Goal: Task Accomplishment & Management: Use online tool/utility

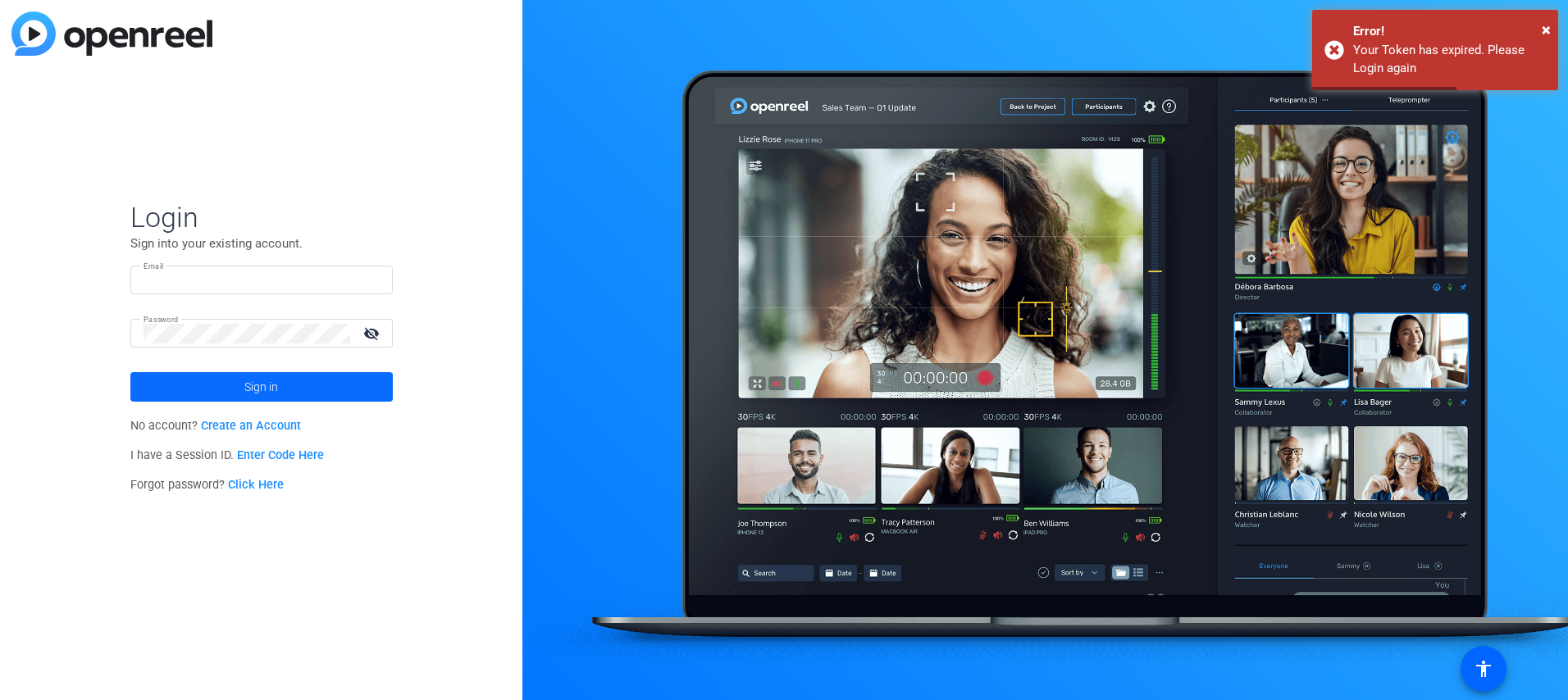
type input "jon.knobelock@wwt.com"
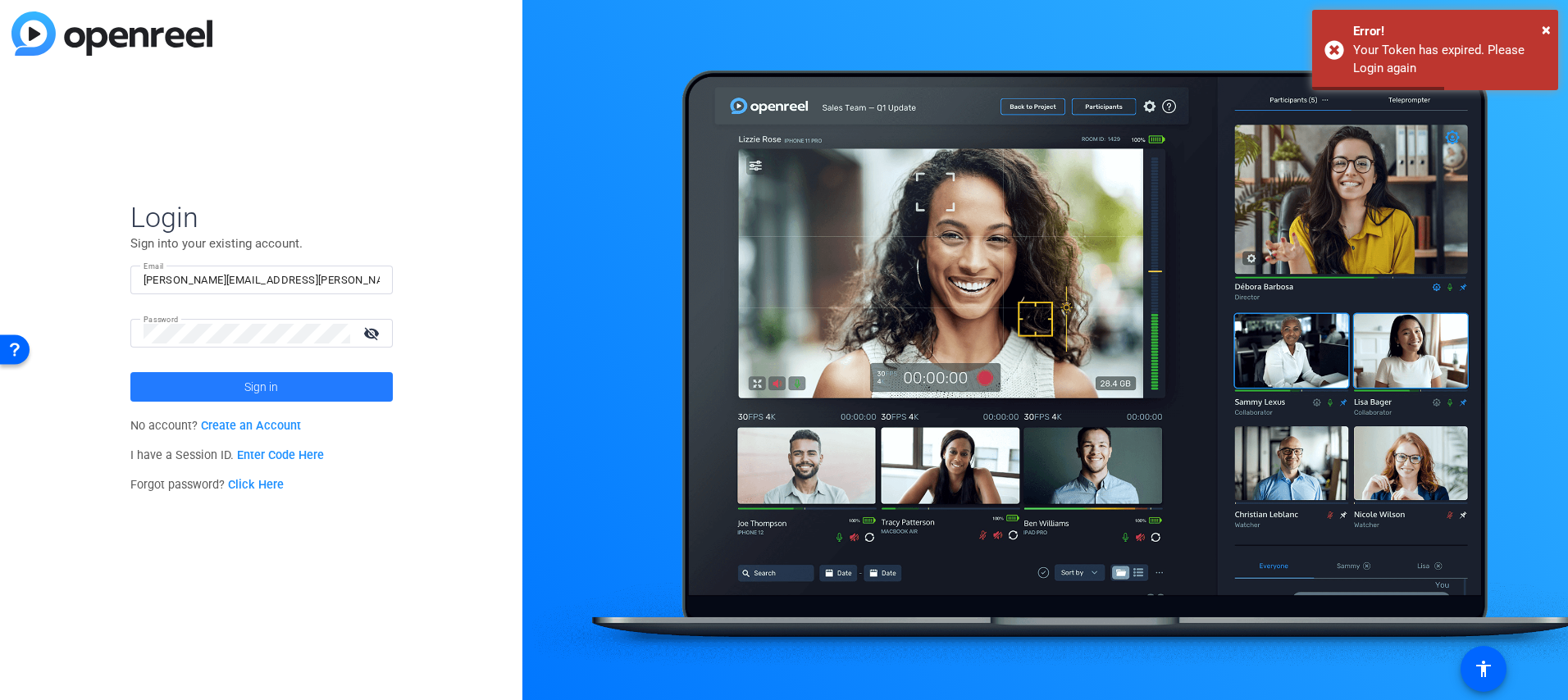
click at [169, 394] on span at bounding box center [262, 387] width 263 height 40
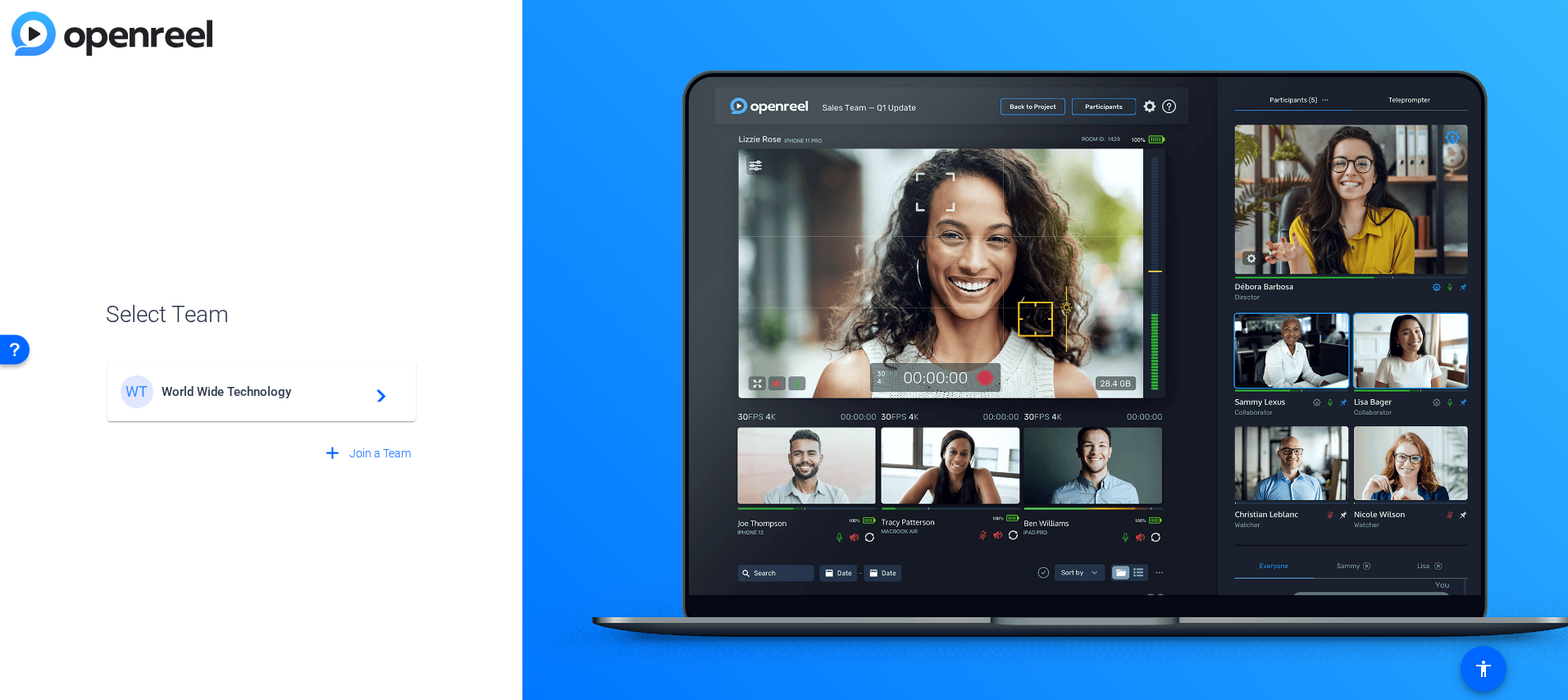
click at [287, 393] on span "World Wide Technology" at bounding box center [264, 392] width 205 height 15
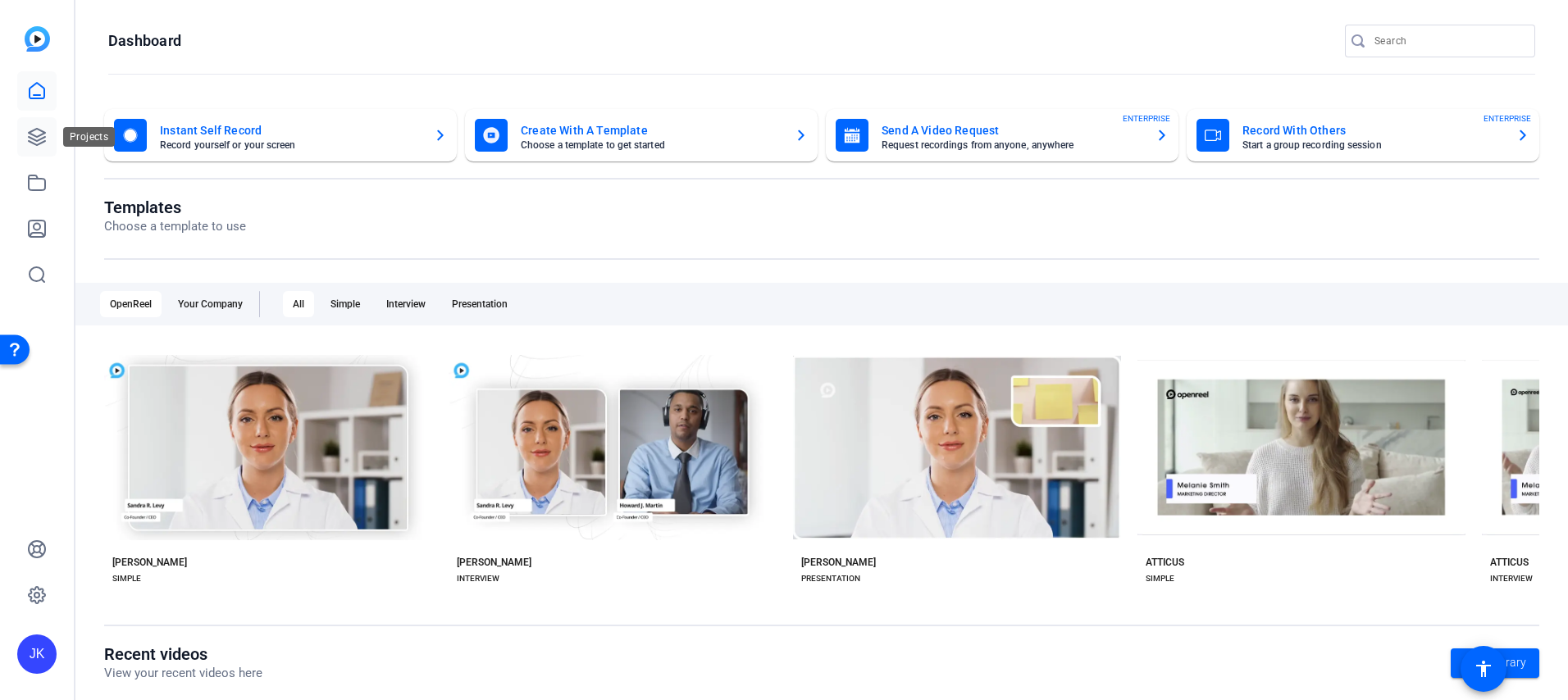
click at [32, 140] on icon at bounding box center [36, 136] width 19 height 19
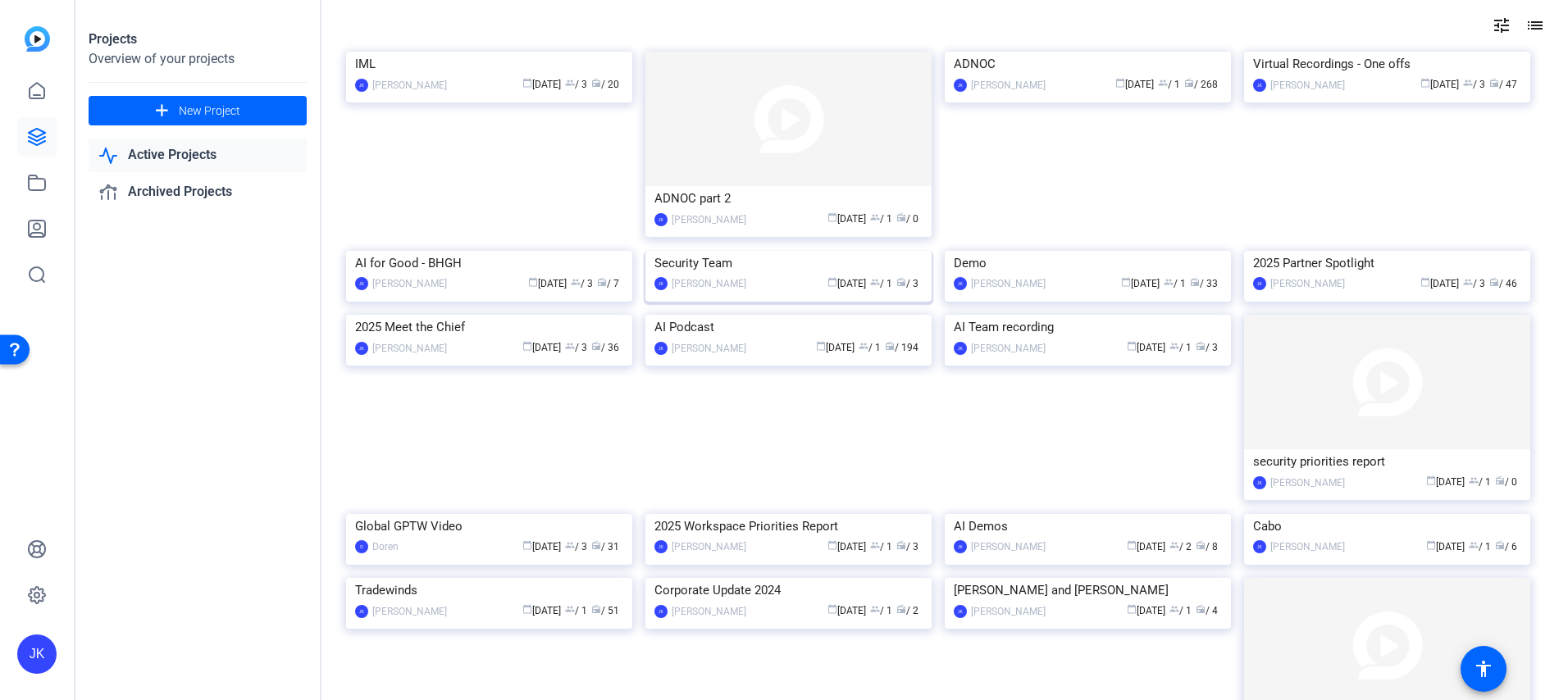
scroll to position [71, 0]
click at [777, 313] on img at bounding box center [788, 313] width 286 height 0
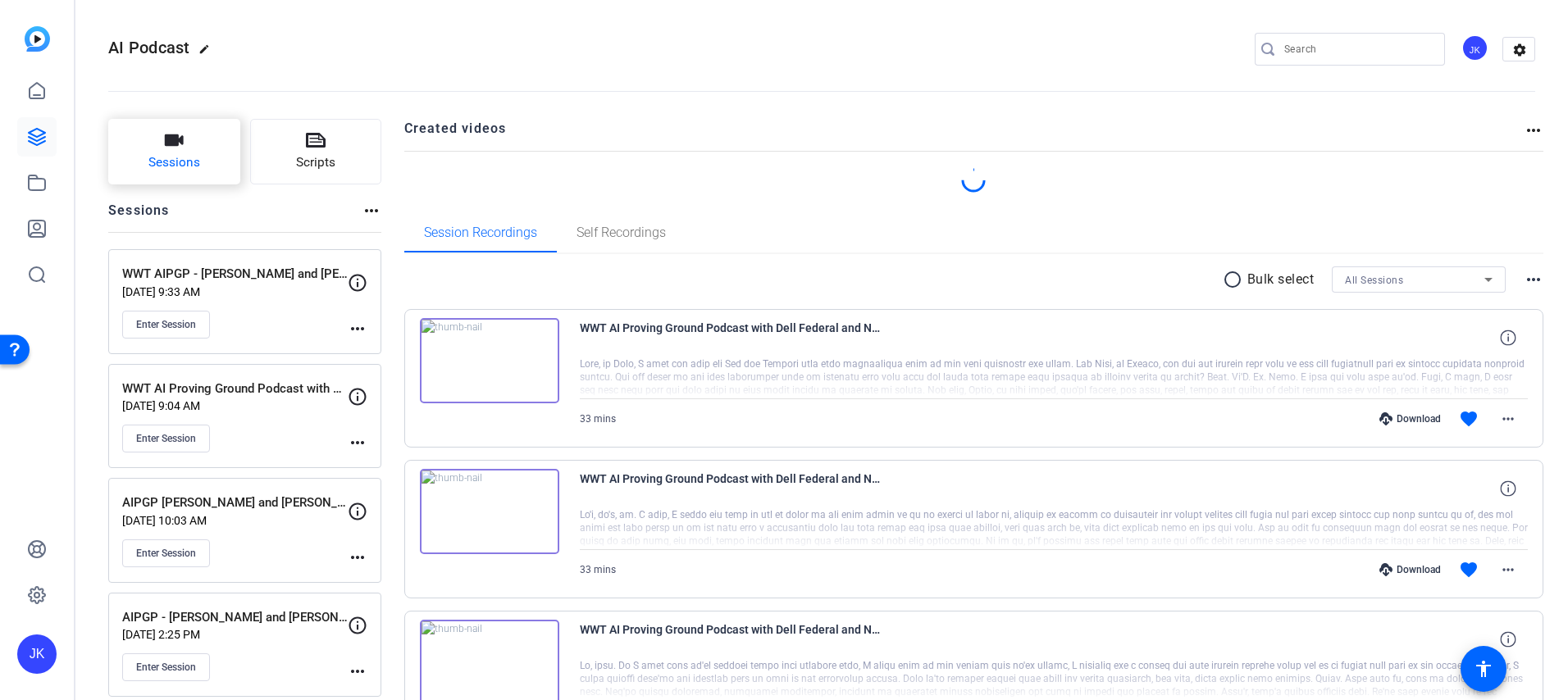
click at [181, 156] on span "Sessions" at bounding box center [175, 163] width 51 height 19
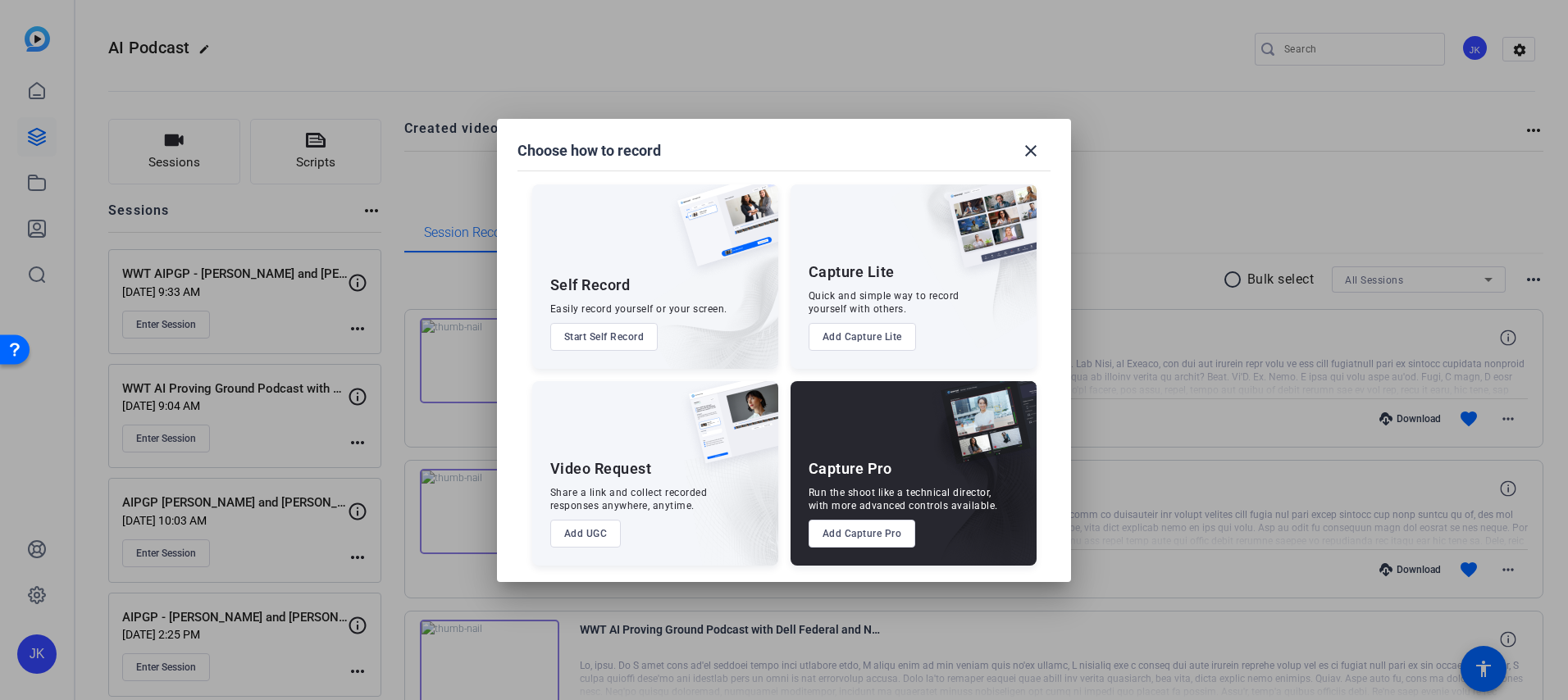
click at [864, 536] on button "Add Capture Pro" at bounding box center [862, 534] width 108 height 28
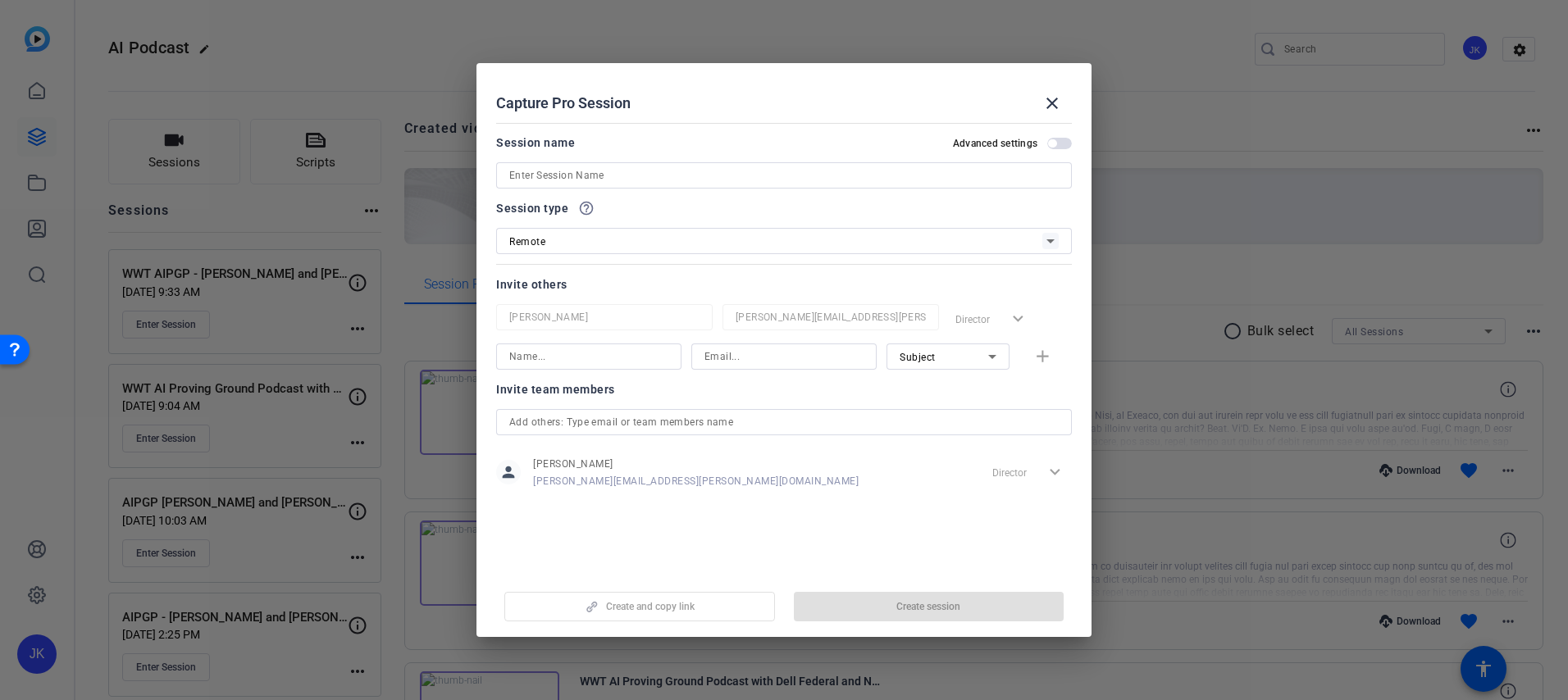
click at [631, 183] on input at bounding box center [784, 175] width 550 height 19
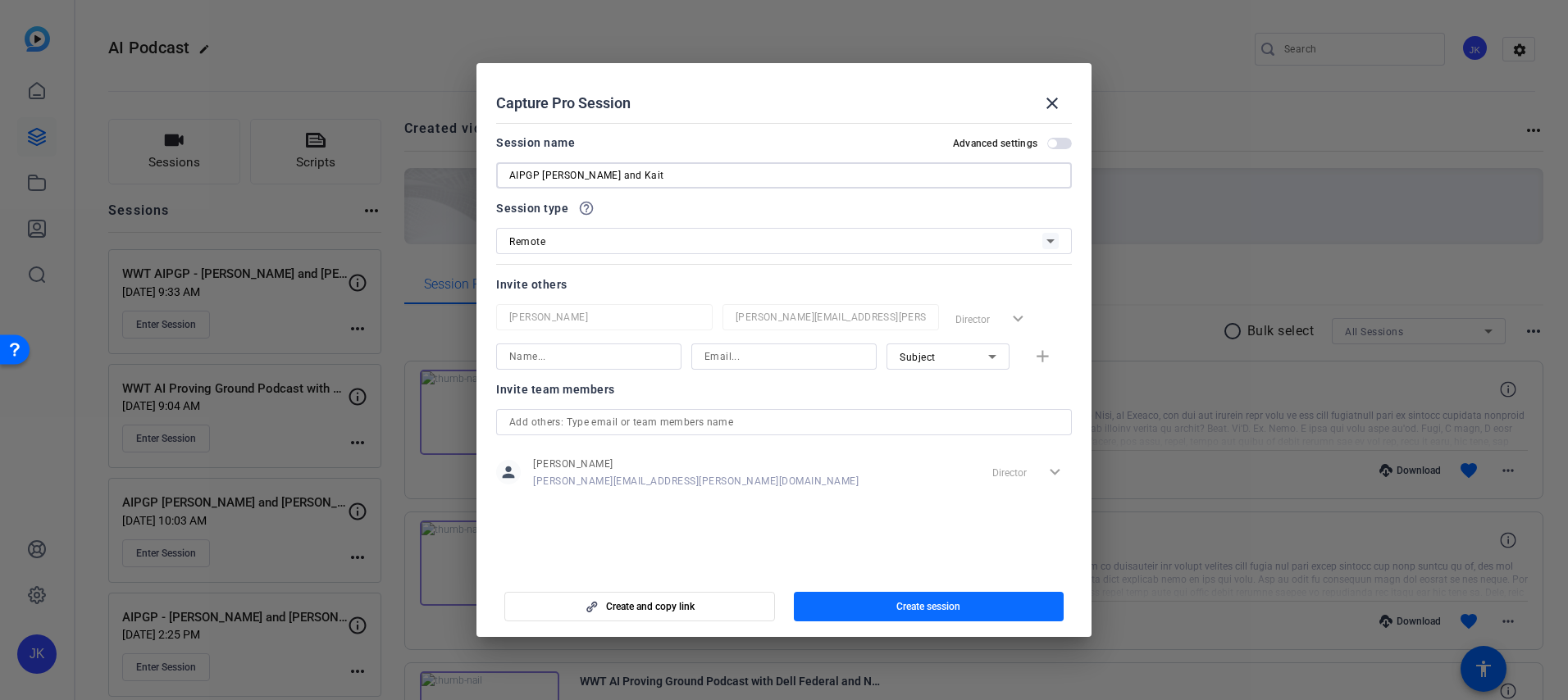
type input "AIPGP [PERSON_NAME] and Kait"
click at [913, 592] on span "button" at bounding box center [929, 606] width 270 height 40
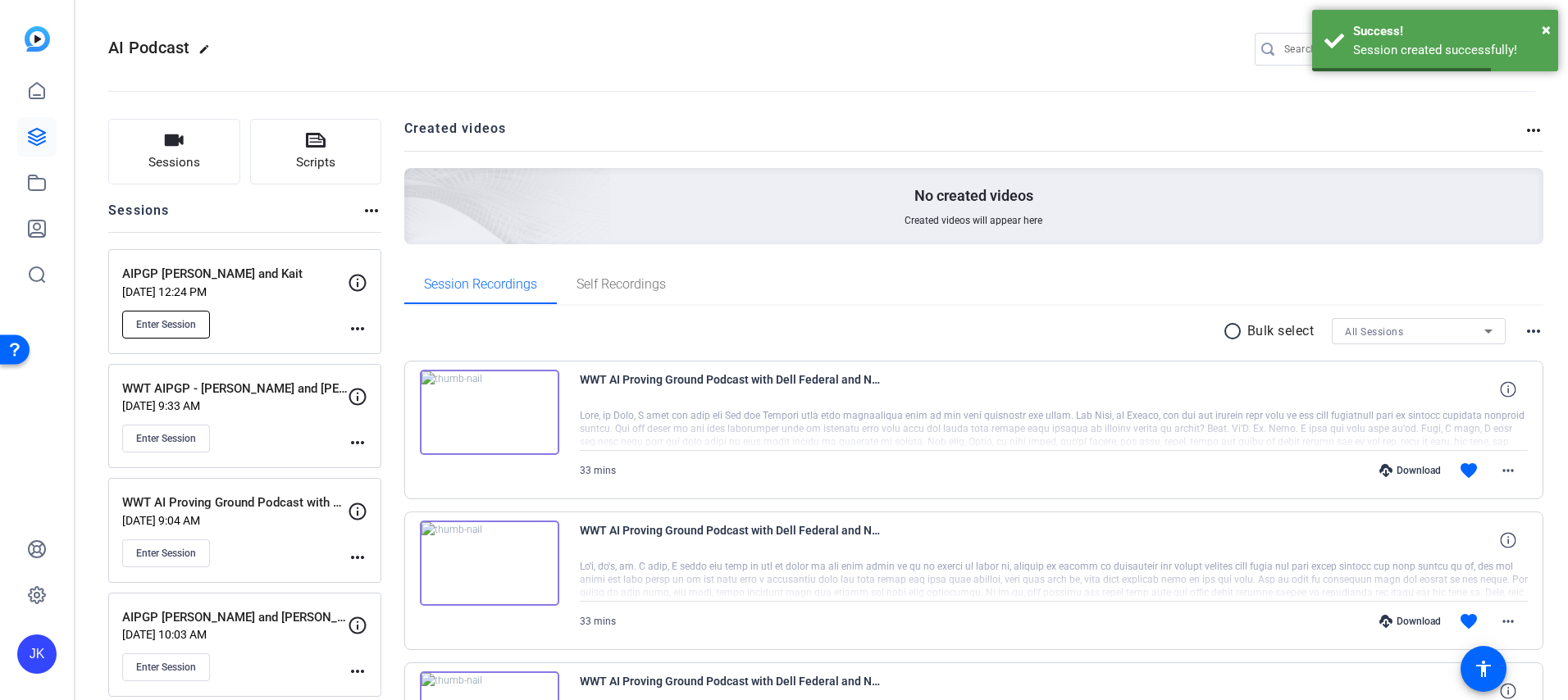
click at [187, 331] on button "Enter Session" at bounding box center [165, 324] width 87 height 28
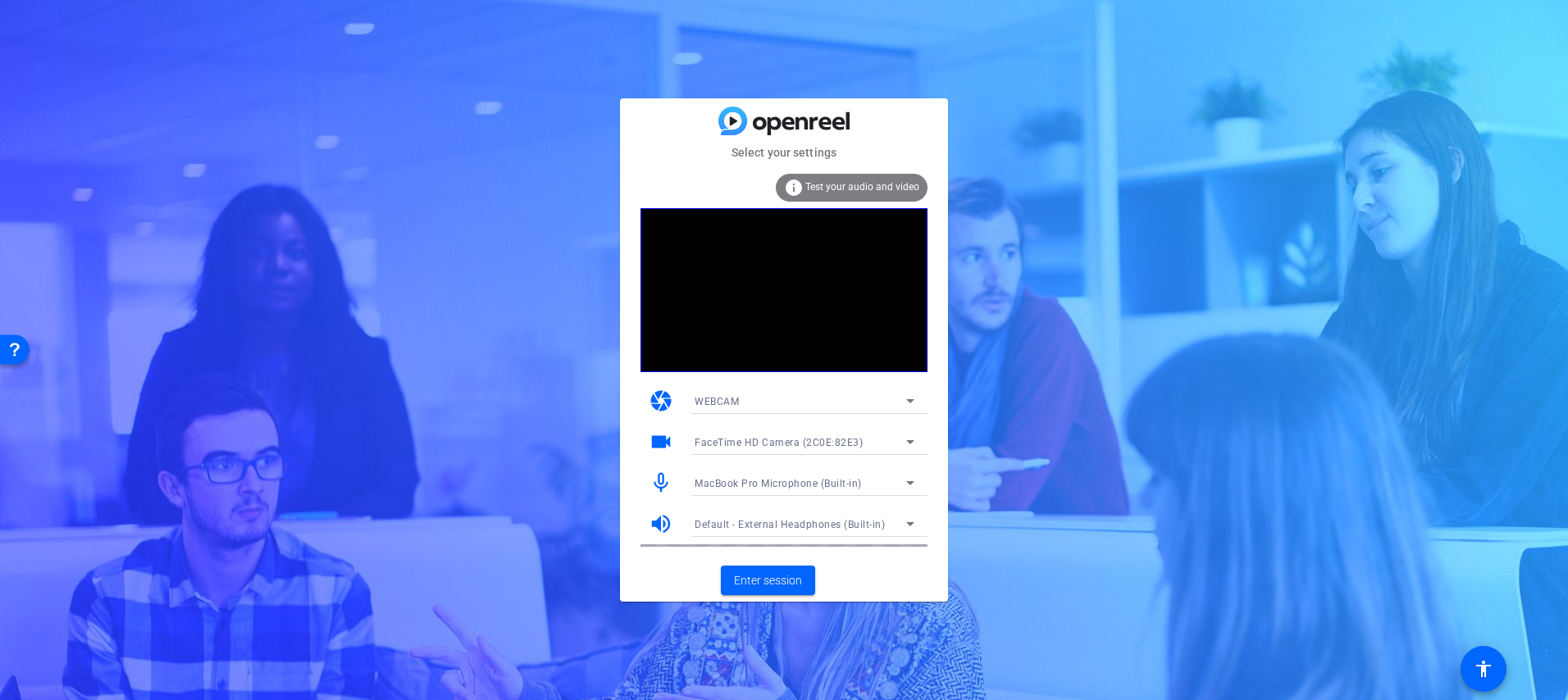
click at [872, 399] on div "WEBCAM" at bounding box center [801, 401] width 211 height 20
click at [872, 399] on div at bounding box center [784, 350] width 1568 height 700
click at [881, 438] on div "FaceTime HD Camera (2C0E:82E3)" at bounding box center [801, 442] width 211 height 20
click at [885, 428] on div at bounding box center [784, 350] width 1568 height 700
click at [857, 474] on div "MacBook Pro Microphone (Built-in)" at bounding box center [801, 483] width 211 height 20
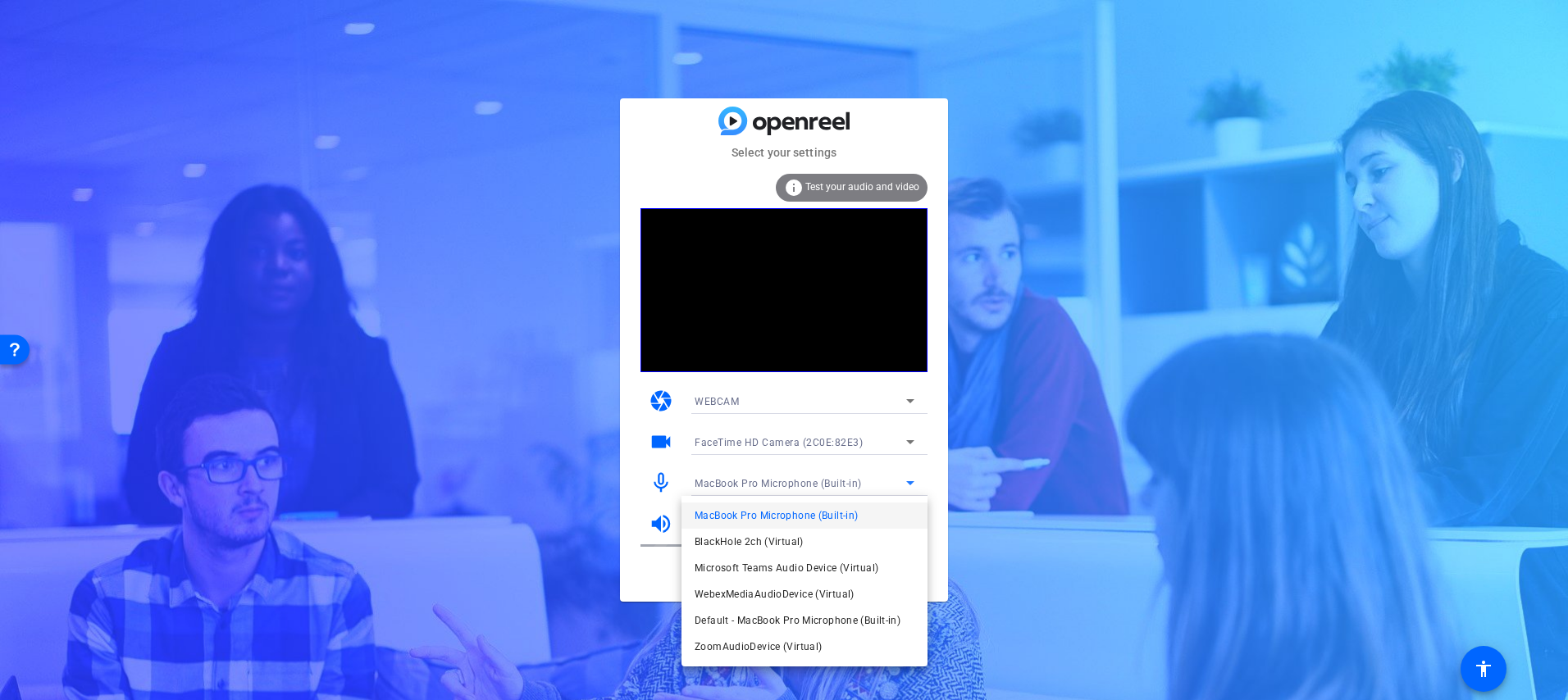
click at [857, 449] on div at bounding box center [784, 350] width 1568 height 700
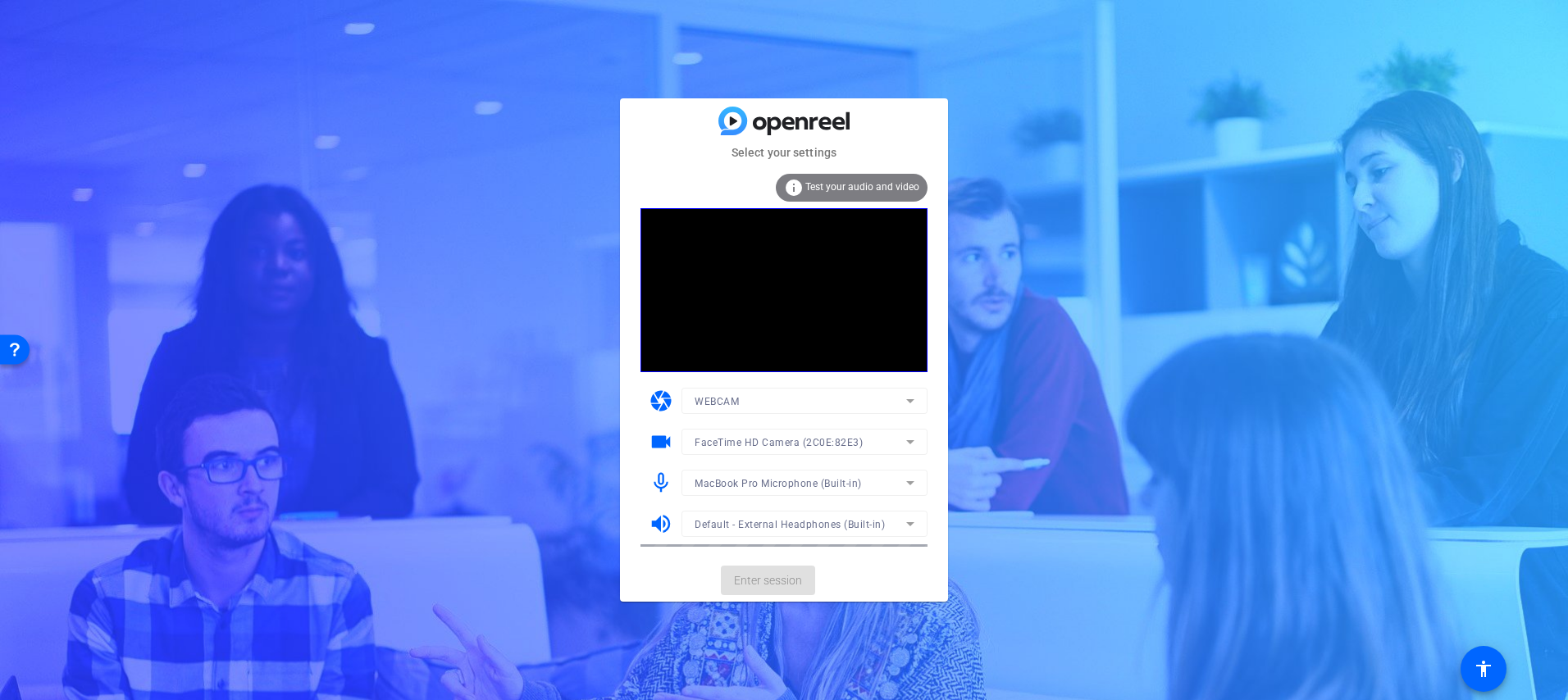
click at [857, 446] on mat-form-field "FaceTime HD Camera (2C0E:82E3)" at bounding box center [805, 442] width 246 height 27
click at [886, 441] on div "FaceTime HD Camera (2C0E:82E3)" at bounding box center [801, 442] width 211 height 20
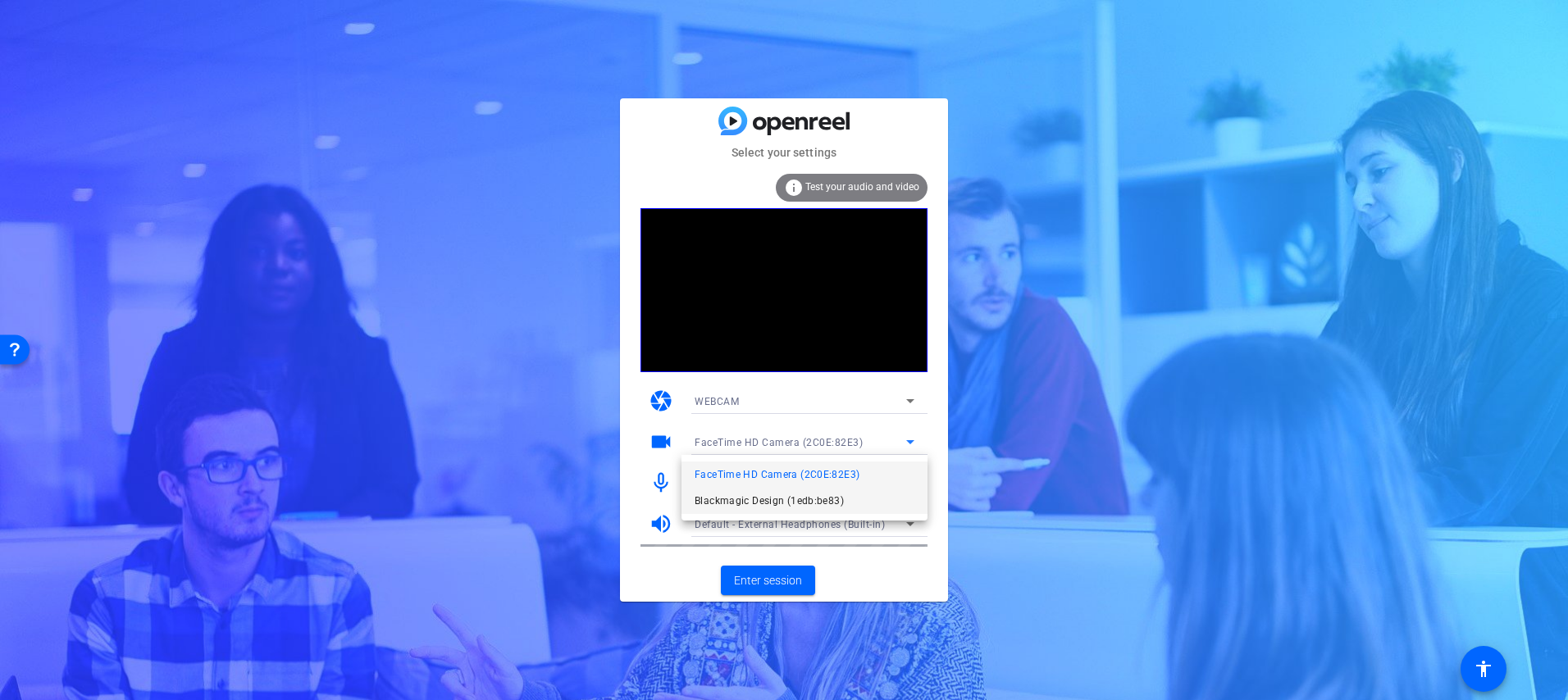
click at [820, 494] on span "Blackmagic Design (1edb:be83)" at bounding box center [769, 501] width 149 height 19
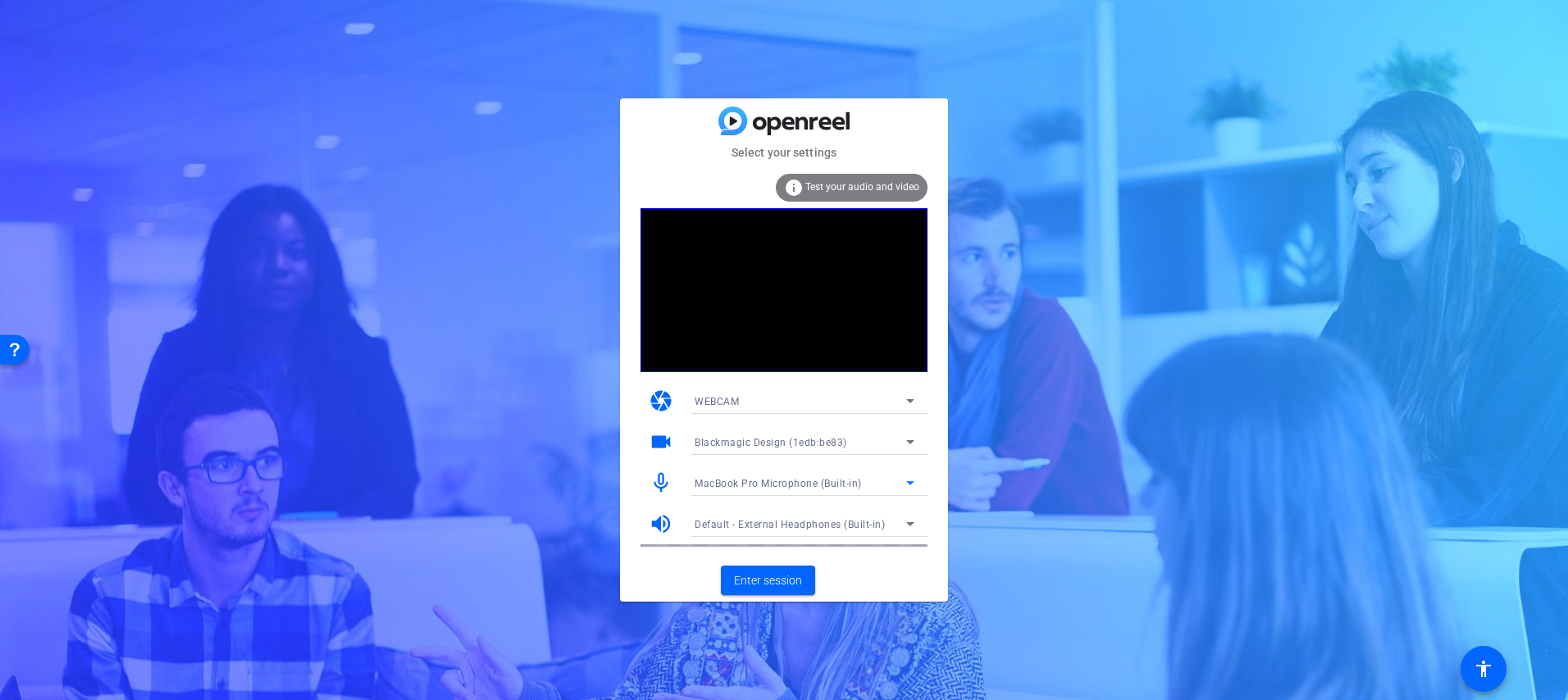
click at [891, 486] on div "MacBook Pro Microphone (Built-in)" at bounding box center [801, 483] width 211 height 20
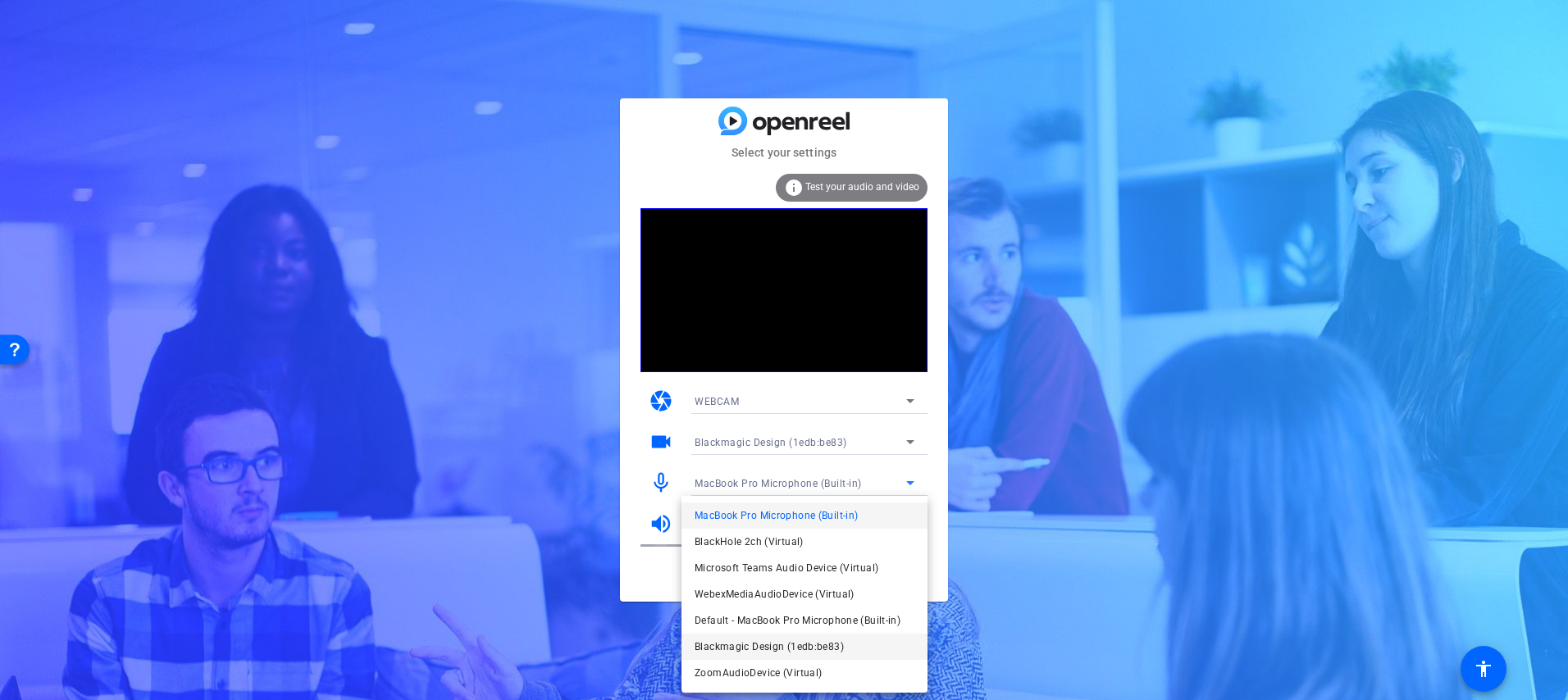
click at [824, 642] on span "Blackmagic Design (1edb:be83)" at bounding box center [769, 646] width 149 height 19
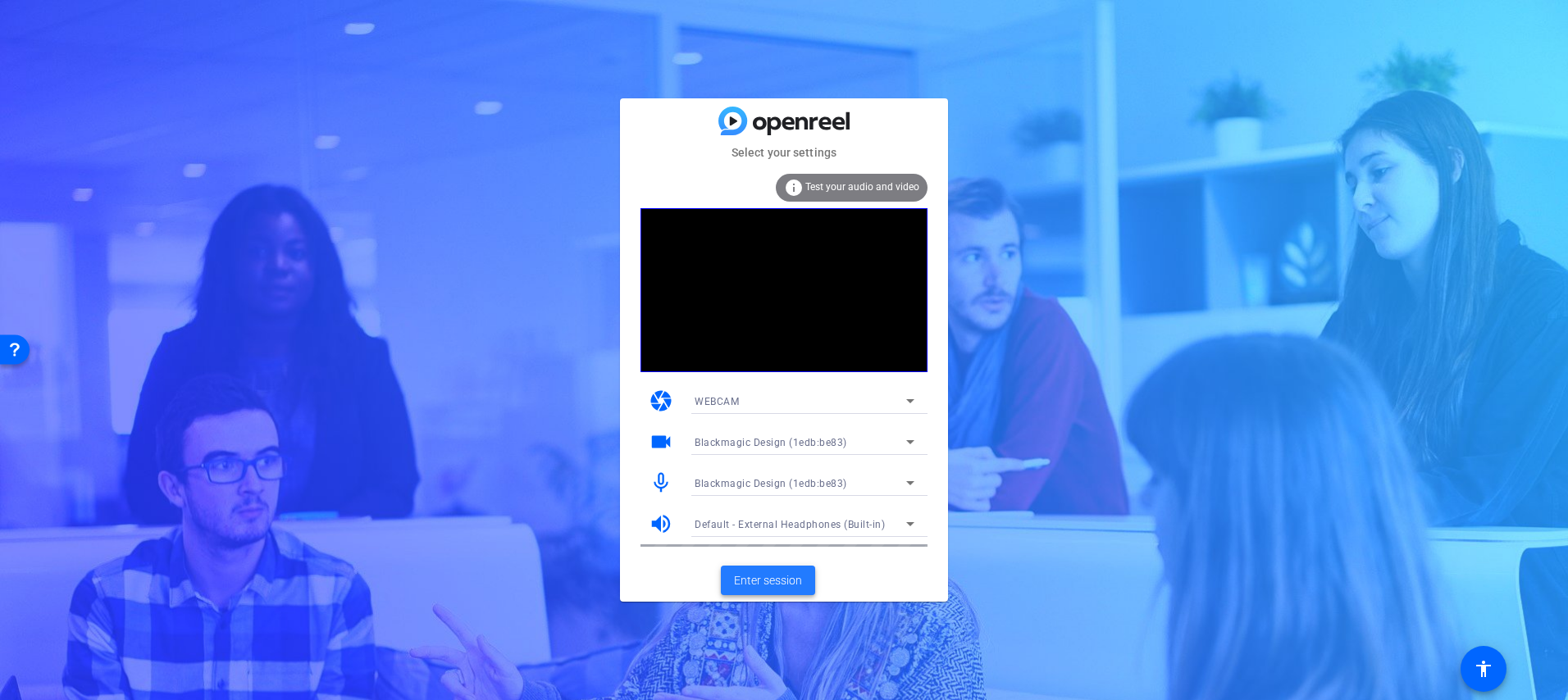
click at [783, 581] on span "Enter session" at bounding box center [768, 581] width 68 height 17
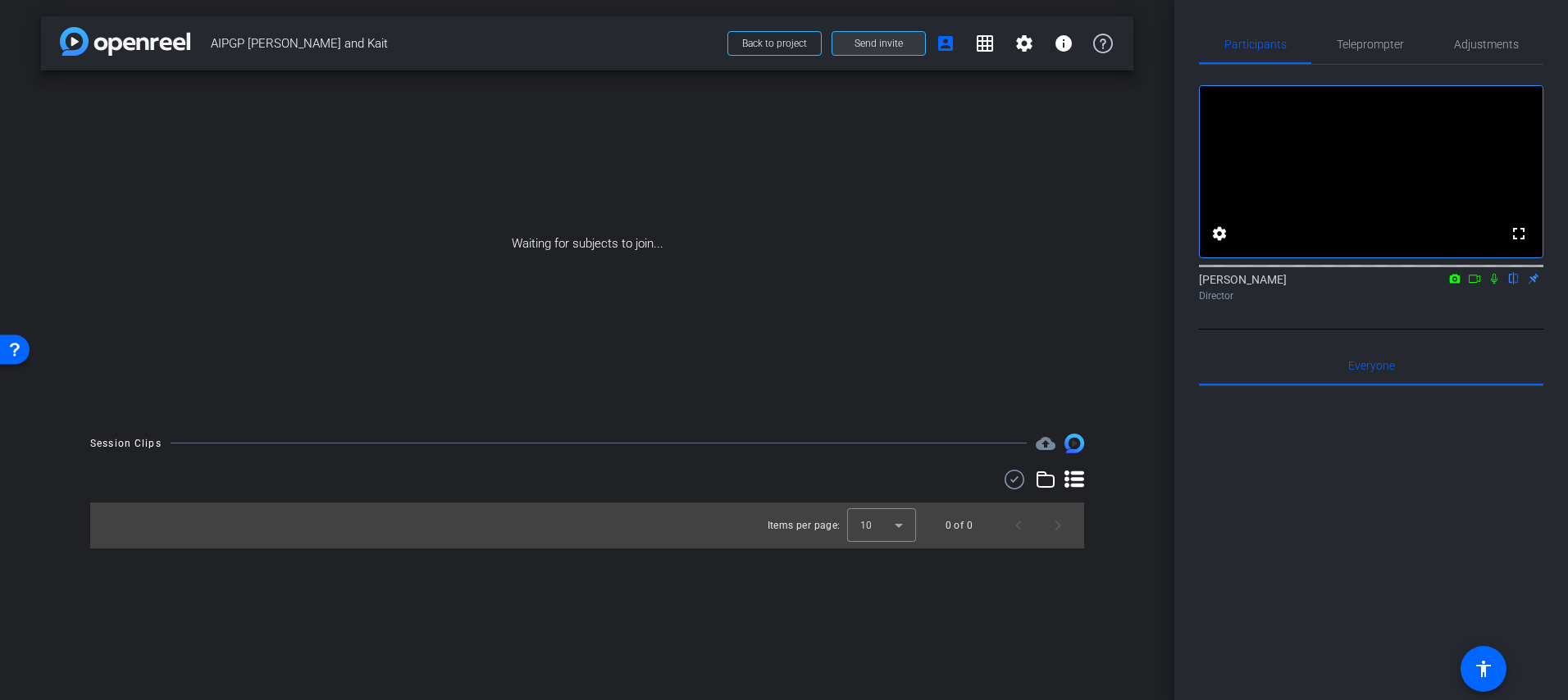
click at [872, 43] on span "Send invite" at bounding box center [879, 43] width 49 height 13
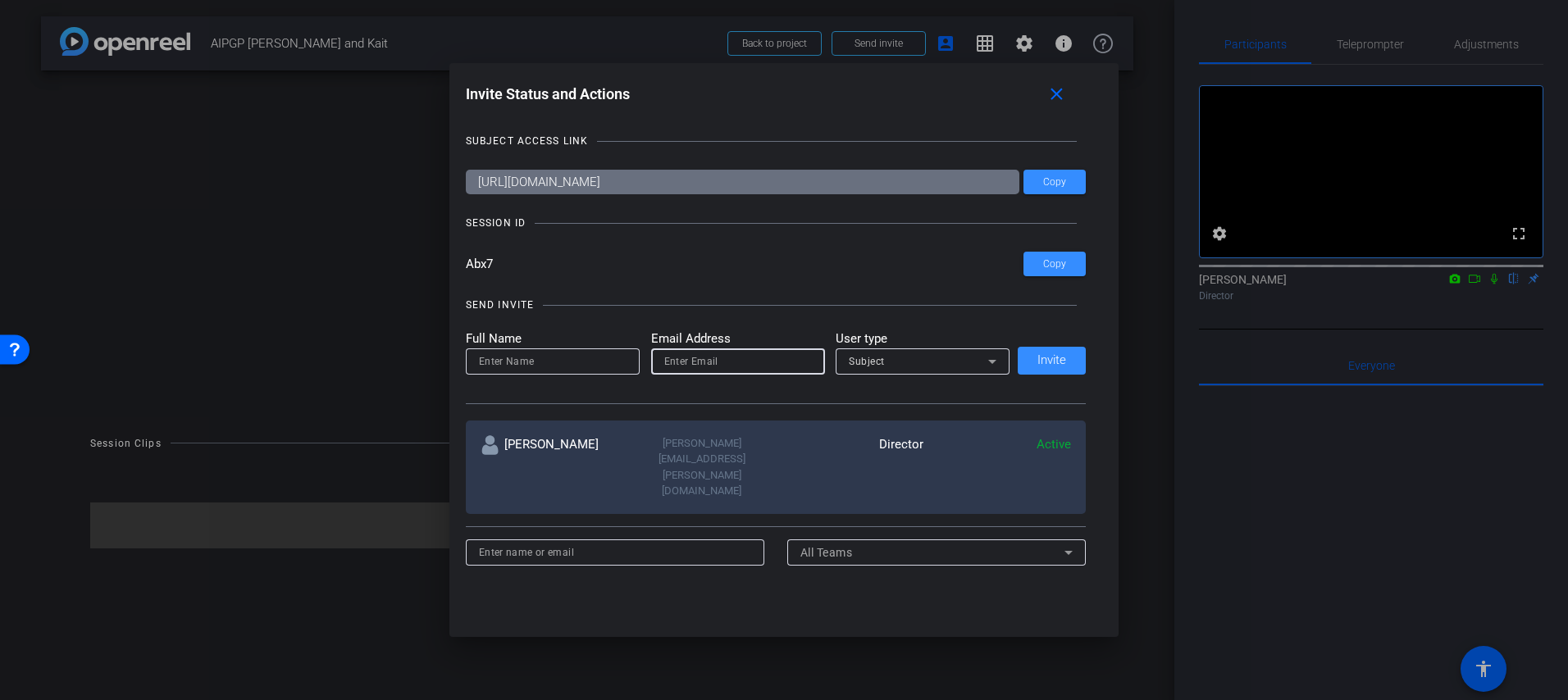
click at [705, 362] on input "email" at bounding box center [738, 361] width 148 height 19
paste input "Kait.Miller@wwt.com"
type input "Kait.Miller@wwt.com"
click at [588, 367] on input at bounding box center [552, 361] width 148 height 19
type input "Kait Miller"
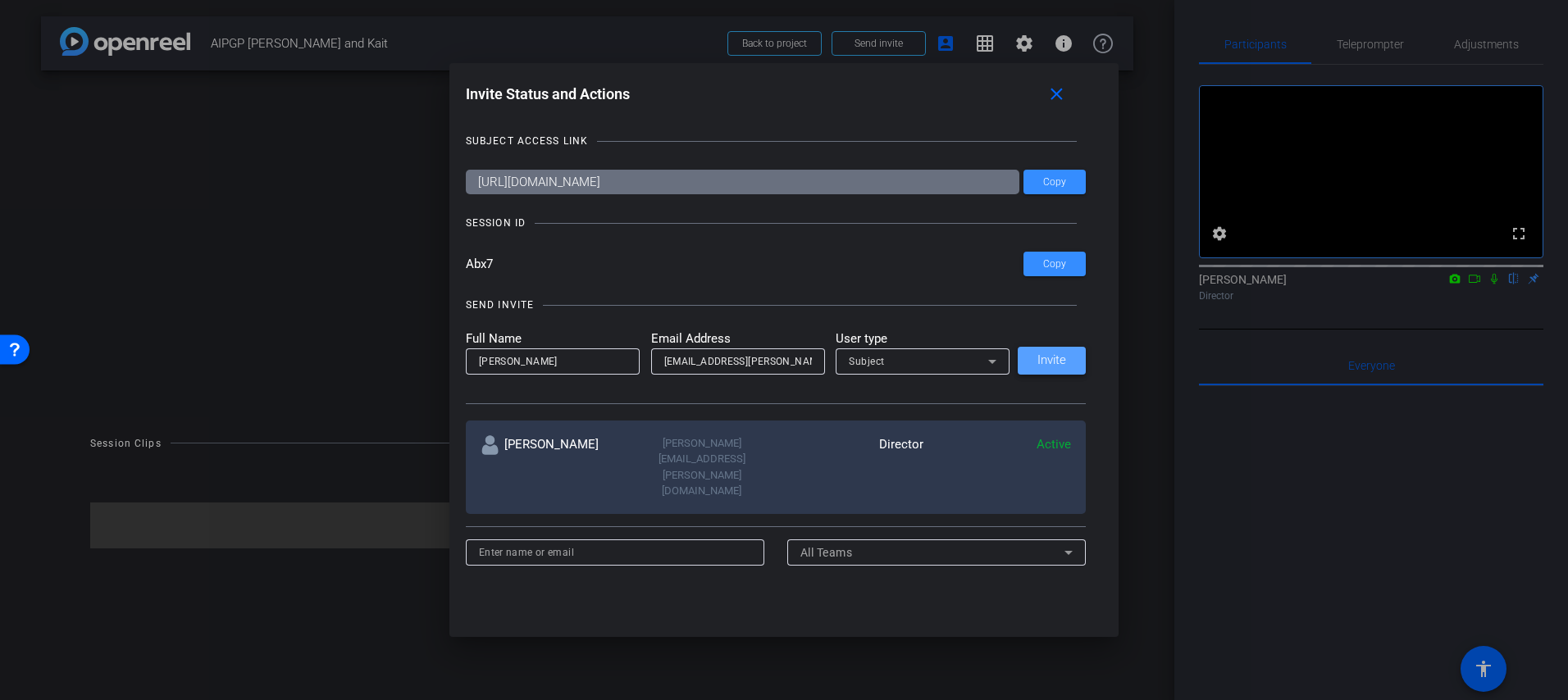
click at [1049, 366] on span "Invite" at bounding box center [1051, 359] width 28 height 12
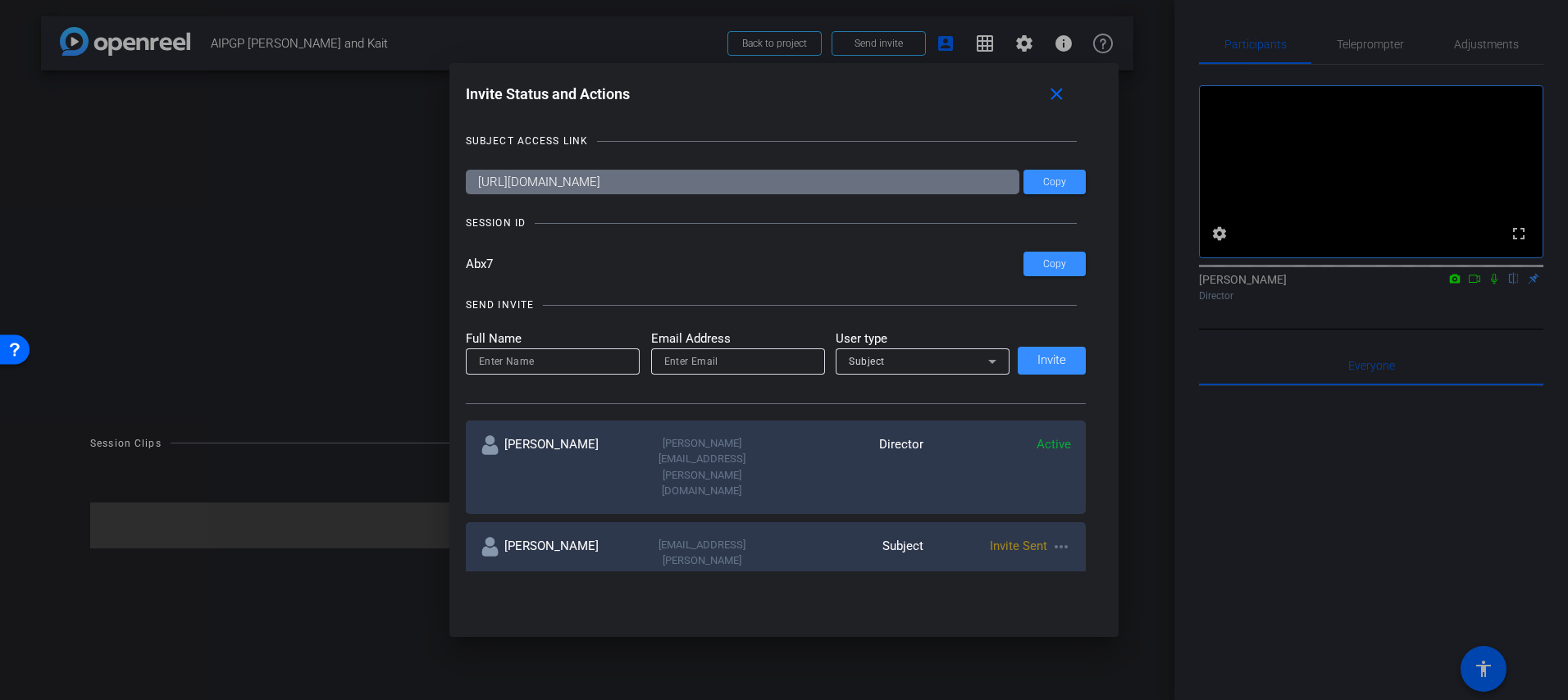
click at [749, 363] on input "email" at bounding box center [738, 361] width 148 height 19
paste input "Joe.Berger@wwt.com"
type input "Joe.Berger@wwt.com"
click at [579, 359] on input at bounding box center [552, 361] width 148 height 19
type input "Joe Berger"
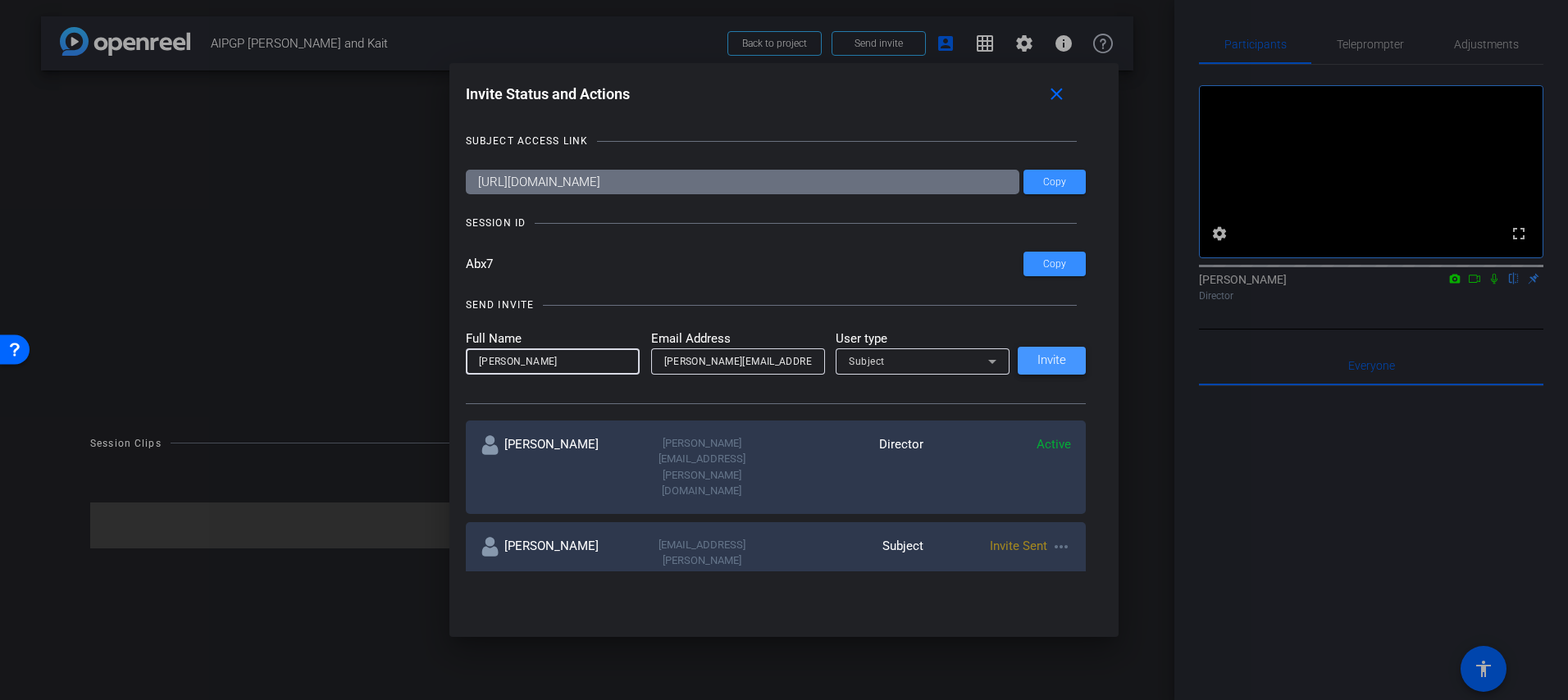
click at [1051, 365] on span "Invite" at bounding box center [1051, 359] width 28 height 12
click at [712, 368] on input "email" at bounding box center [738, 361] width 148 height 19
paste input "Nazish.Baker@wwt.com"
type input "Nazish.Baker@wwt.com"
click at [572, 366] on input at bounding box center [552, 361] width 148 height 19
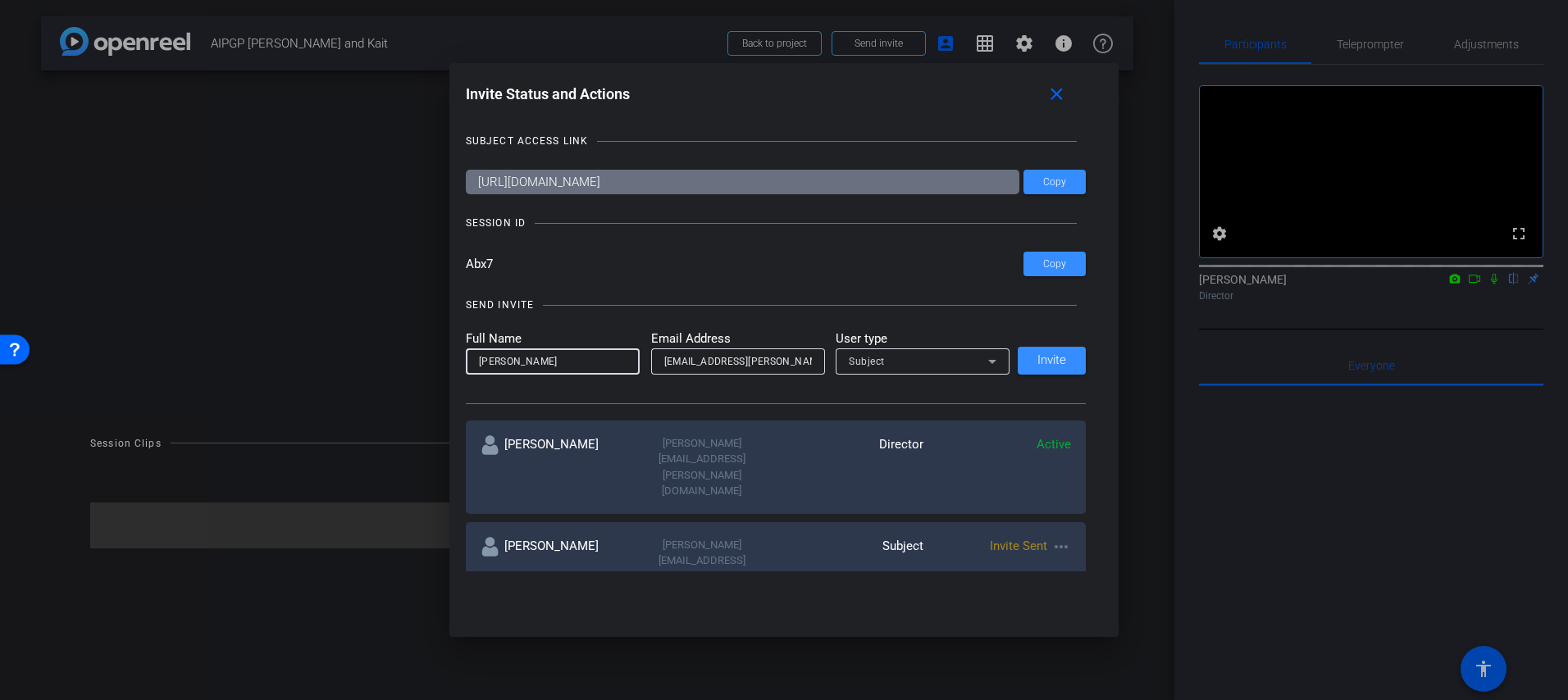
type input "Naz Baker"
click at [934, 354] on div "Subject" at bounding box center [919, 361] width 140 height 20
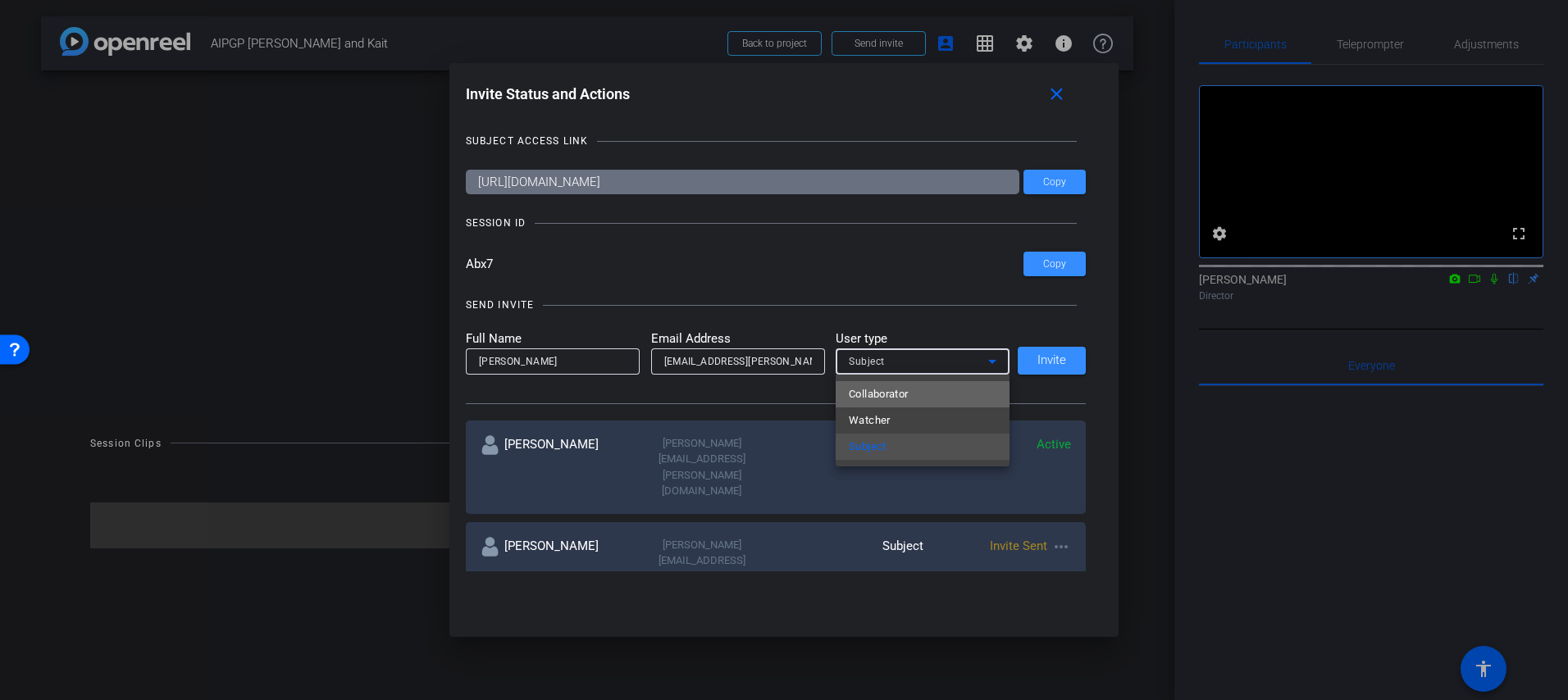
click at [910, 396] on mat-option "Collaborator" at bounding box center [922, 394] width 174 height 27
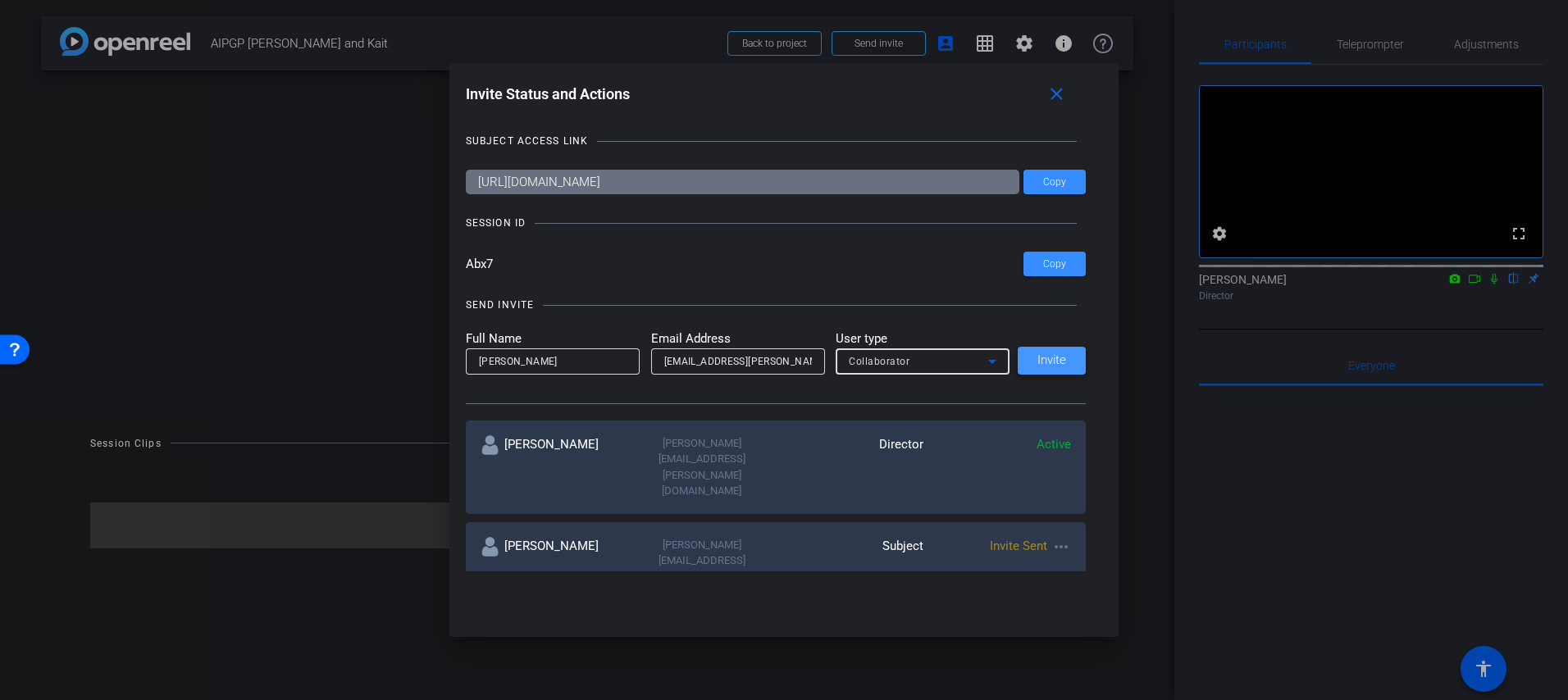
click at [1040, 355] on span "Invite" at bounding box center [1051, 359] width 28 height 12
click at [710, 358] on input "email" at bounding box center [738, 361] width 148 height 19
paste input "Ginny.vanBerkum@wwt.com"
type input "Ginny.vanBerkum@wwt.com"
click at [545, 386] on div at bounding box center [552, 384] width 174 height 18
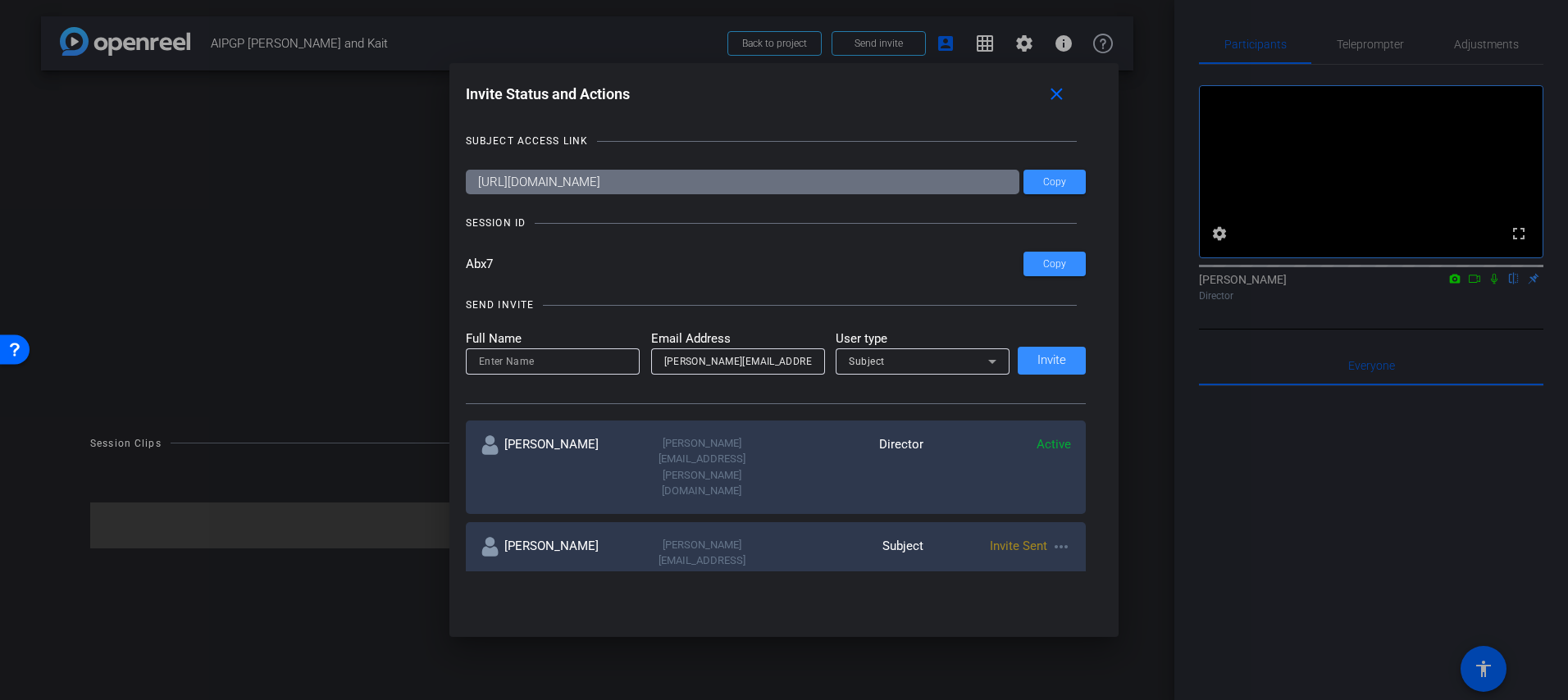
click at [545, 369] on input at bounding box center [552, 361] width 148 height 19
type input "Ginny"
click at [909, 365] on div "Subject" at bounding box center [919, 361] width 140 height 20
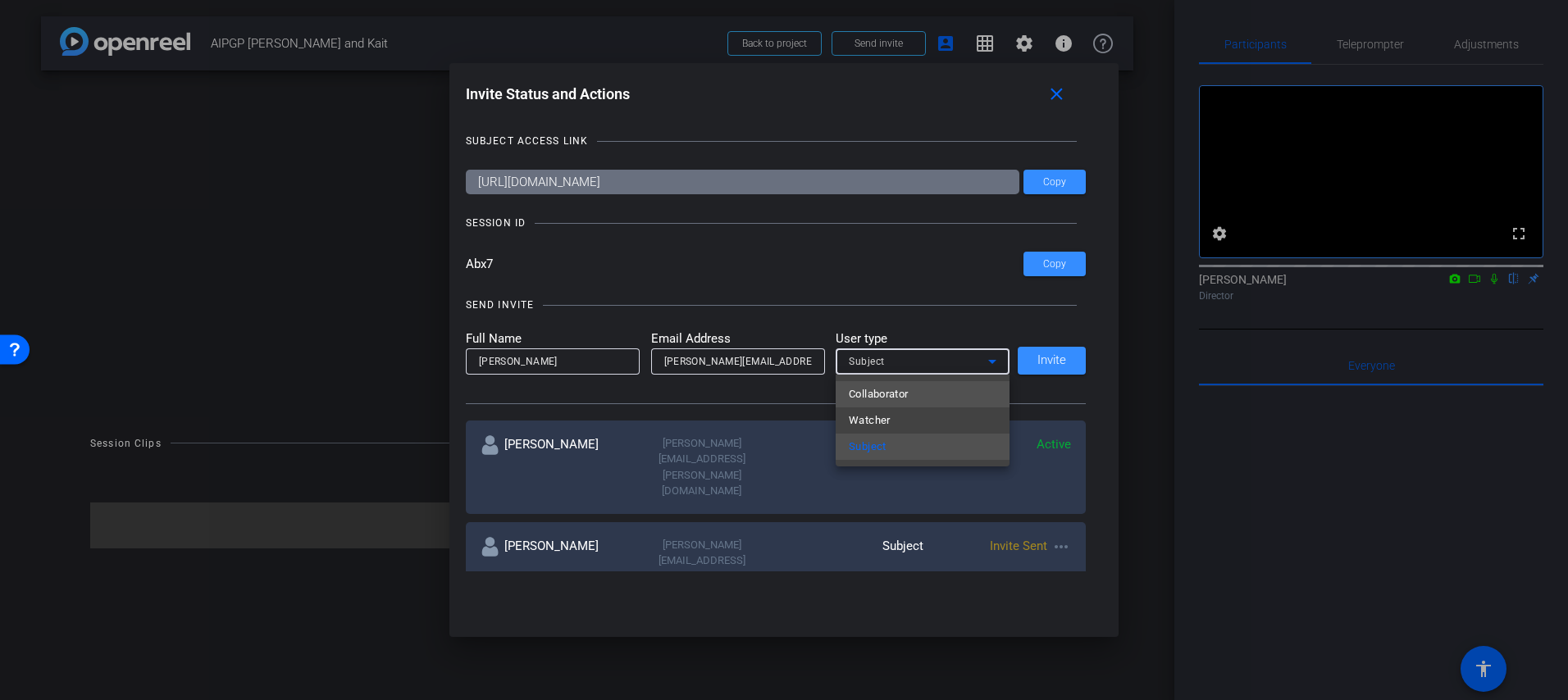
click at [904, 390] on span "Collaborator" at bounding box center [879, 394] width 60 height 19
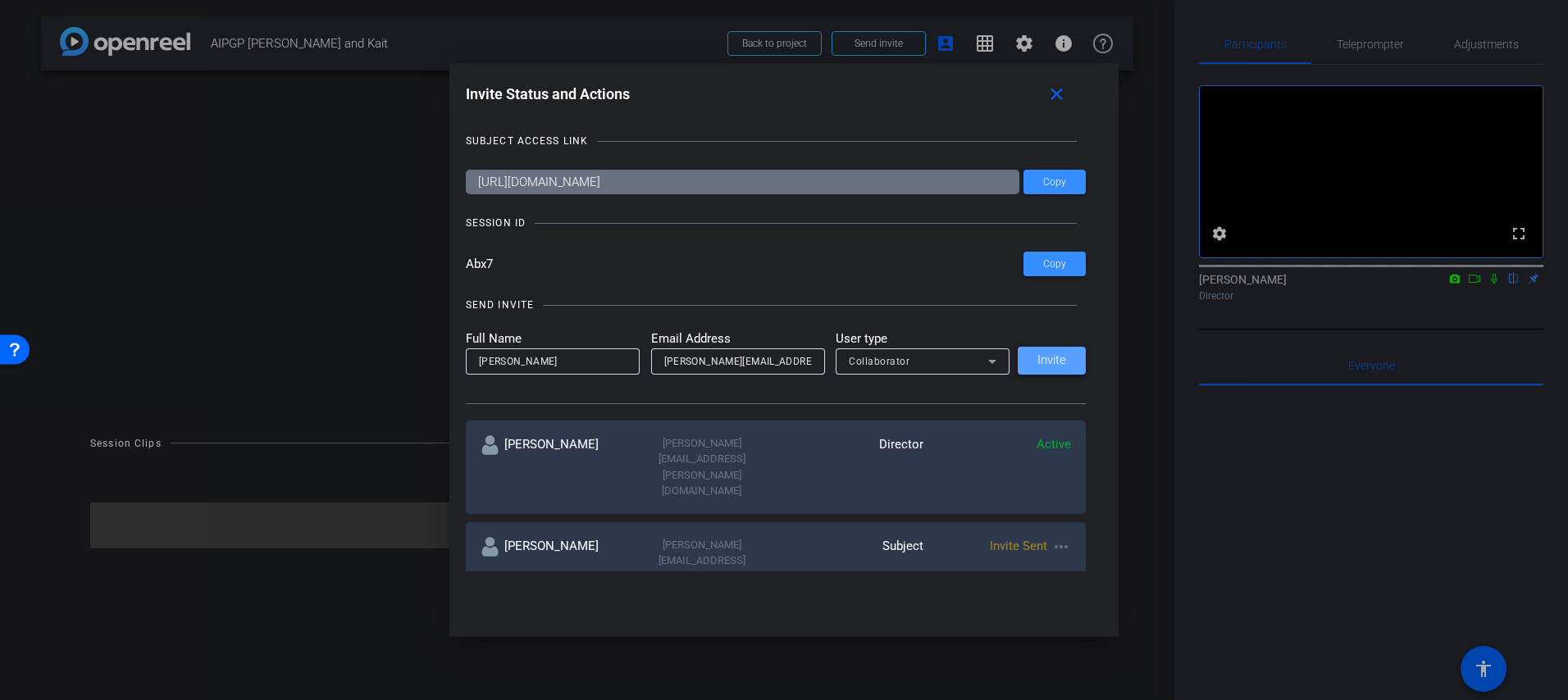
click at [1053, 356] on span "Invite" at bounding box center [1051, 359] width 28 height 12
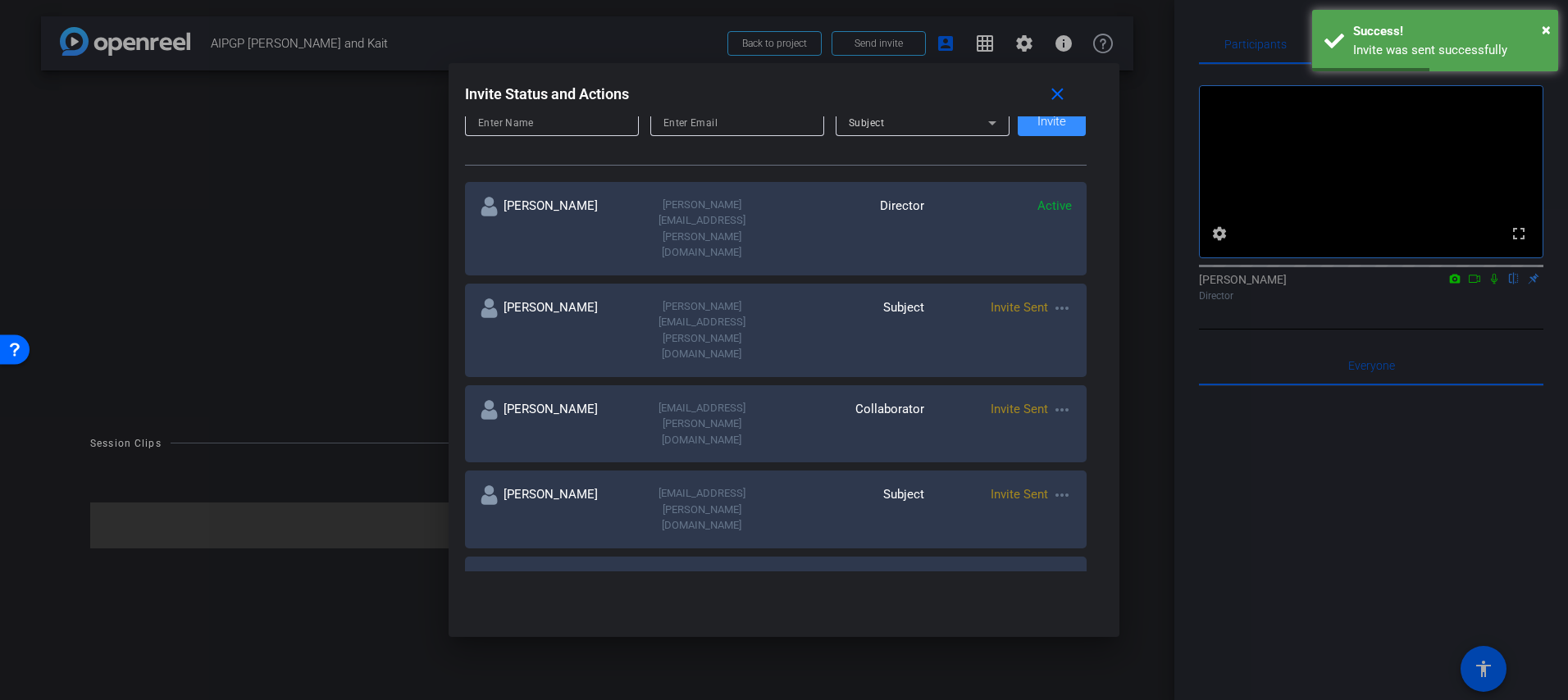
scroll to position [237, 0]
click at [1142, 525] on div at bounding box center [784, 350] width 1568 height 700
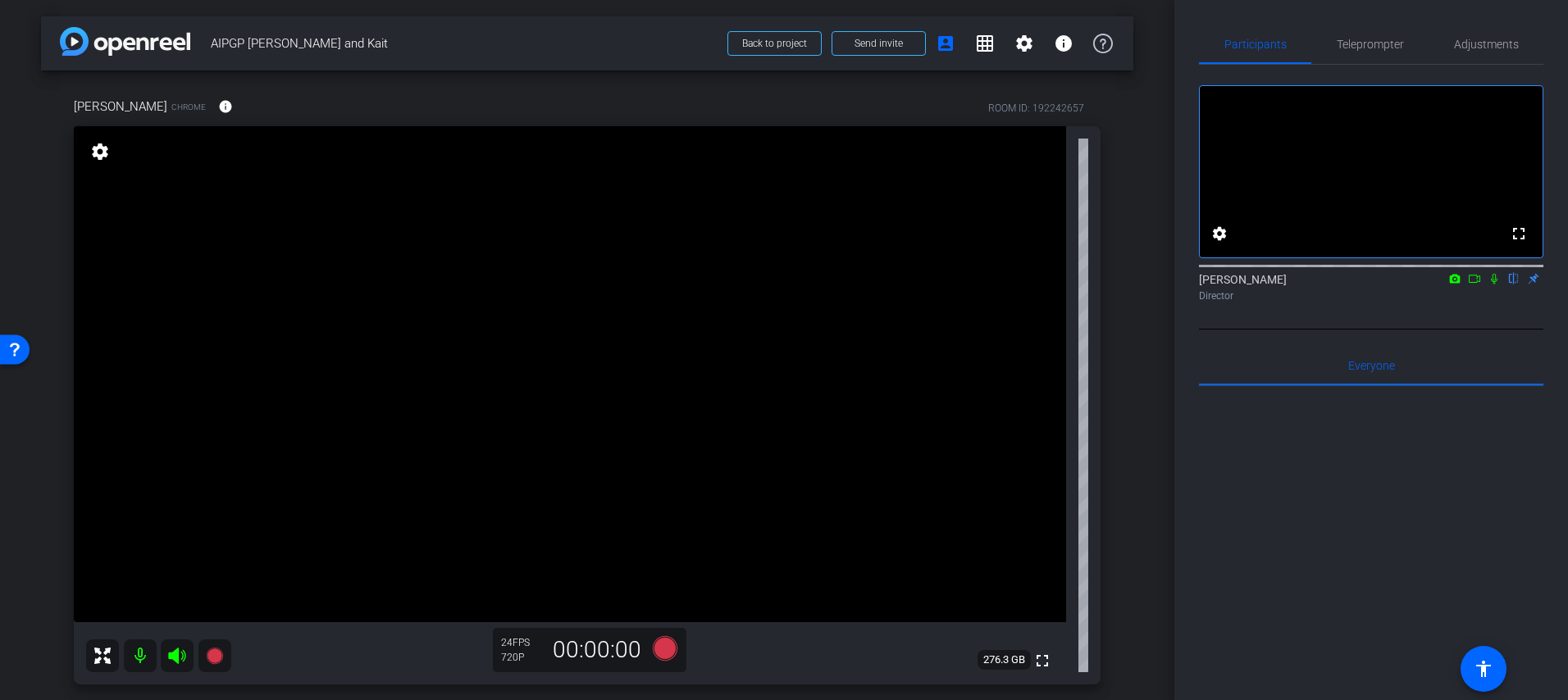
click at [1517, 286] on mat-icon "flip" at bounding box center [1514, 277] width 19 height 15
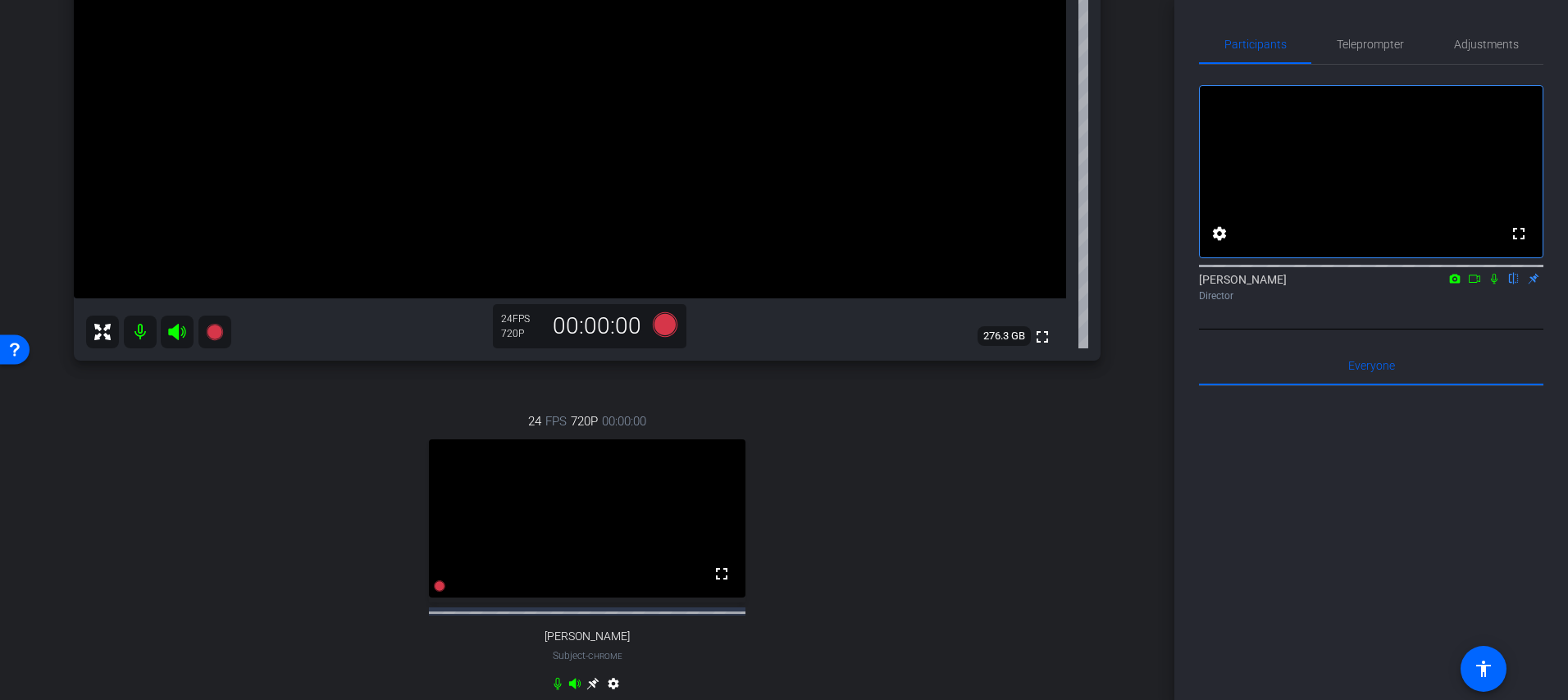
scroll to position [321, 0]
click at [1511, 44] on span "Adjustments" at bounding box center [1486, 44] width 64 height 11
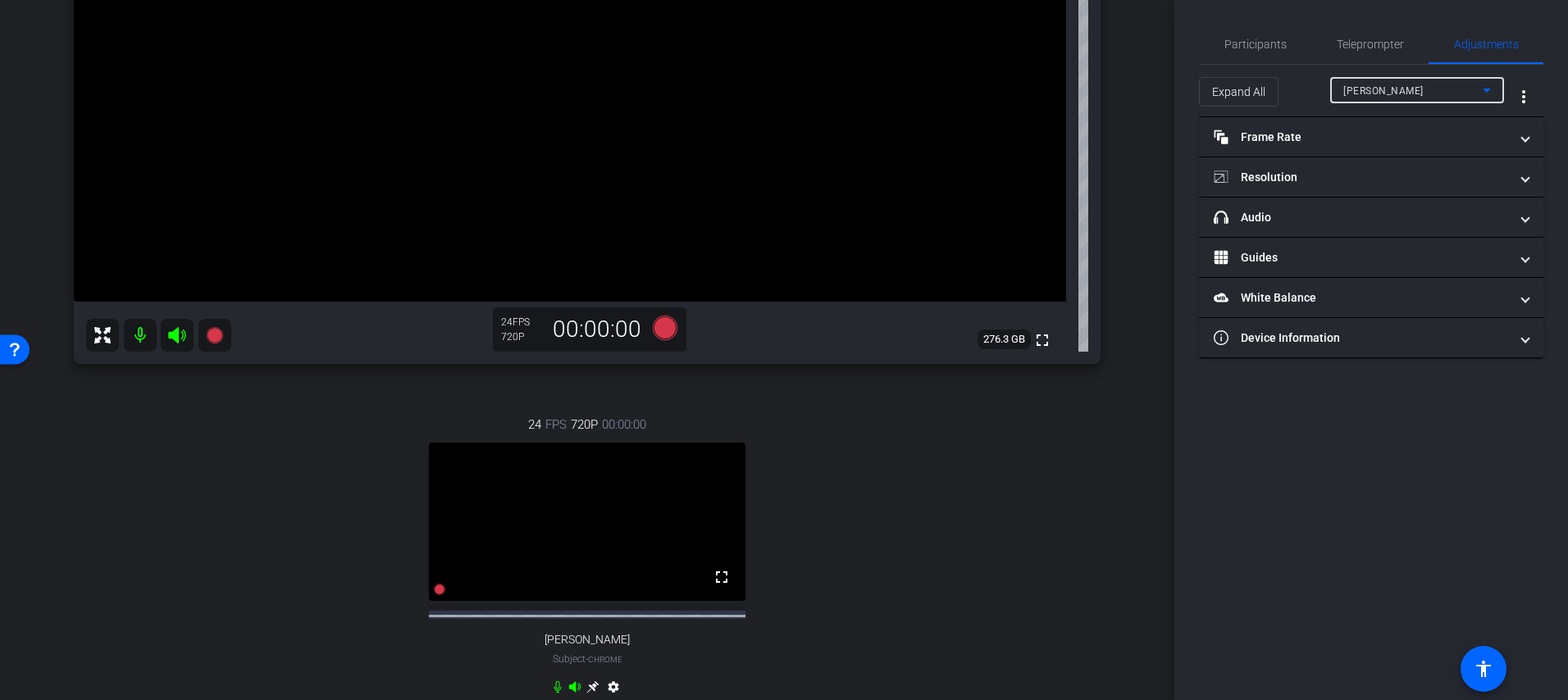
click at [1412, 92] on div "Kait Miller" at bounding box center [1414, 90] width 140 height 20
click at [1383, 149] on span "Joe Berger" at bounding box center [1385, 149] width 83 height 19
click at [1256, 45] on span "Participants" at bounding box center [1256, 44] width 62 height 11
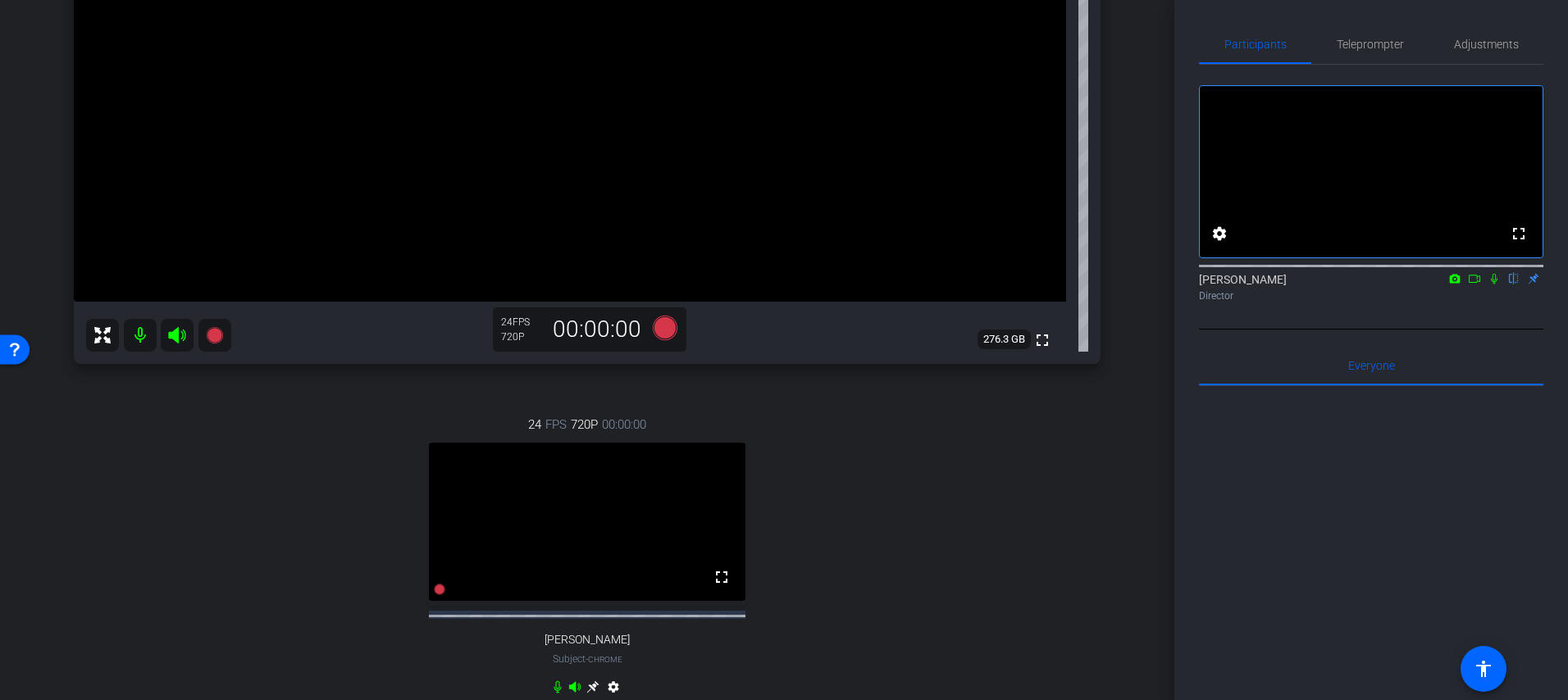
scroll to position [0, 0]
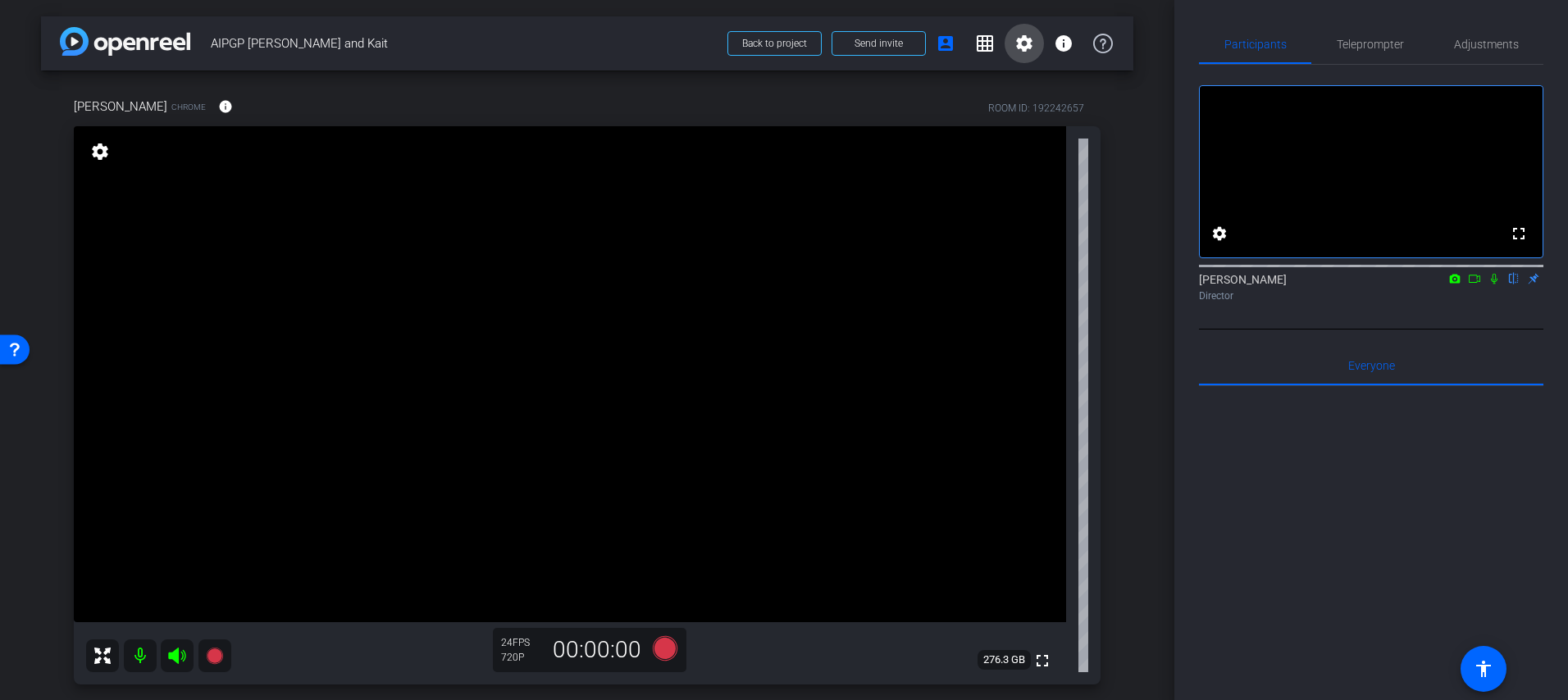
click at [1031, 49] on mat-icon "settings" at bounding box center [1024, 43] width 19 height 19
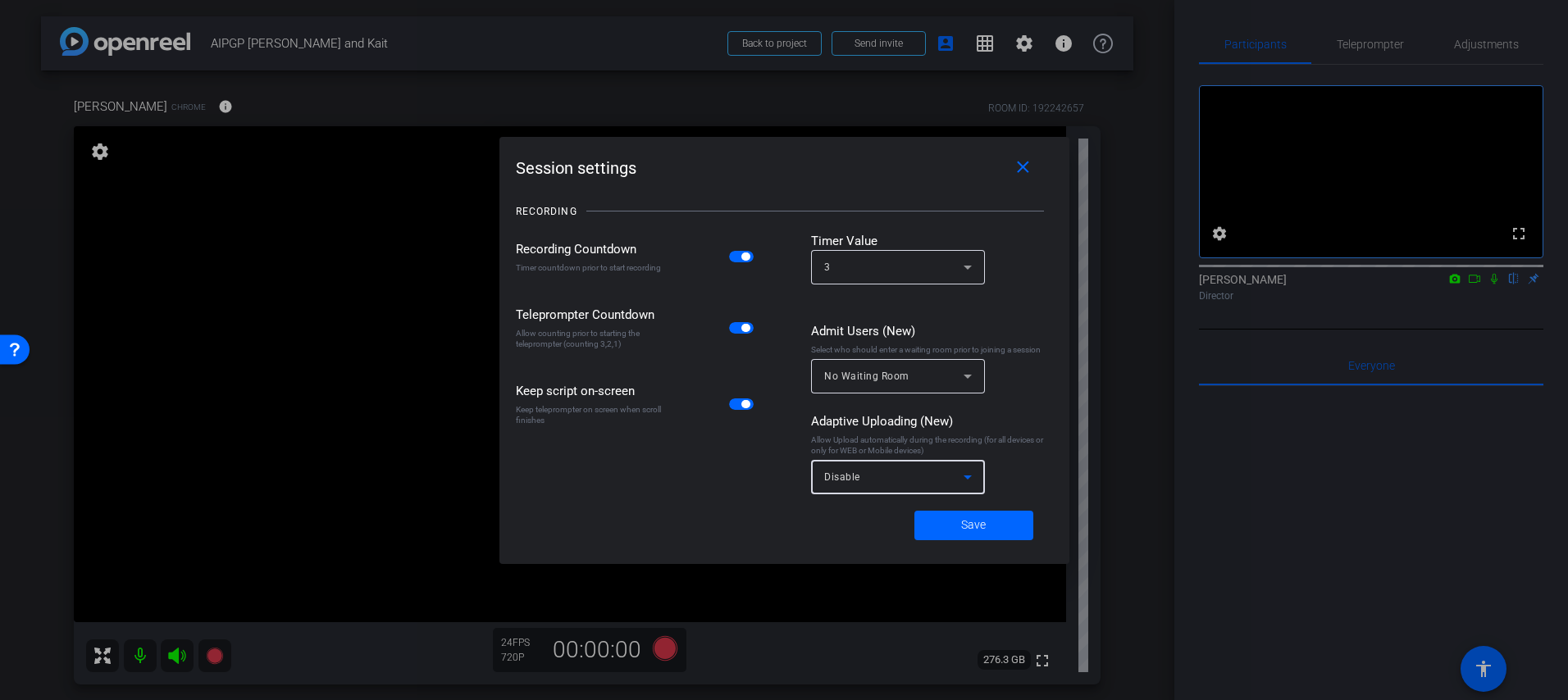
click at [921, 469] on div "Disable" at bounding box center [894, 477] width 140 height 20
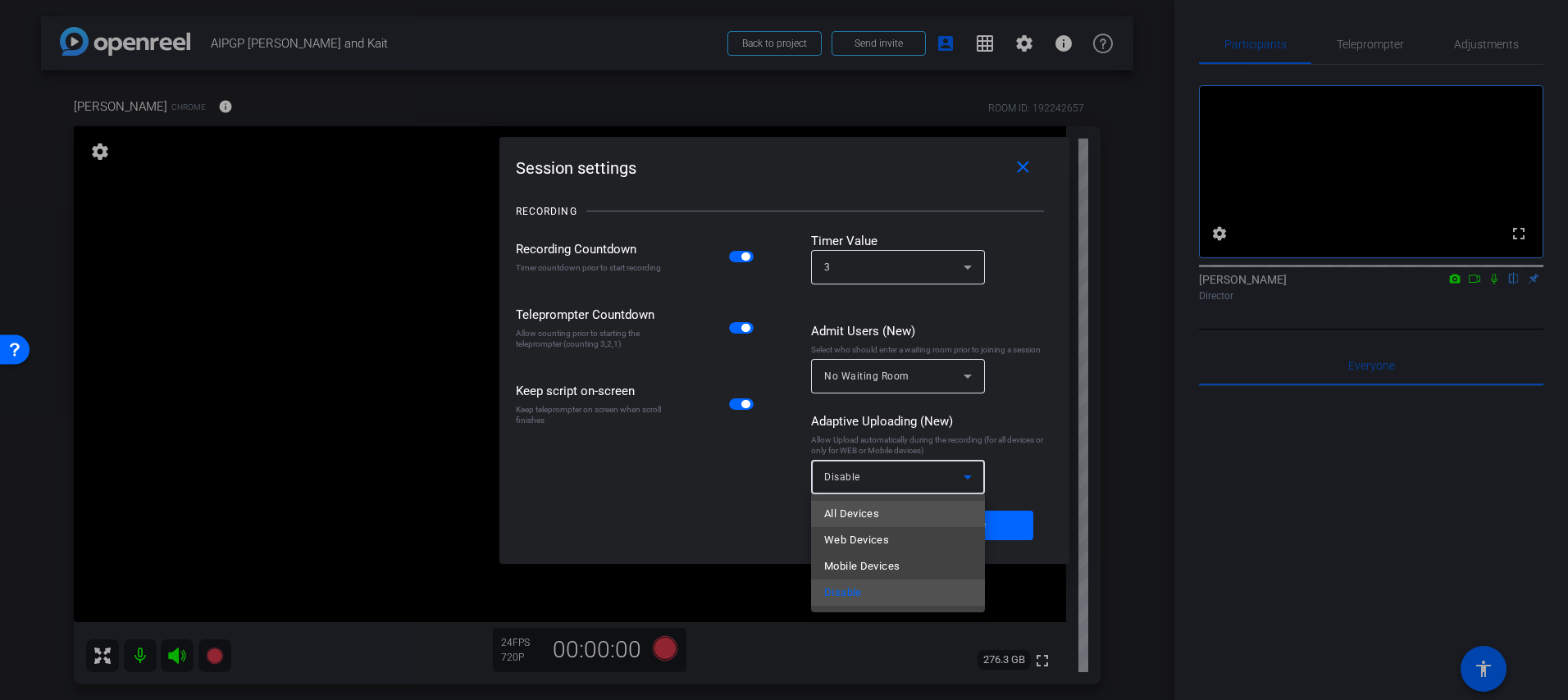
click at [888, 506] on mat-option "All Devices" at bounding box center [898, 514] width 174 height 27
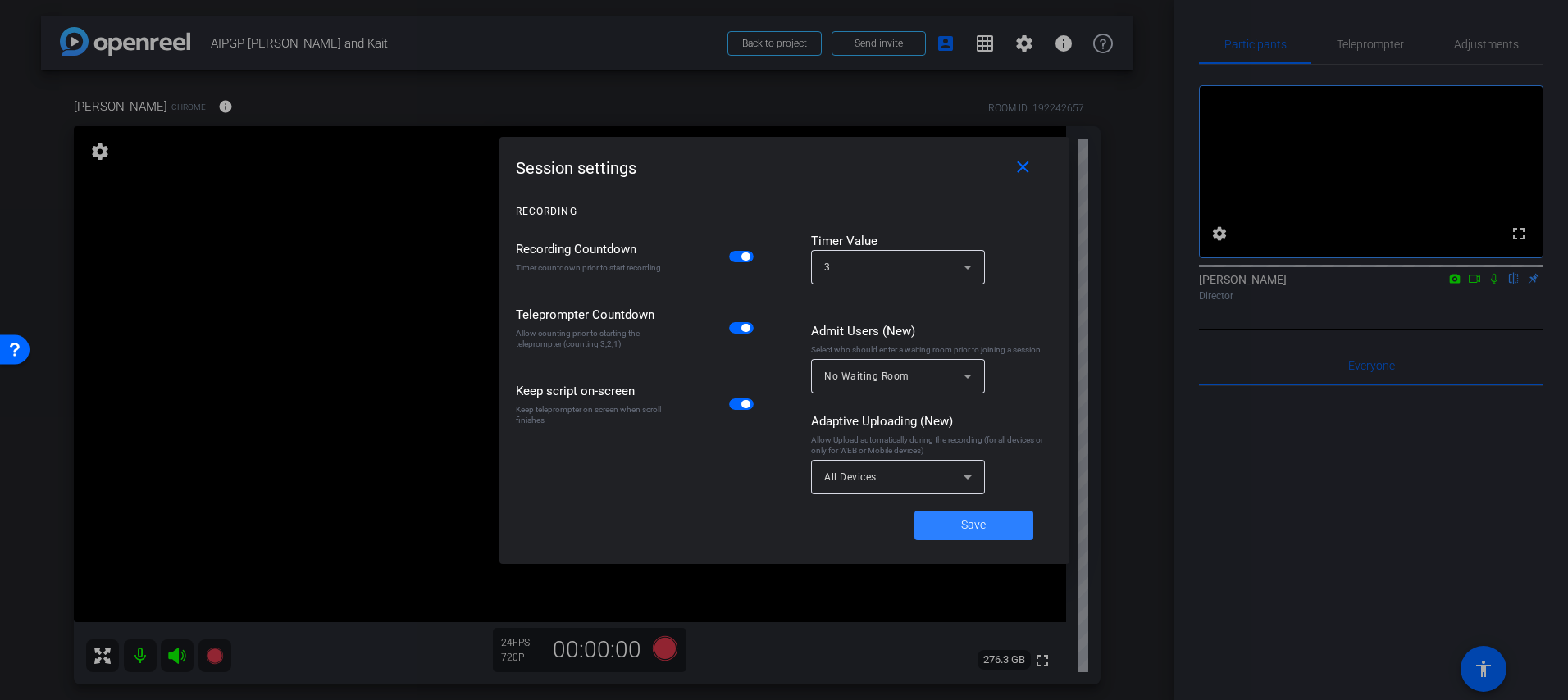
click at [986, 537] on span at bounding box center [973, 525] width 119 height 40
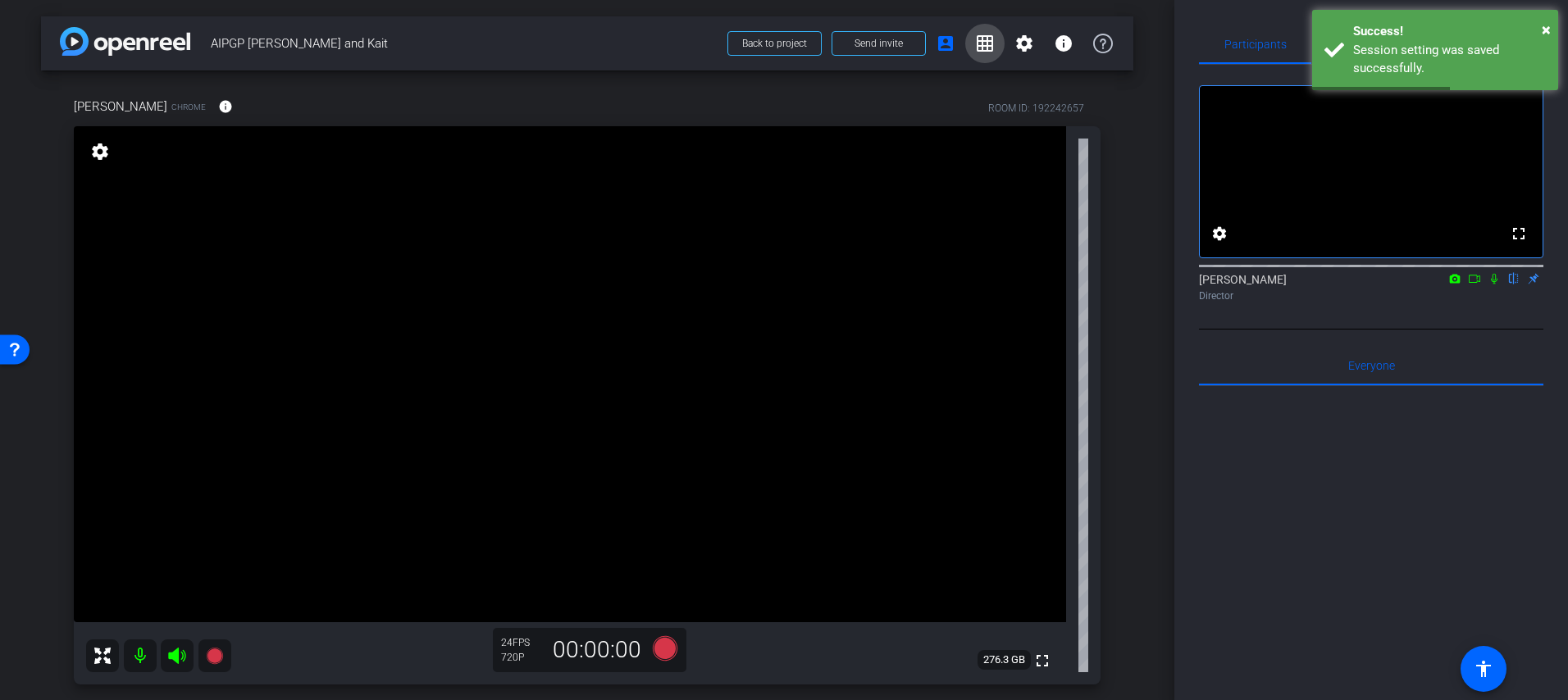
click at [979, 46] on mat-icon "grid_on" at bounding box center [984, 43] width 19 height 19
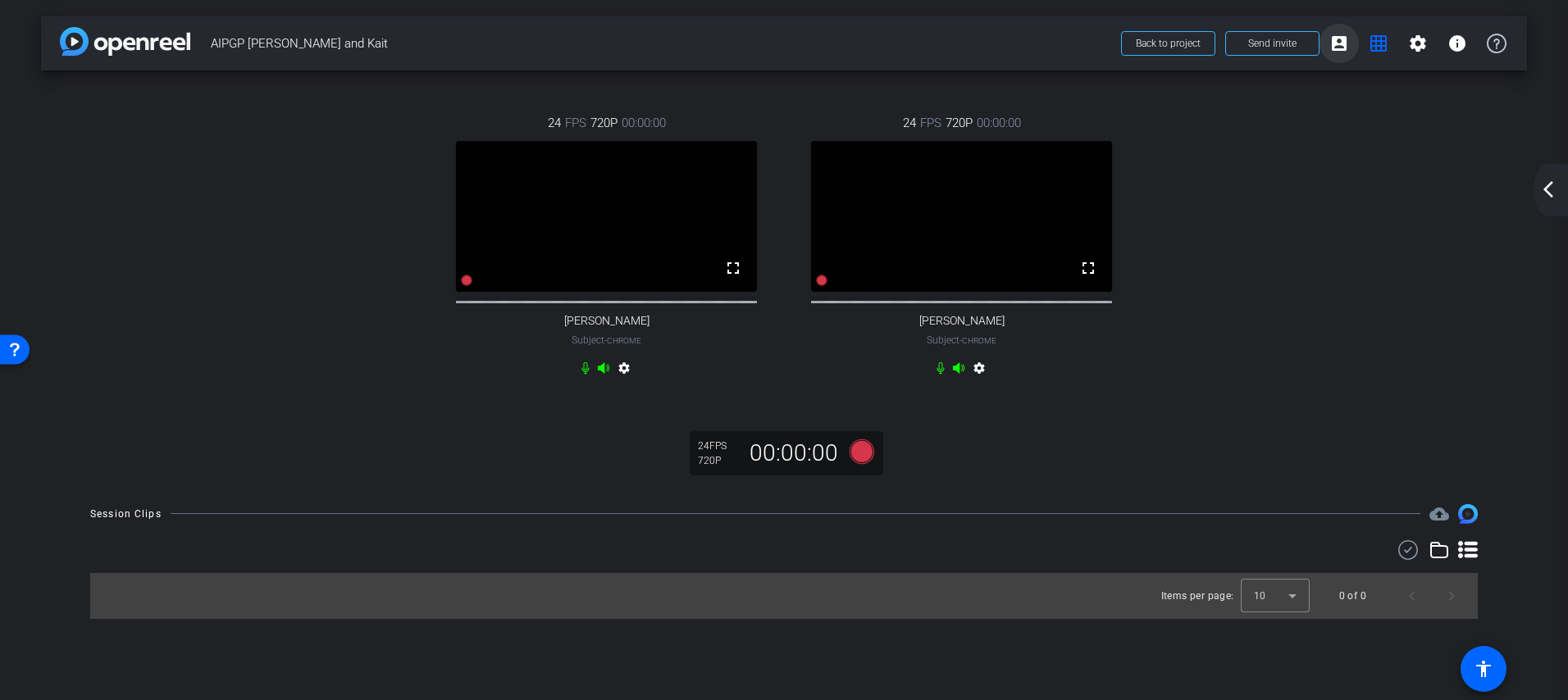
click at [1344, 44] on mat-icon "account_box" at bounding box center [1338, 43] width 19 height 19
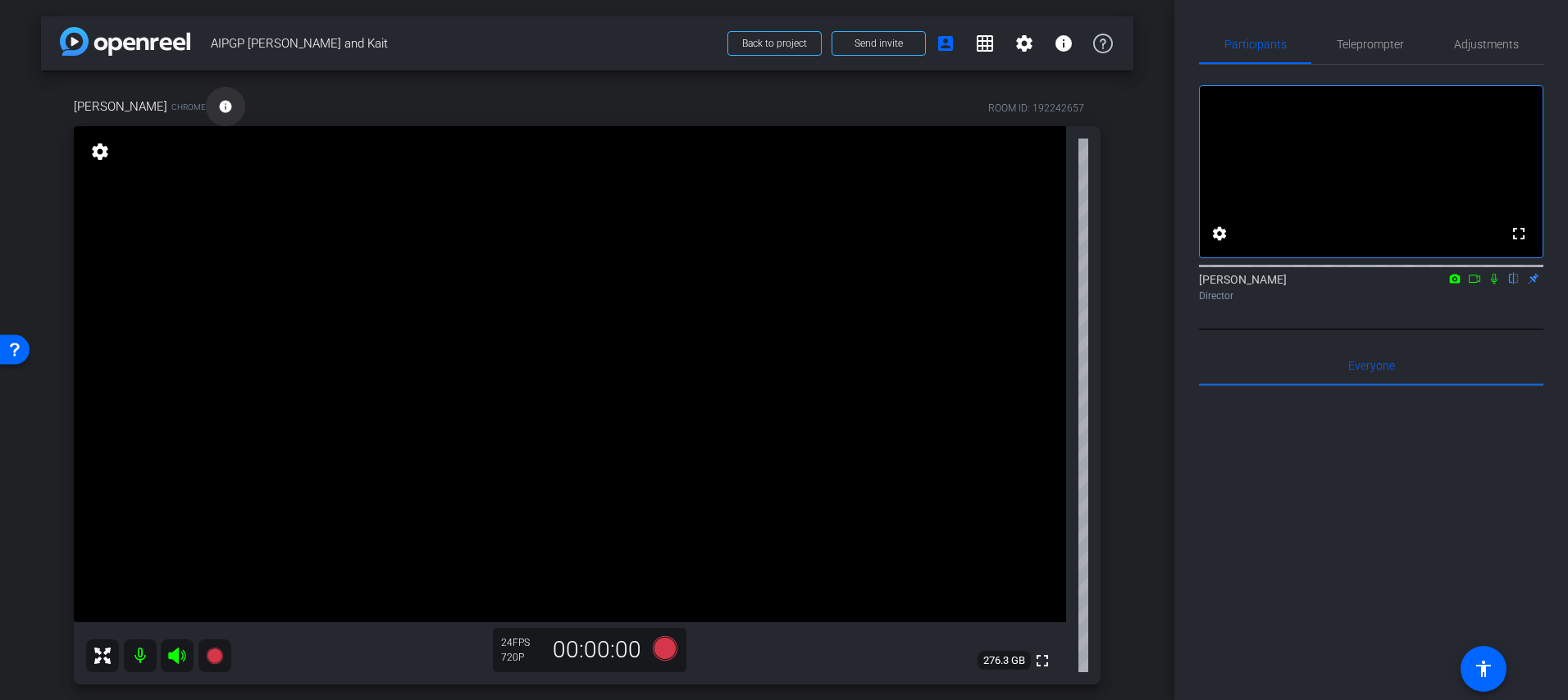
click at [218, 108] on mat-icon "info" at bounding box center [225, 107] width 15 height 15
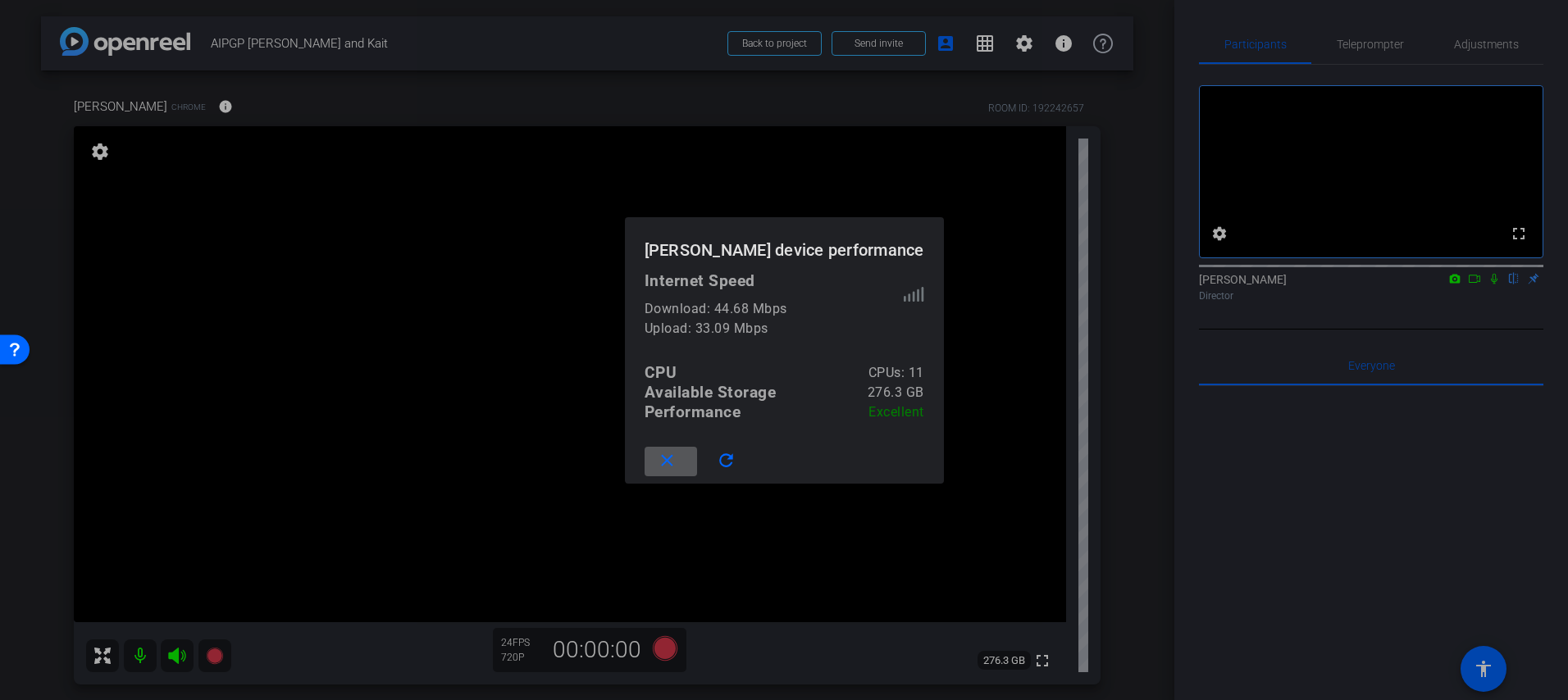
click at [677, 464] on mat-icon "close" at bounding box center [667, 461] width 20 height 20
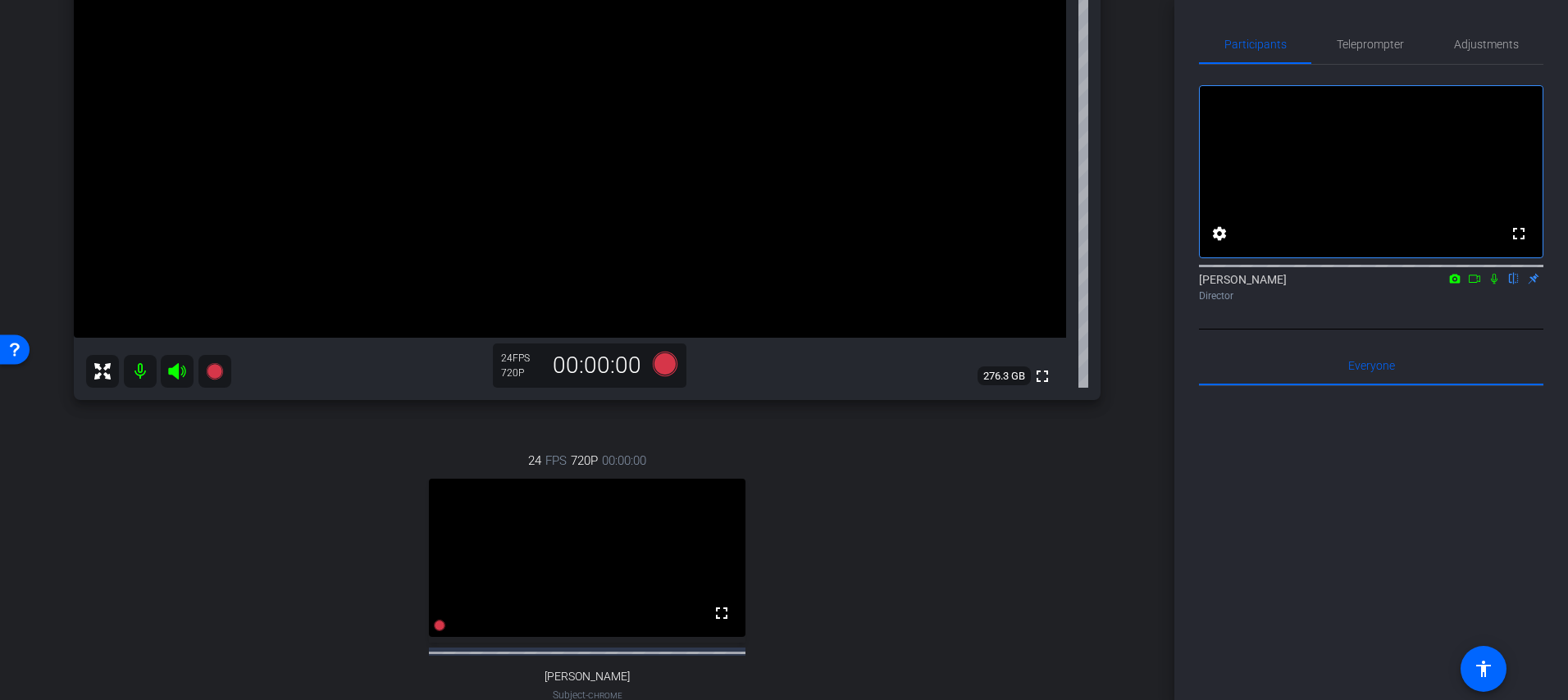
scroll to position [410, 0]
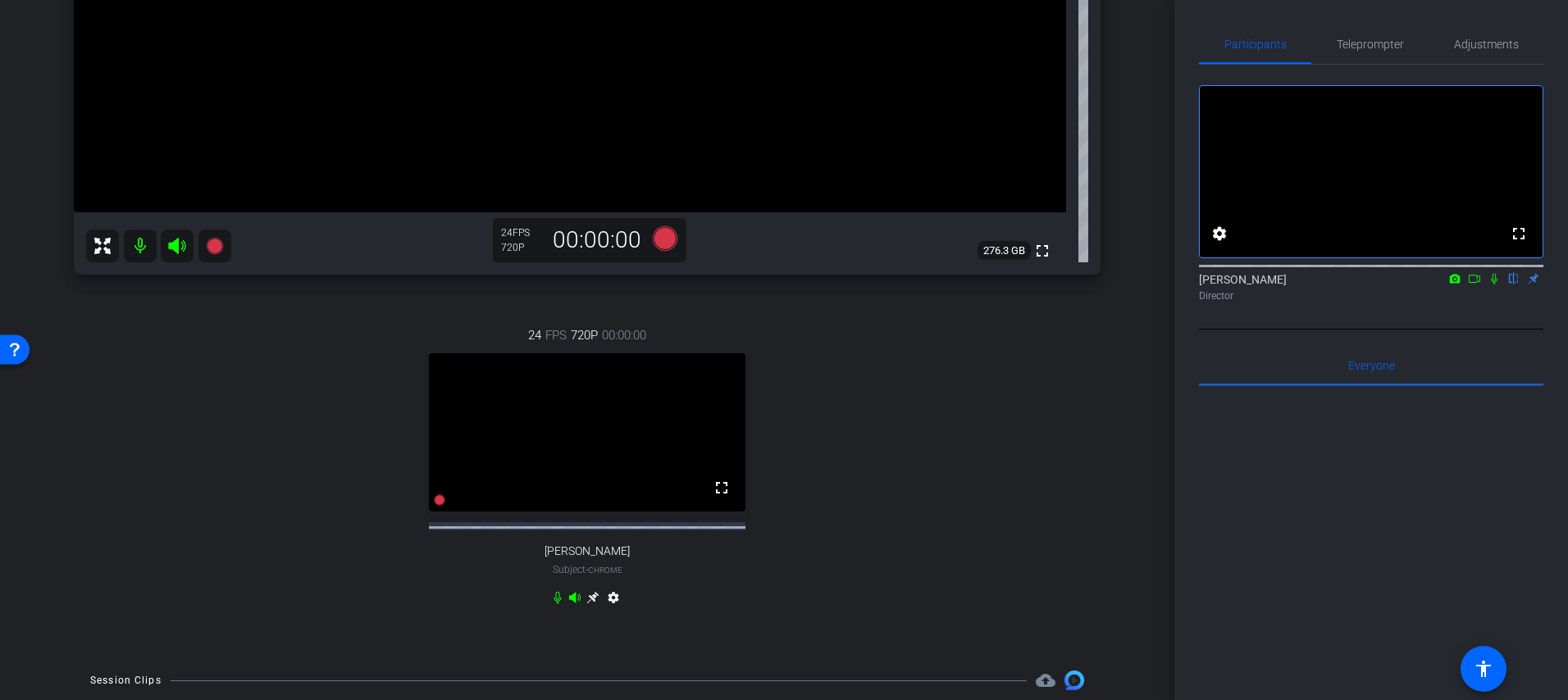
click at [592, 604] on icon at bounding box center [592, 597] width 12 height 12
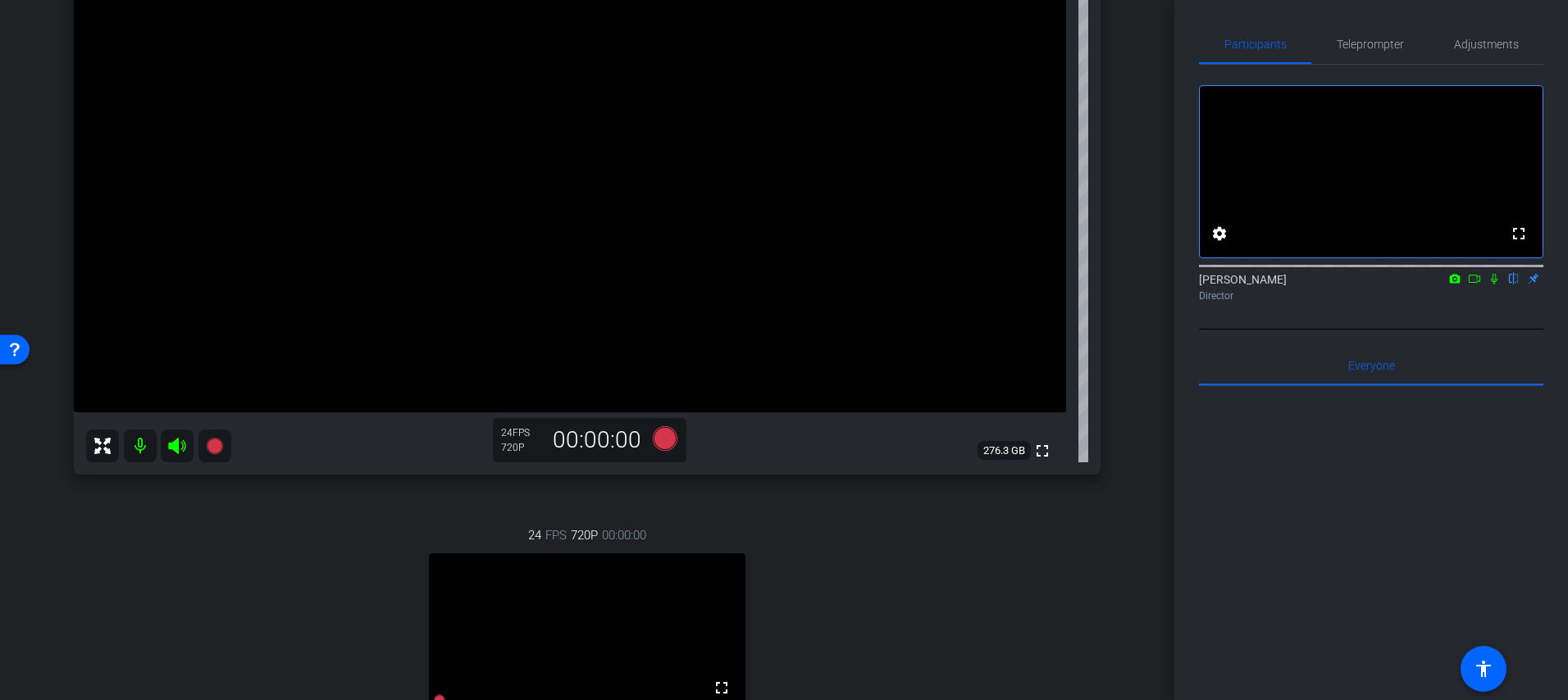
scroll to position [0, 0]
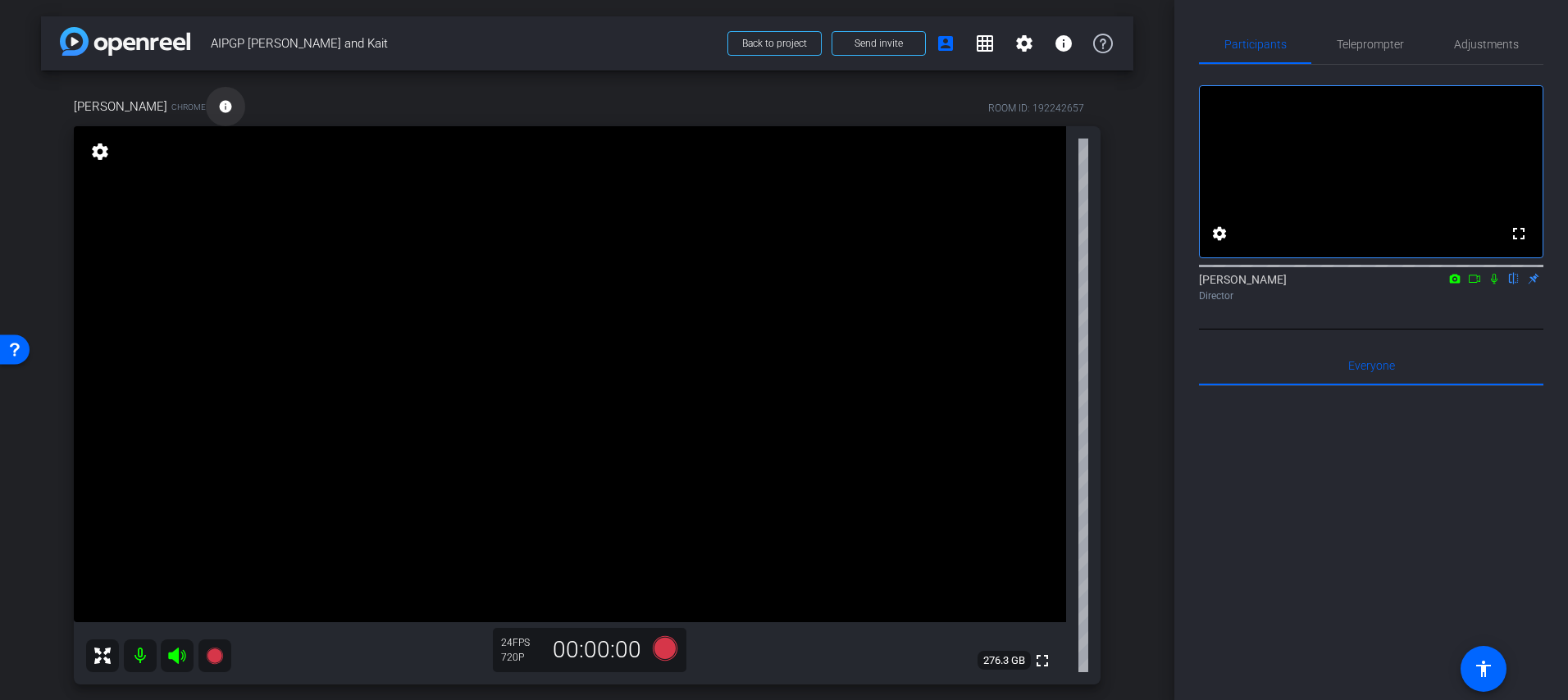
click at [218, 109] on mat-icon "info" at bounding box center [225, 107] width 15 height 15
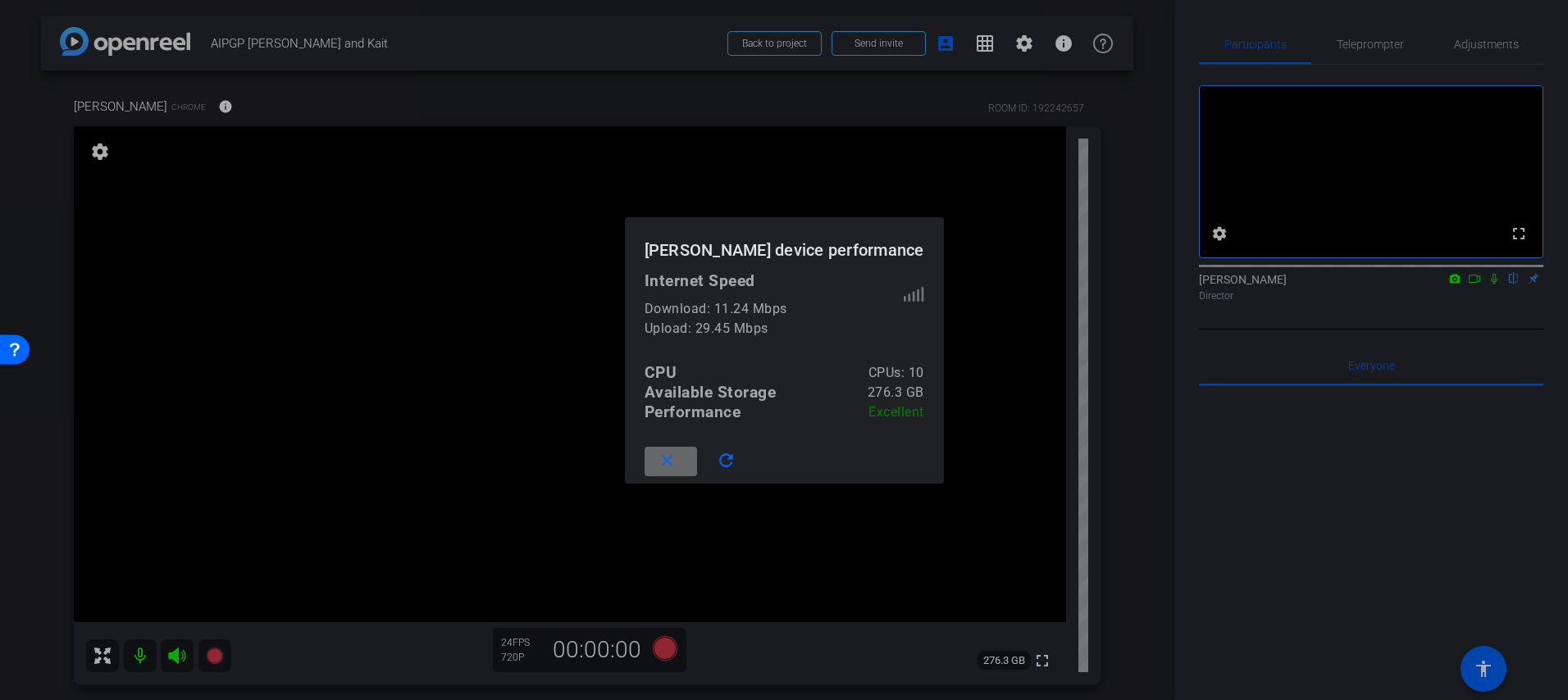
click at [677, 466] on mat-icon "close" at bounding box center [667, 461] width 20 height 20
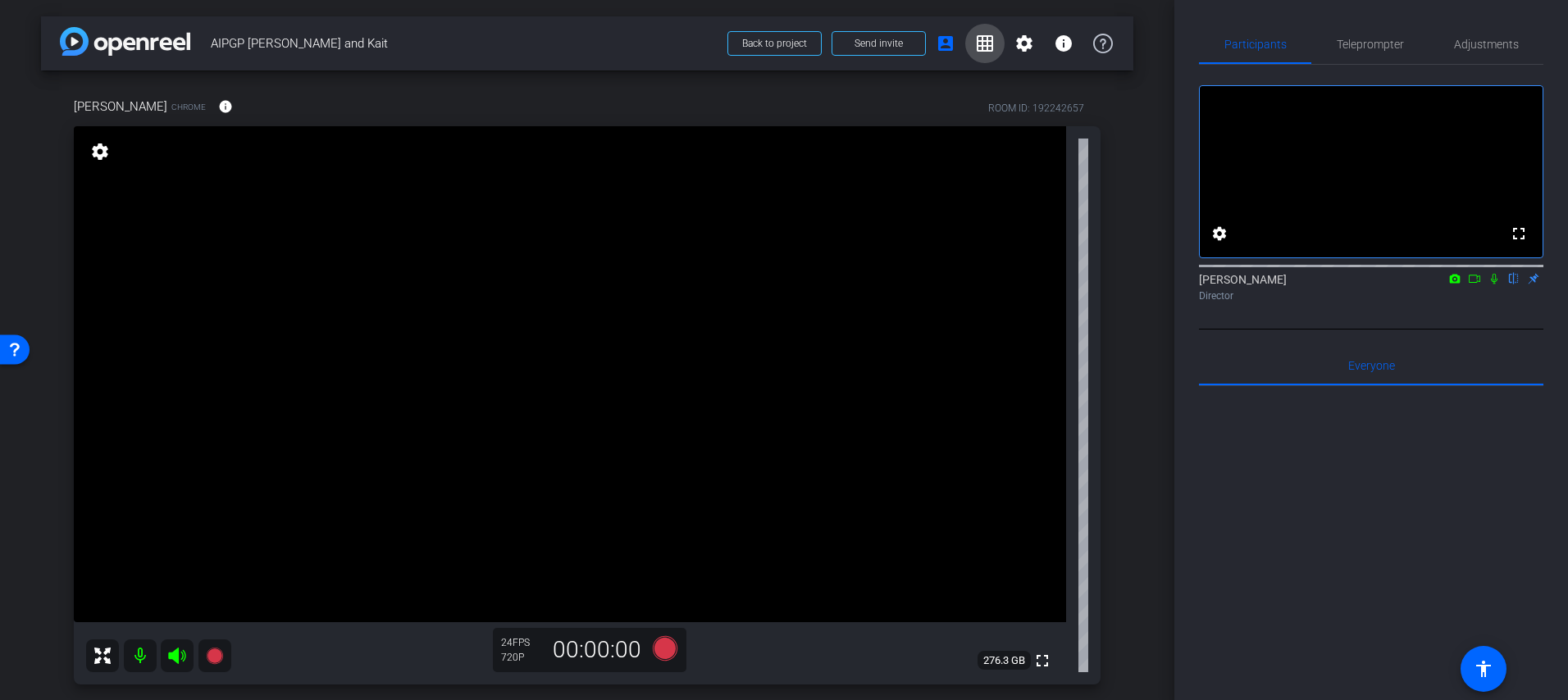
click at [979, 52] on mat-icon "grid_on" at bounding box center [984, 43] width 19 height 19
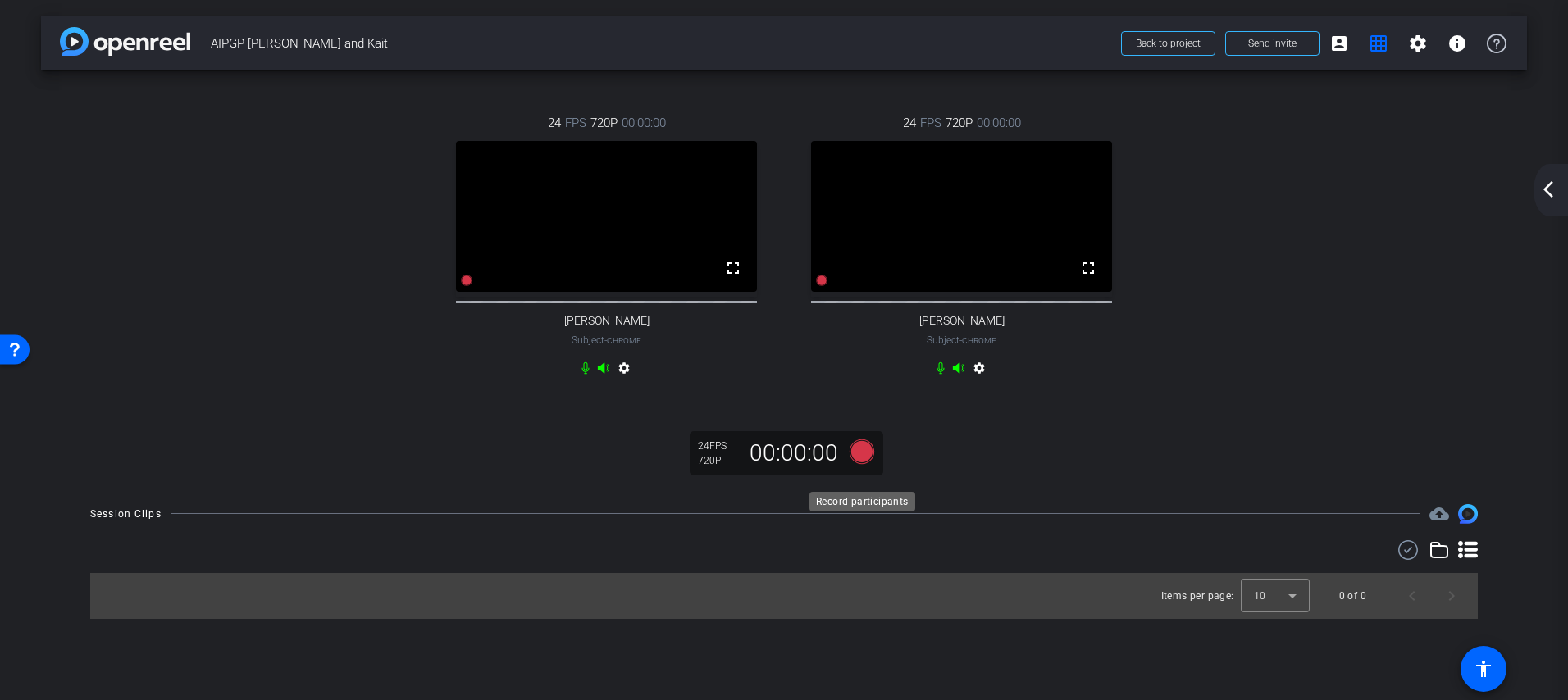
click at [867, 463] on icon at bounding box center [861, 450] width 25 height 25
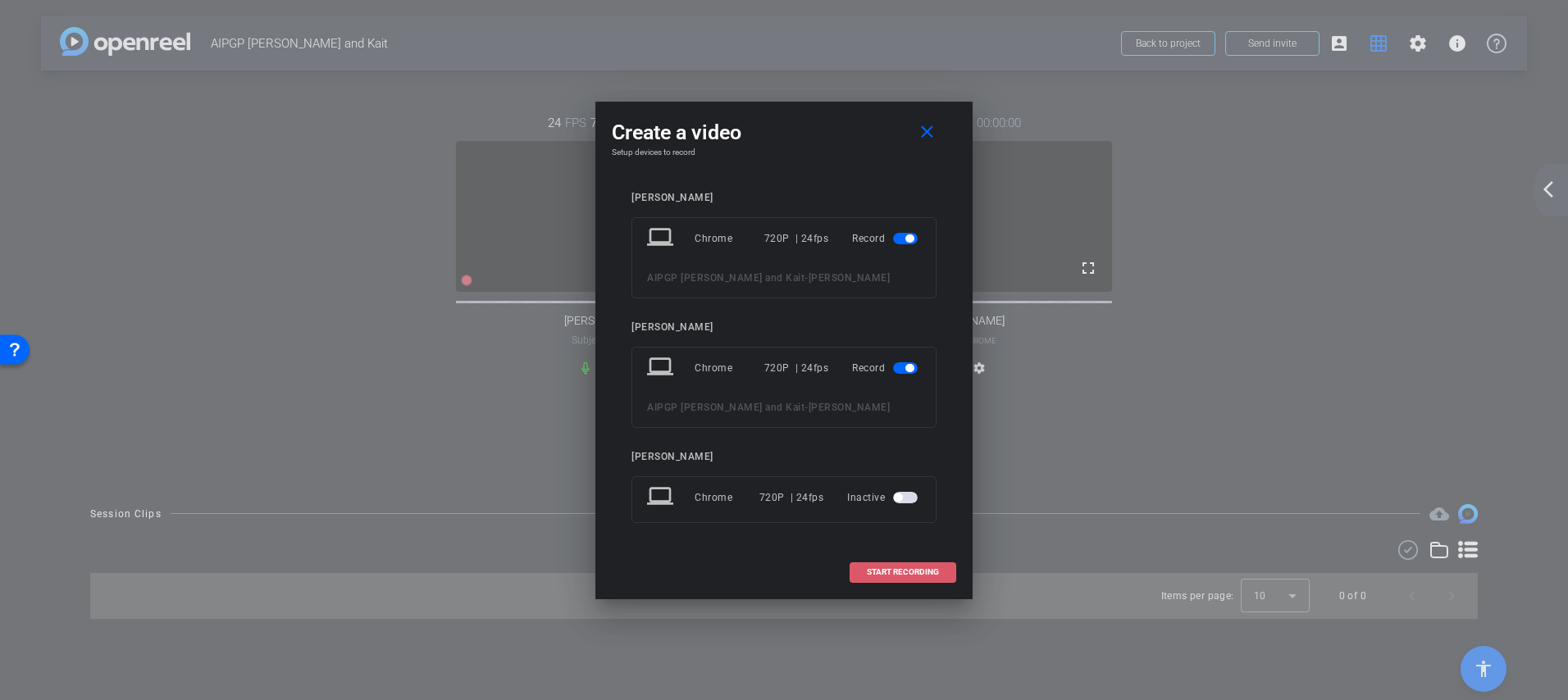
click at [882, 570] on span "START RECORDING" at bounding box center [903, 571] width 73 height 8
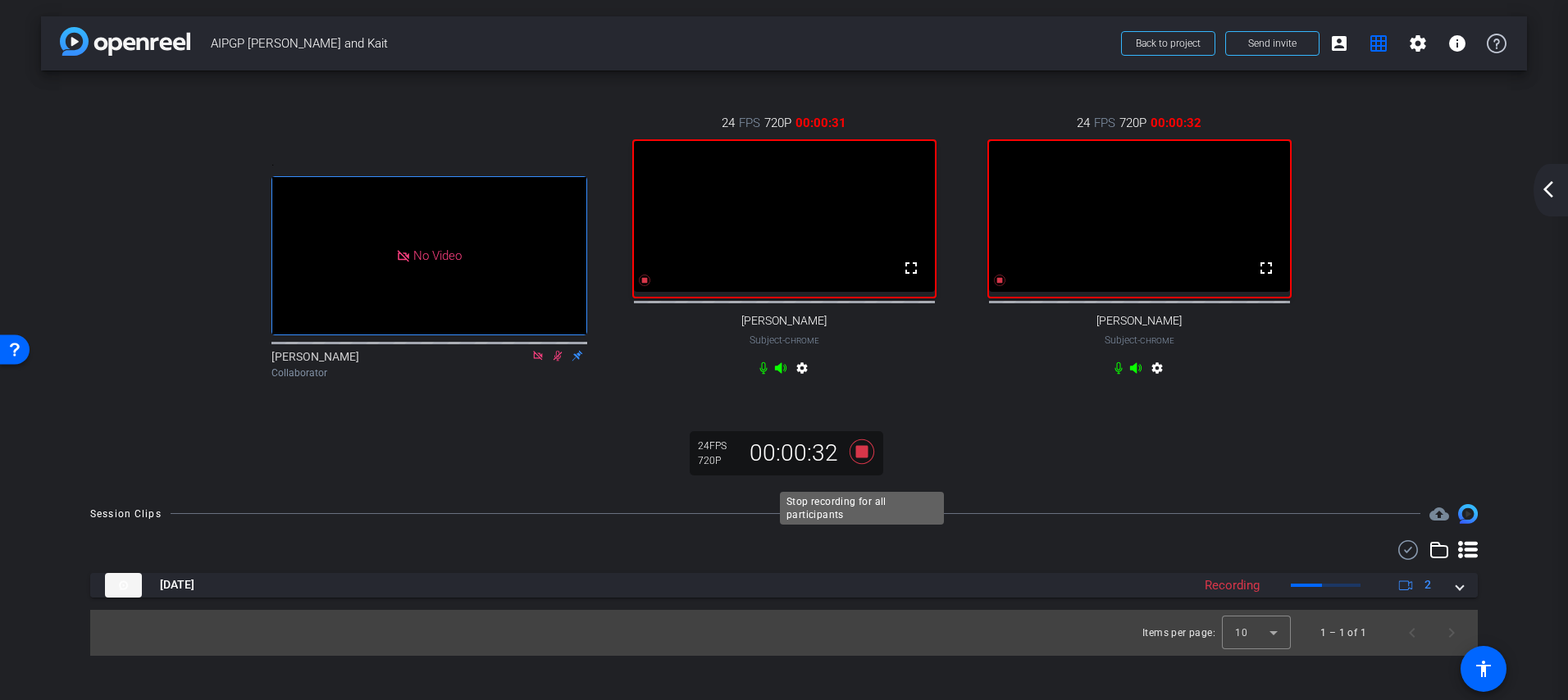
click at [861, 463] on icon at bounding box center [861, 450] width 25 height 25
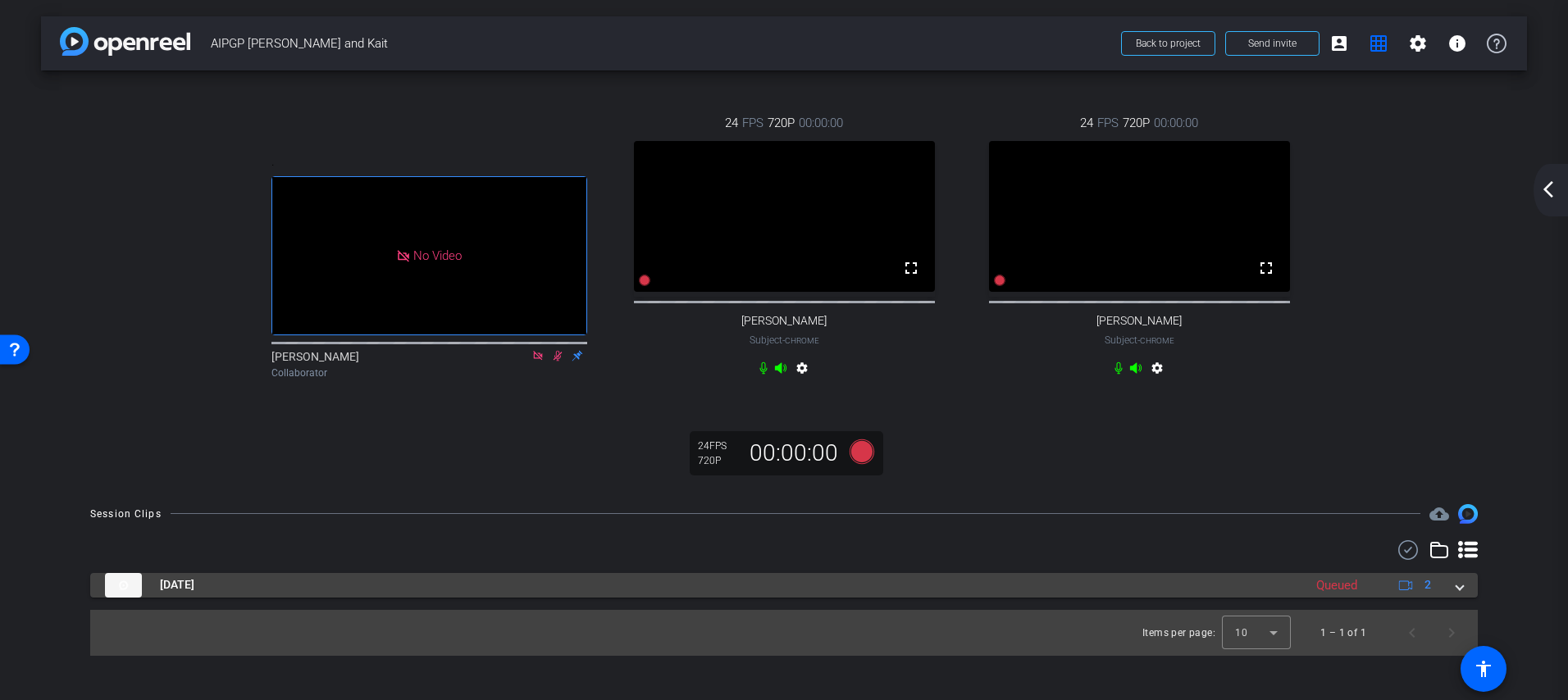
click at [1458, 593] on span at bounding box center [1460, 584] width 6 height 17
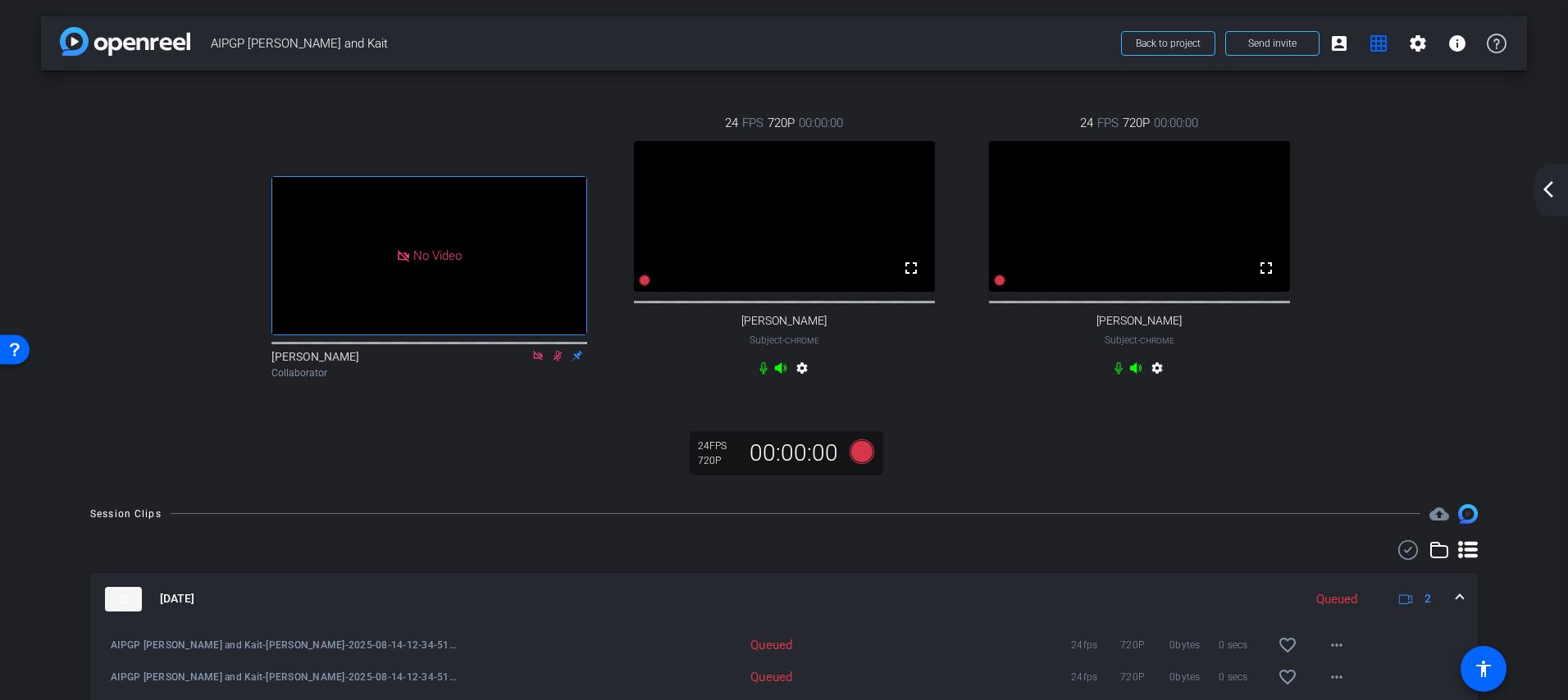
scroll to position [91, 0]
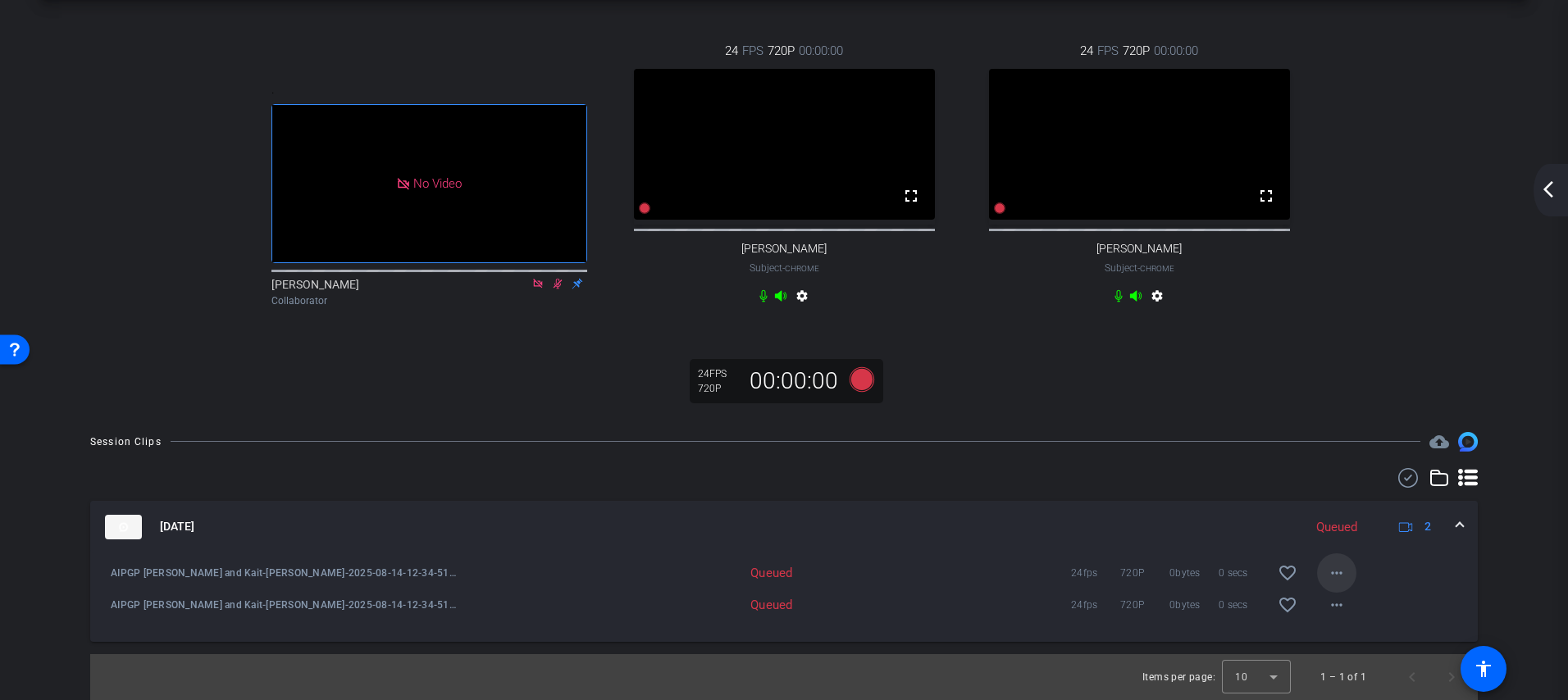
click at [1324, 578] on span at bounding box center [1336, 572] width 40 height 40
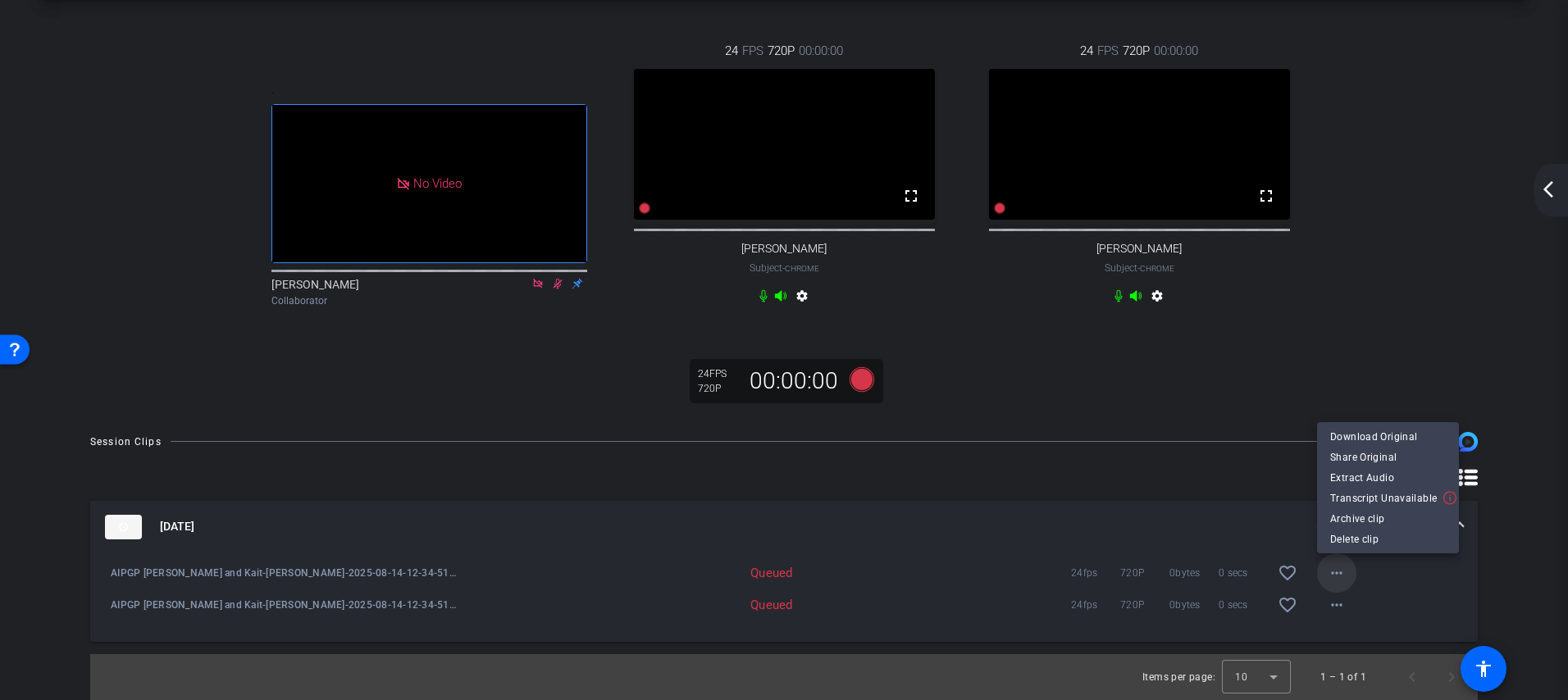
click at [1324, 578] on div at bounding box center [784, 350] width 1568 height 700
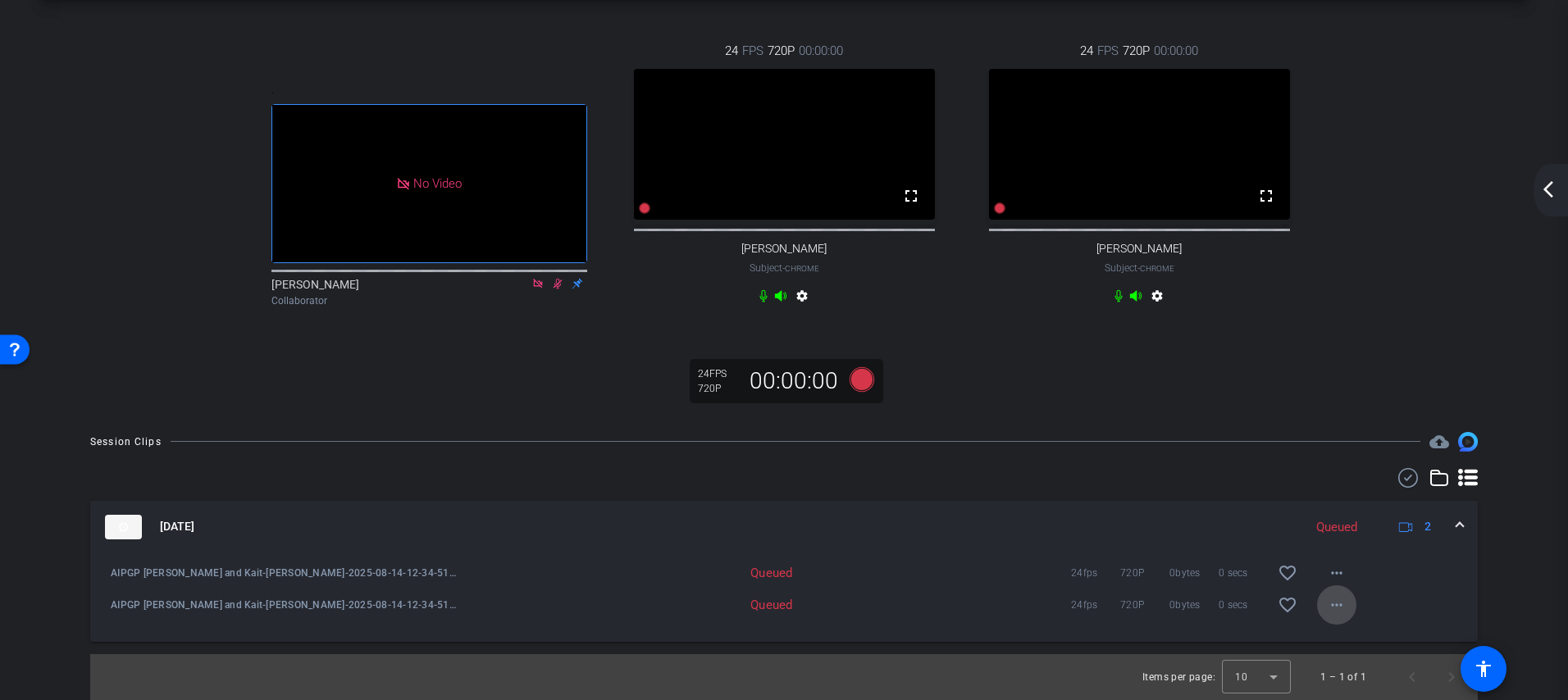
click at [1342, 618] on span at bounding box center [1336, 604] width 40 height 40
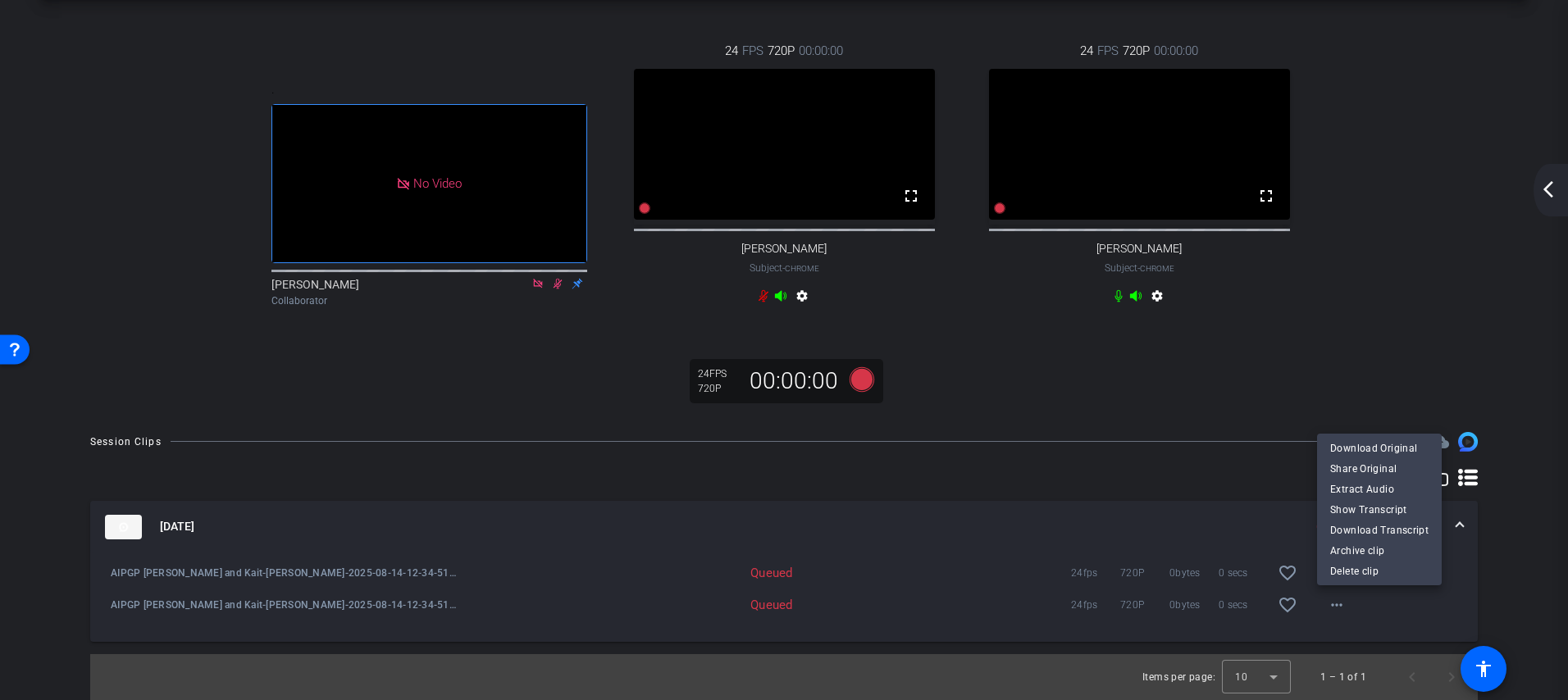
click at [1392, 615] on div at bounding box center [784, 350] width 1568 height 700
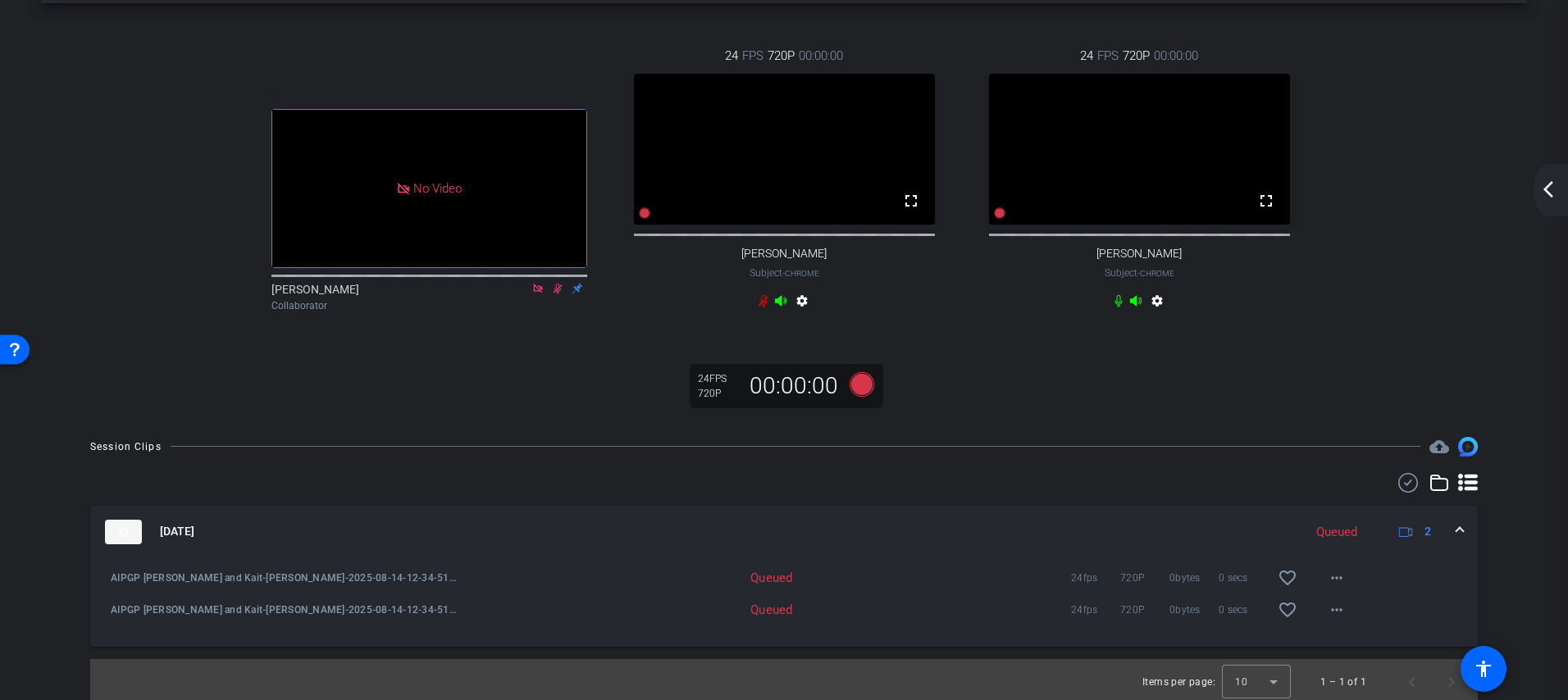
scroll to position [60, 0]
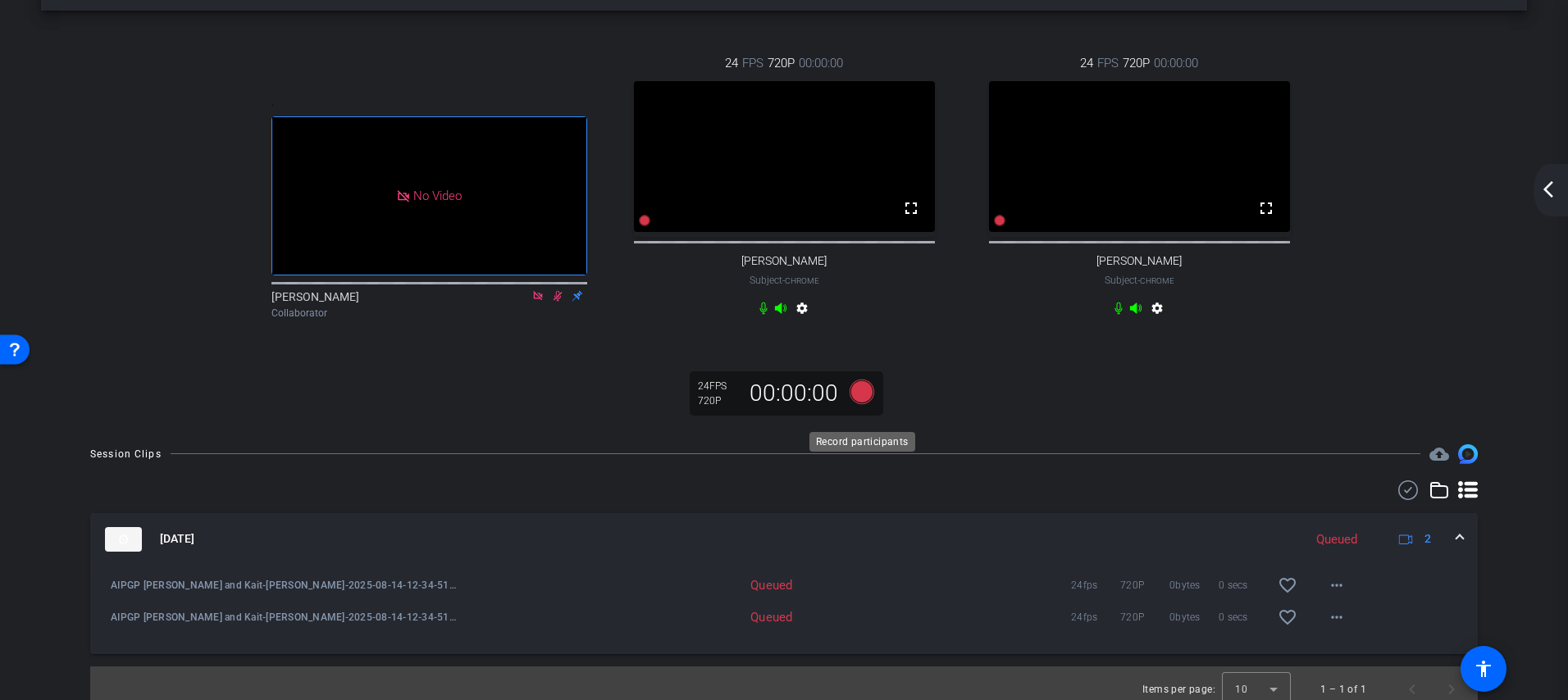
click at [859, 403] on icon at bounding box center [861, 390] width 25 height 25
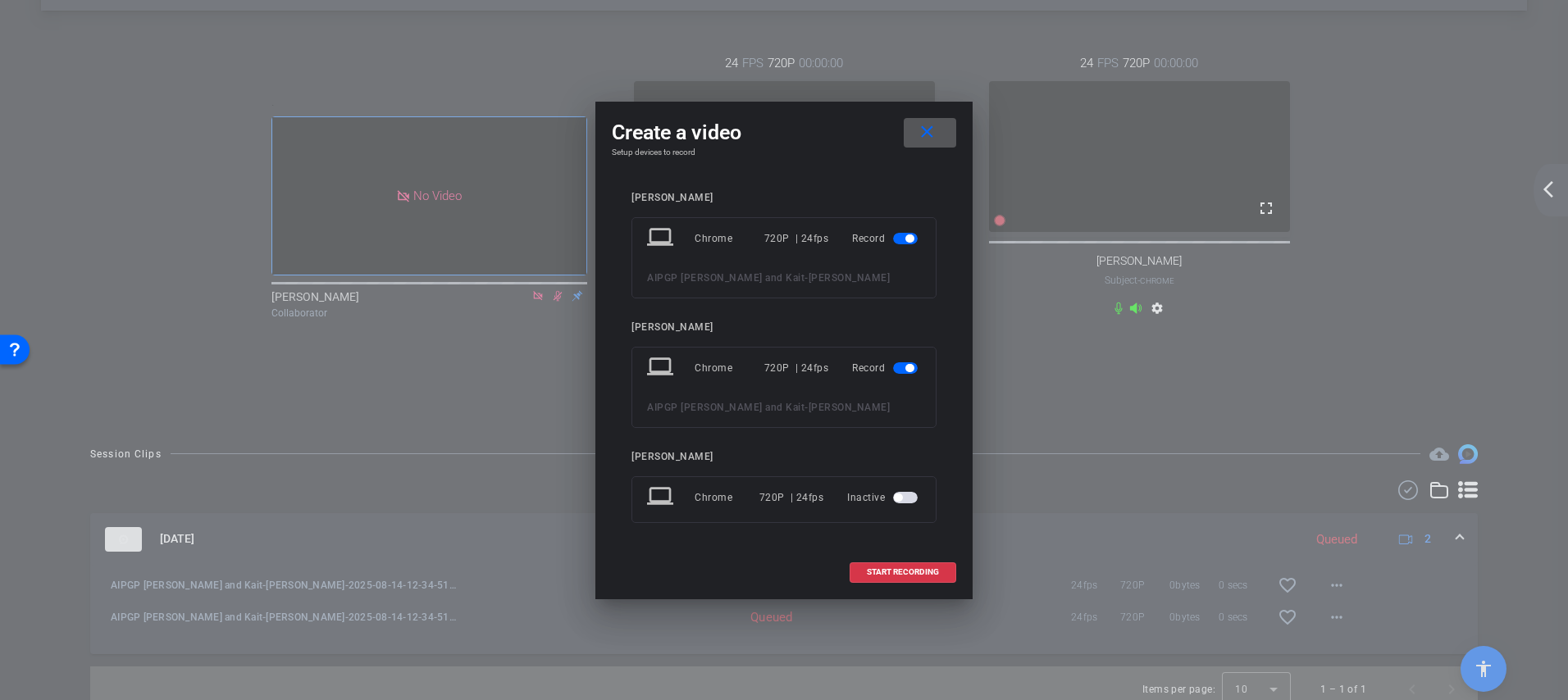
click at [912, 503] on mat-slide-toggle at bounding box center [907, 497] width 28 height 19
click at [905, 495] on span "button" at bounding box center [905, 497] width 25 height 11
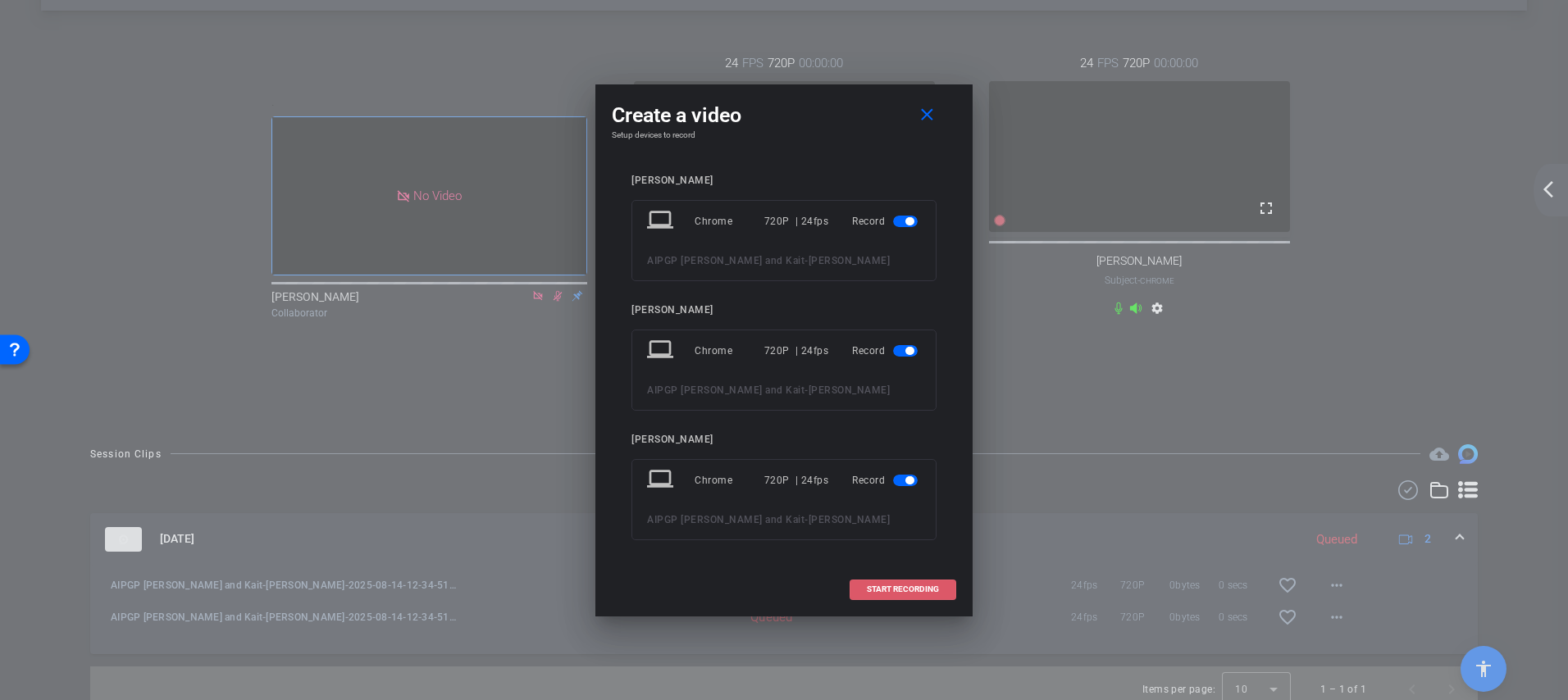
click at [903, 590] on span "START RECORDING" at bounding box center [903, 589] width 73 height 8
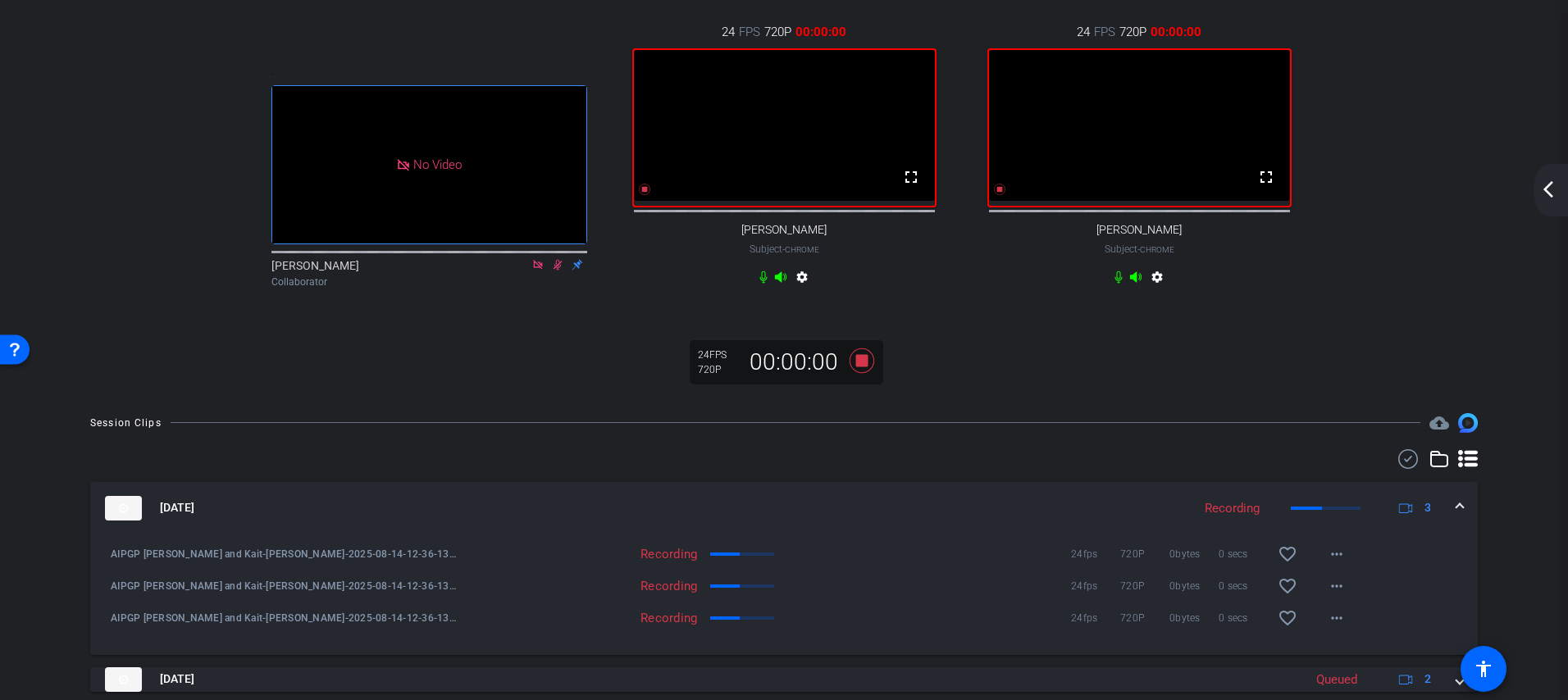
scroll to position [160, 0]
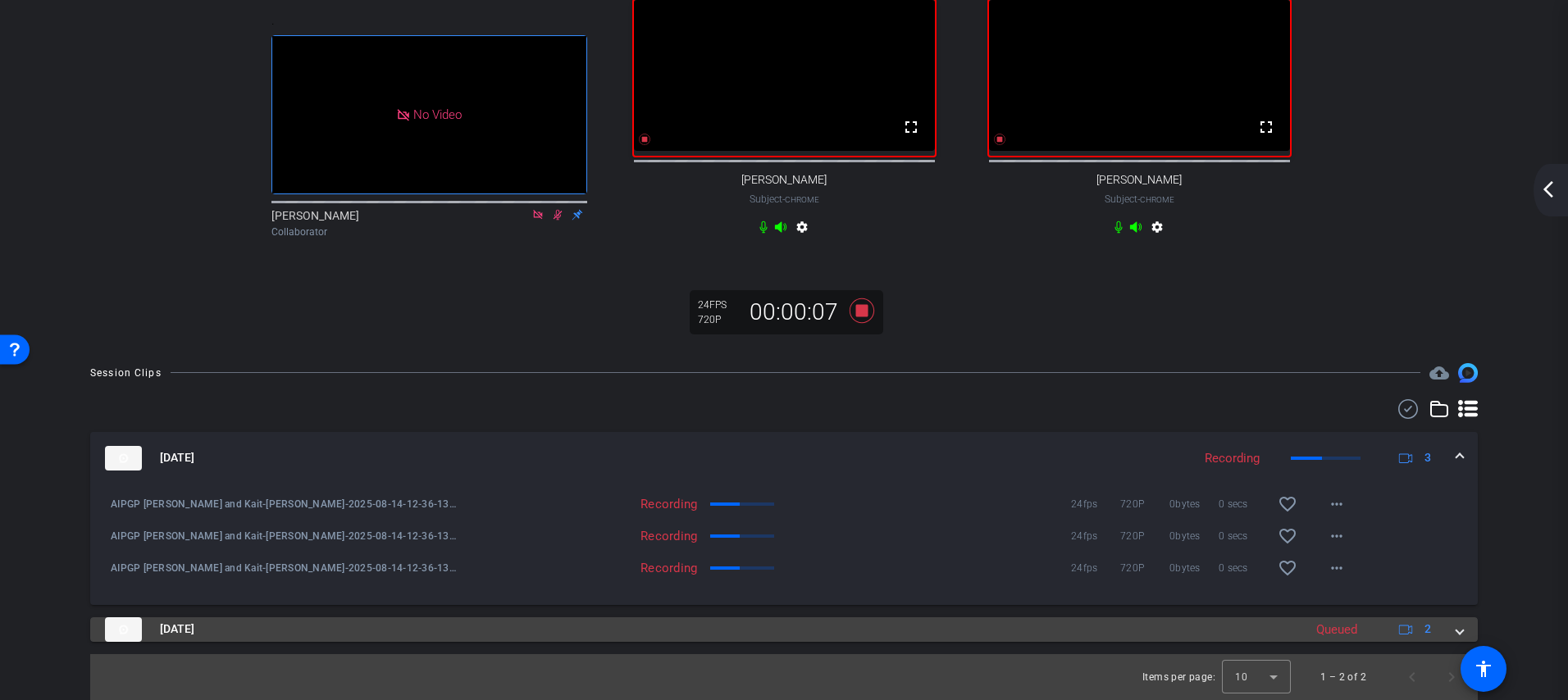
click at [1448, 628] on div "Aug 14, 2025 Queued 2" at bounding box center [780, 629] width 1352 height 25
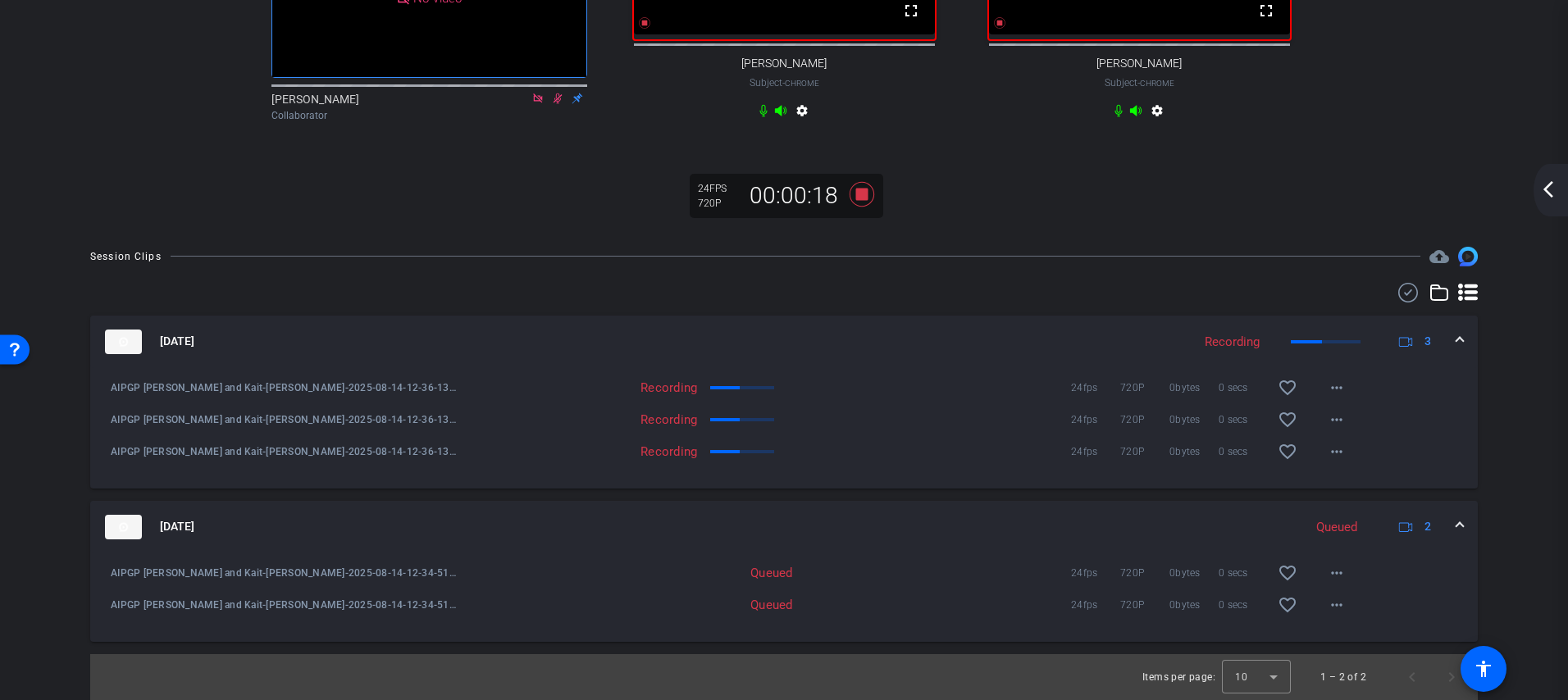
scroll to position [263, 0]
click at [865, 206] on icon at bounding box center [861, 193] width 25 height 25
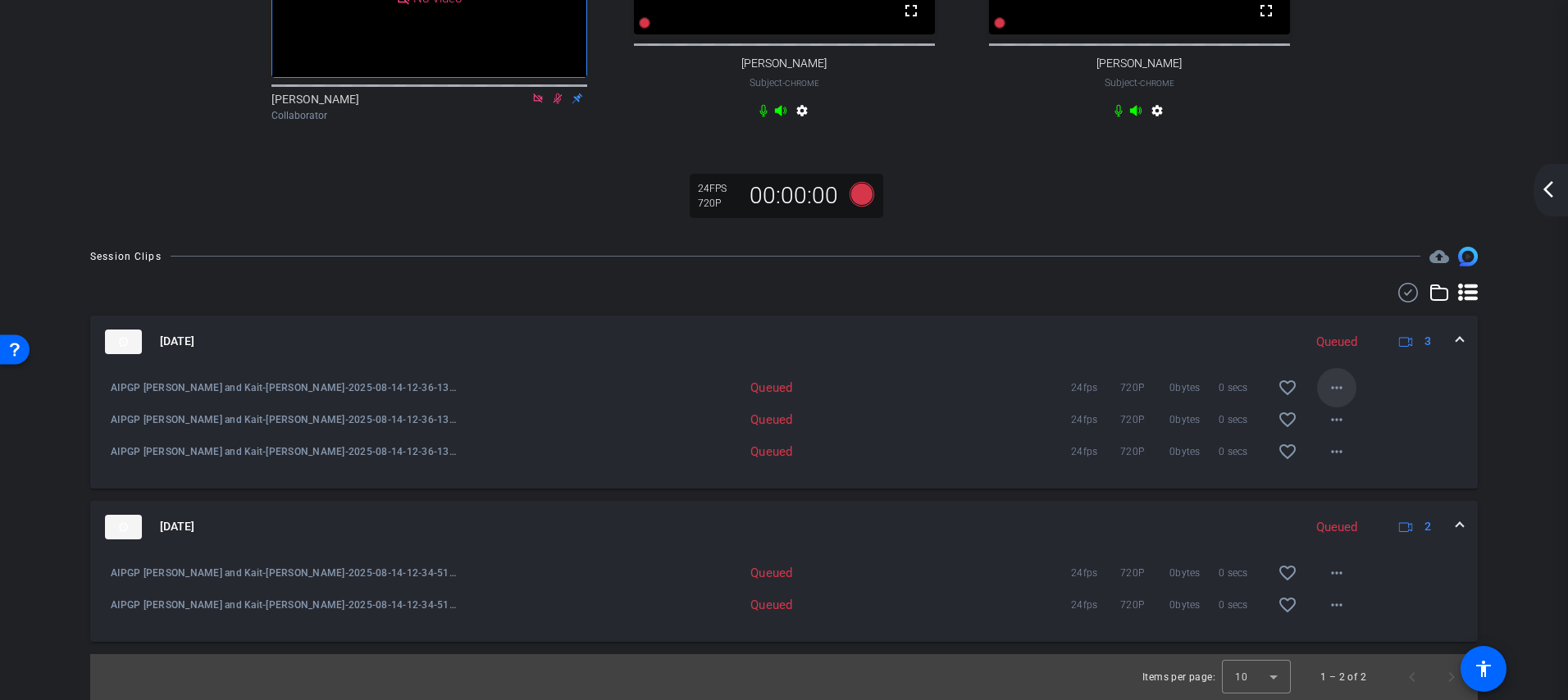
click at [1337, 398] on mat-icon "more_horiz" at bounding box center [1336, 387] width 19 height 19
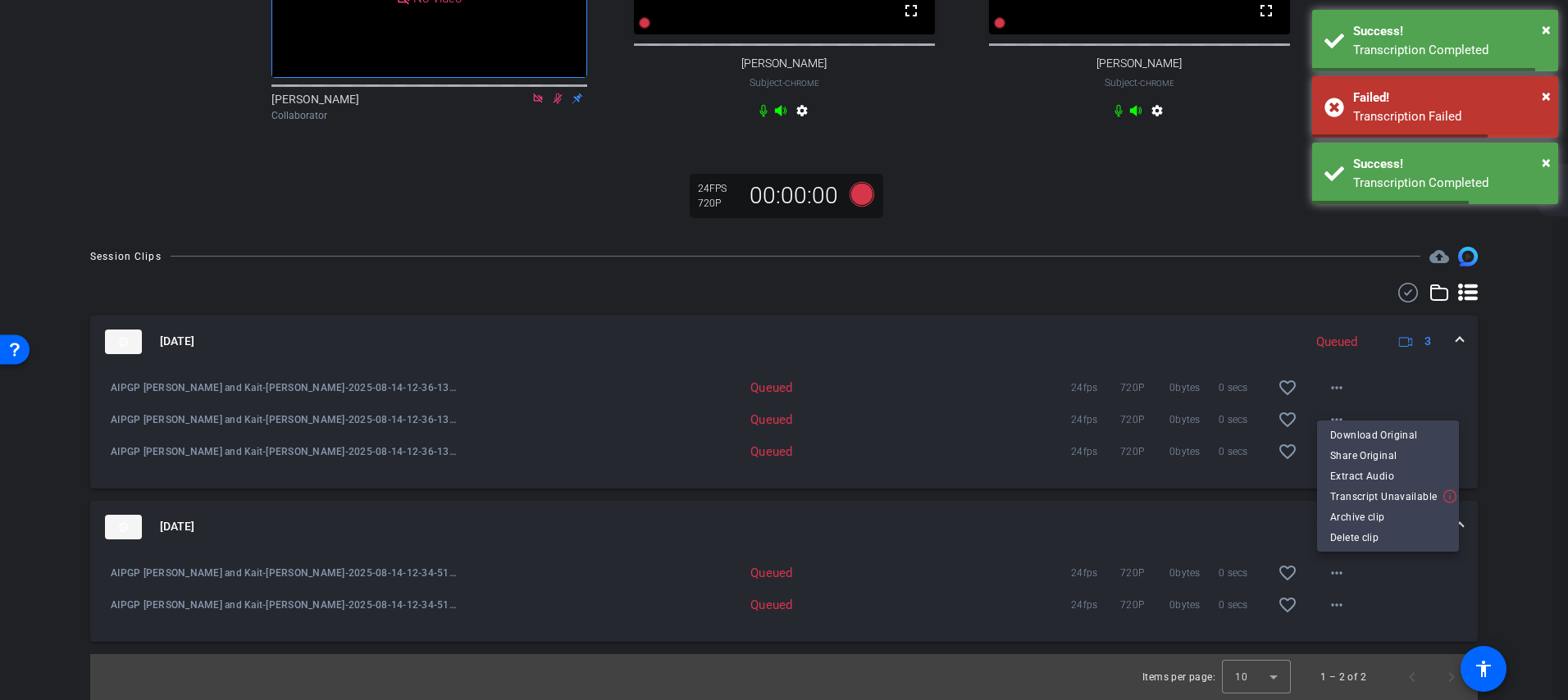
click at [1181, 263] on div at bounding box center [784, 350] width 1568 height 700
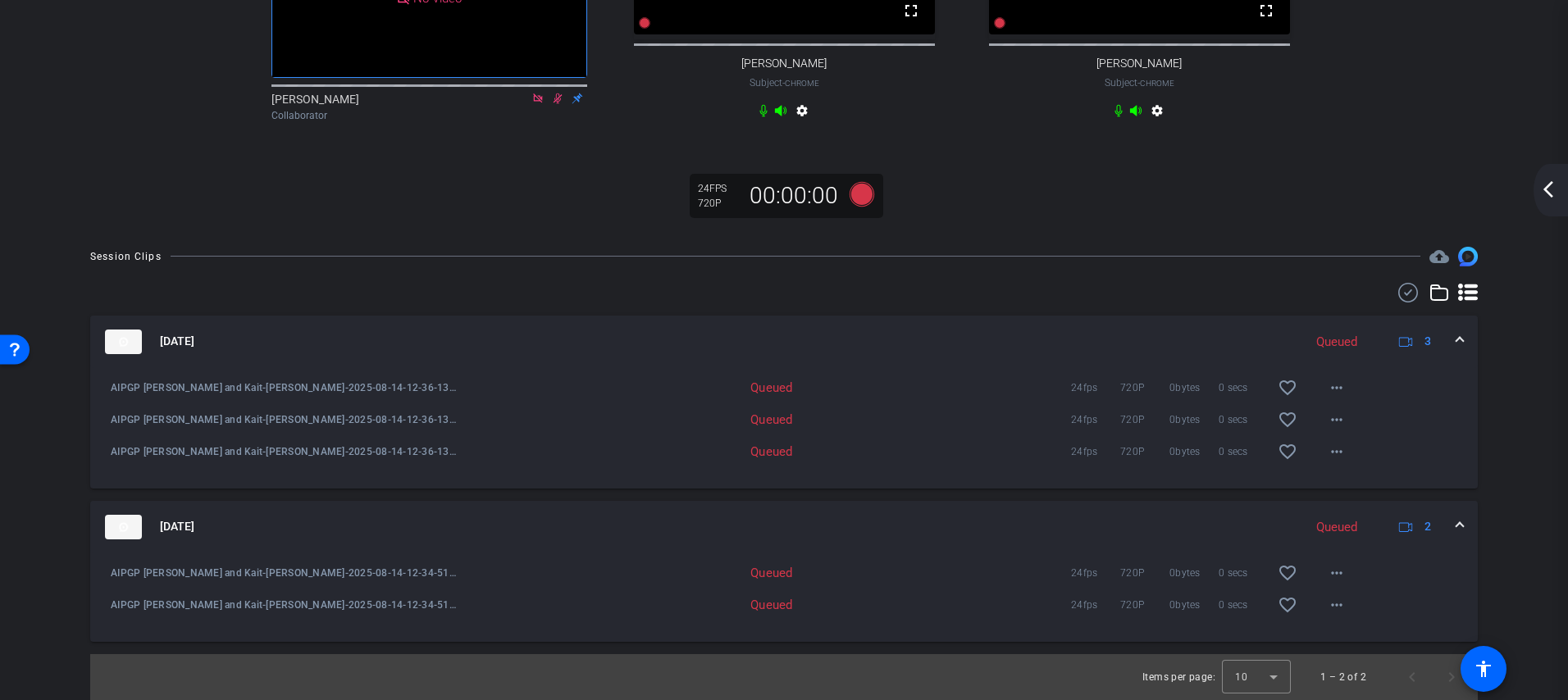
scroll to position [277, 0]
click at [1335, 570] on mat-icon "more_horiz" at bounding box center [1336, 572] width 19 height 19
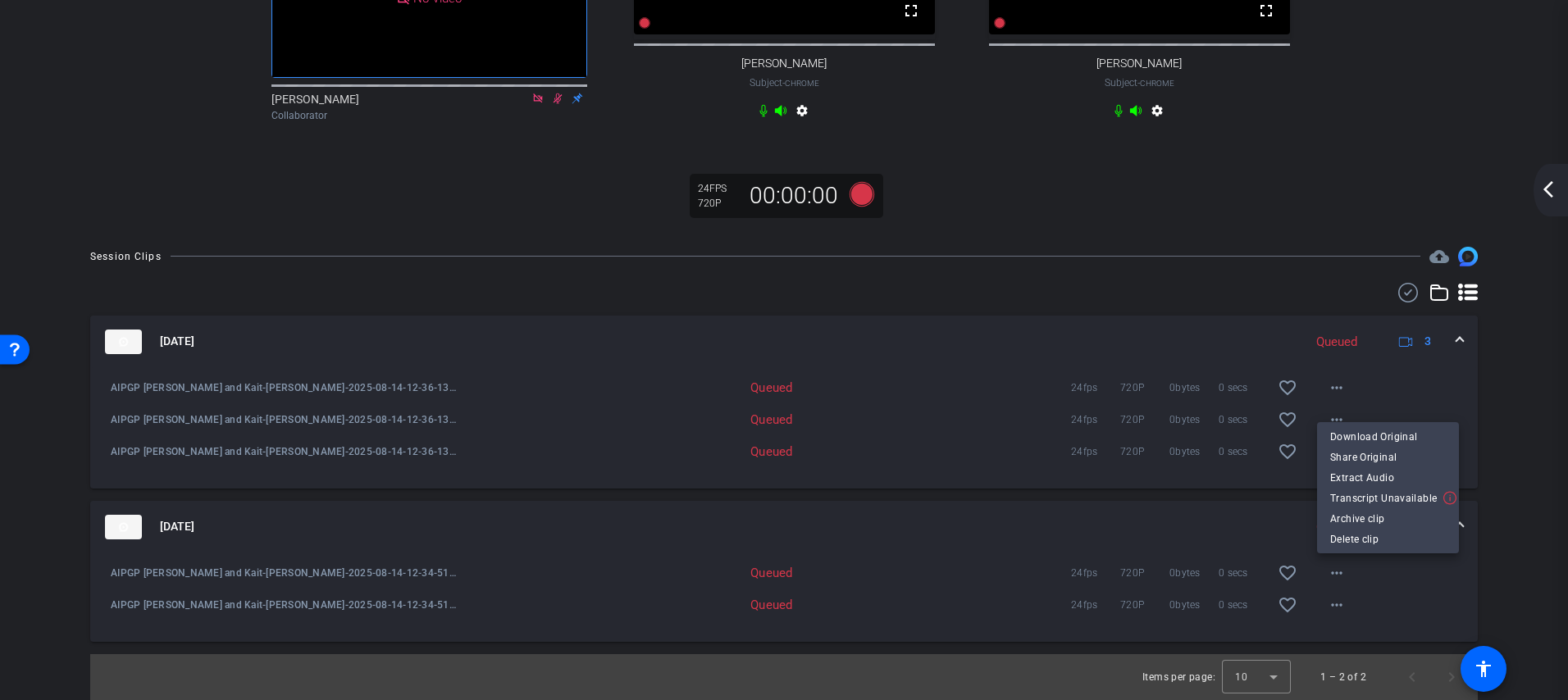
click at [1193, 264] on div at bounding box center [784, 350] width 1568 height 700
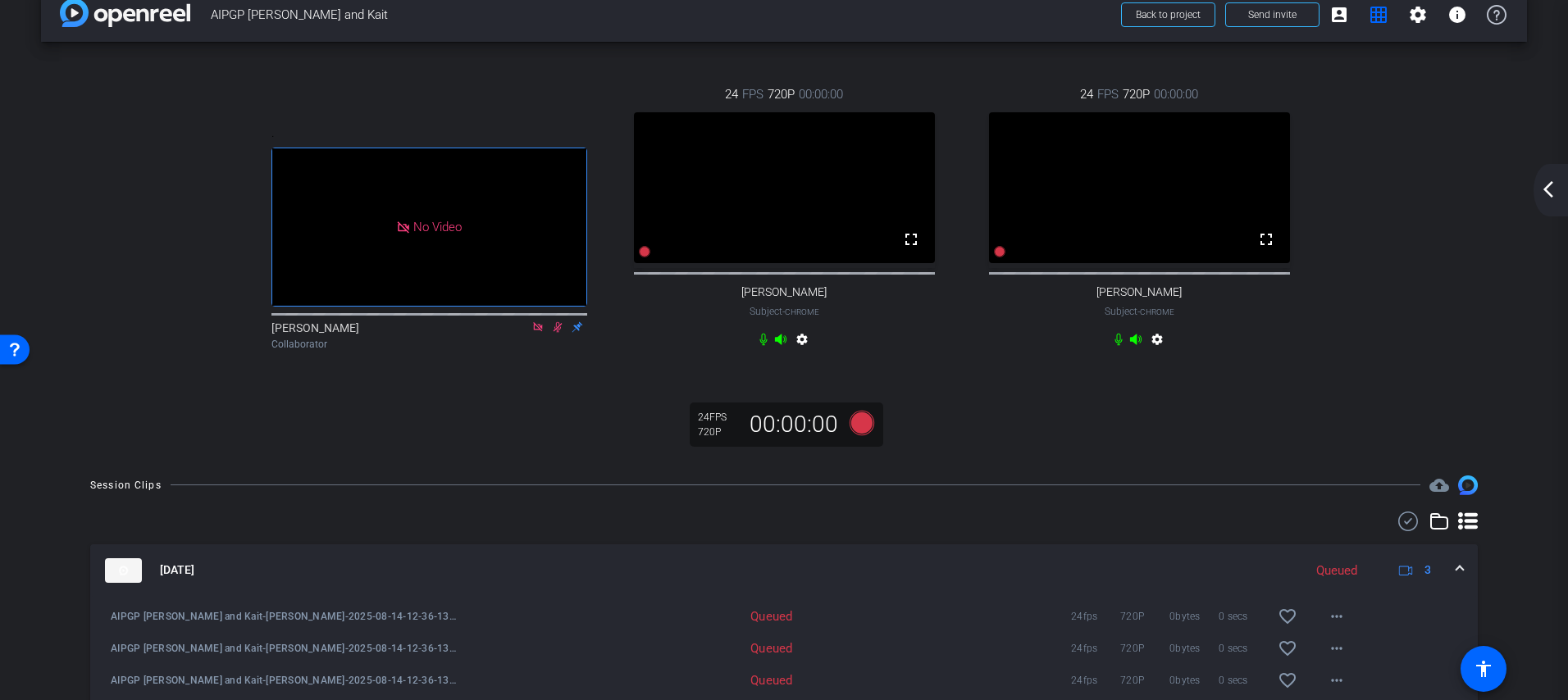
scroll to position [0, 0]
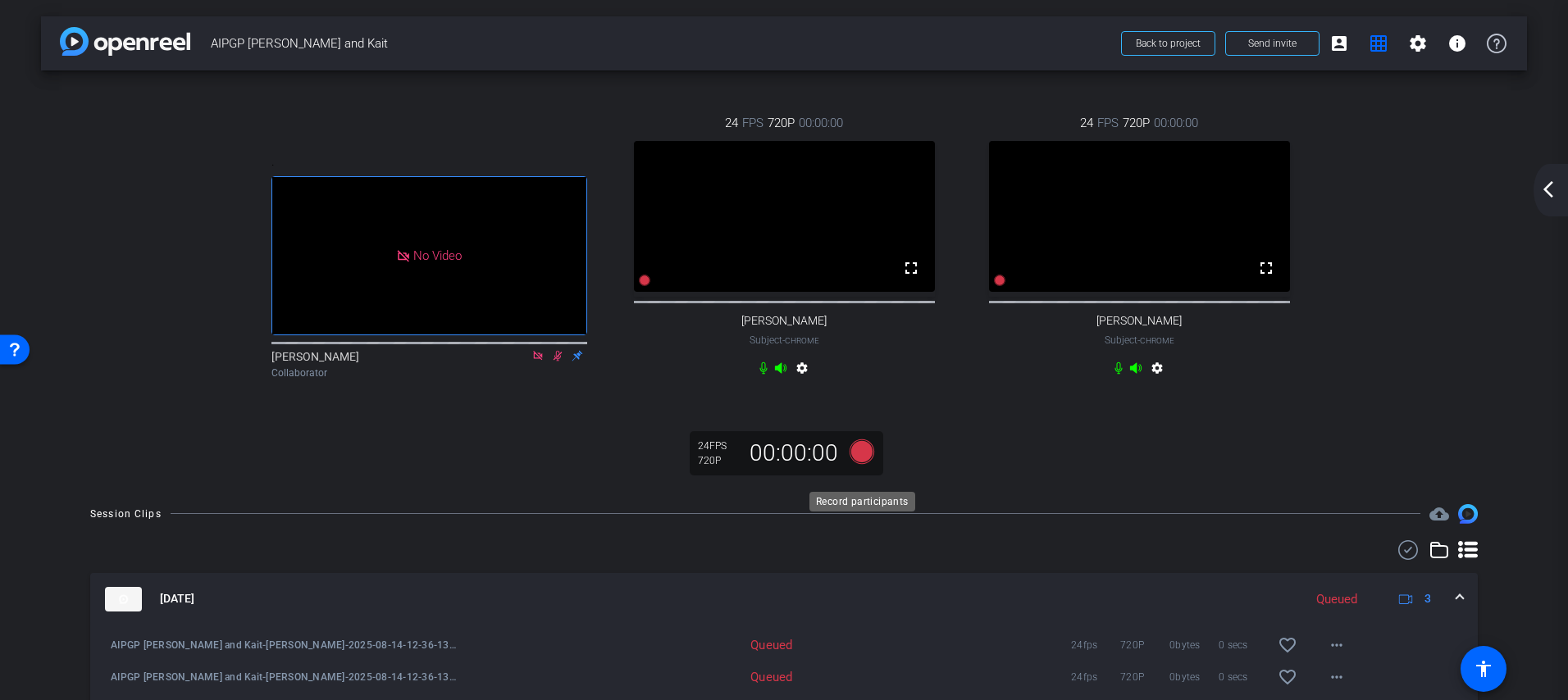
click at [866, 463] on icon at bounding box center [861, 450] width 25 height 25
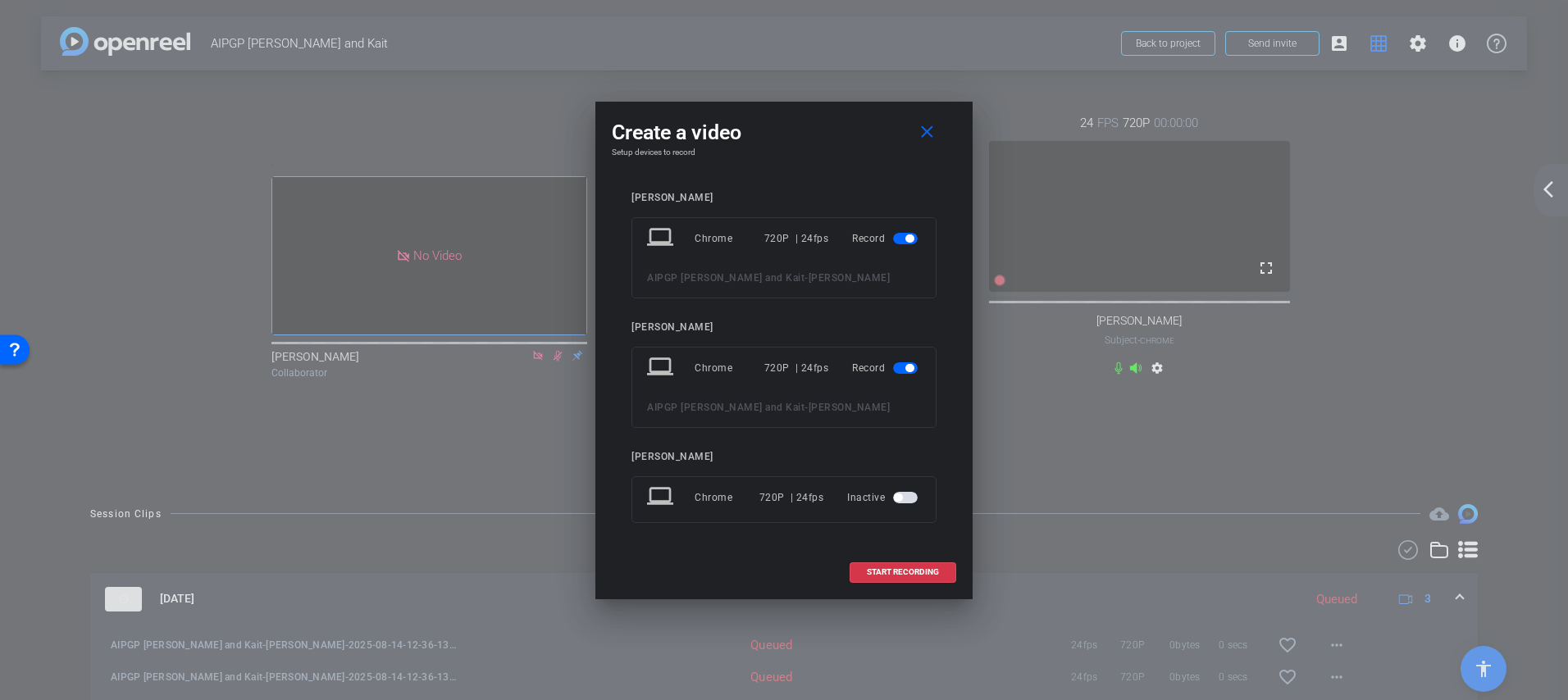
click at [912, 502] on span "button" at bounding box center [905, 497] width 25 height 11
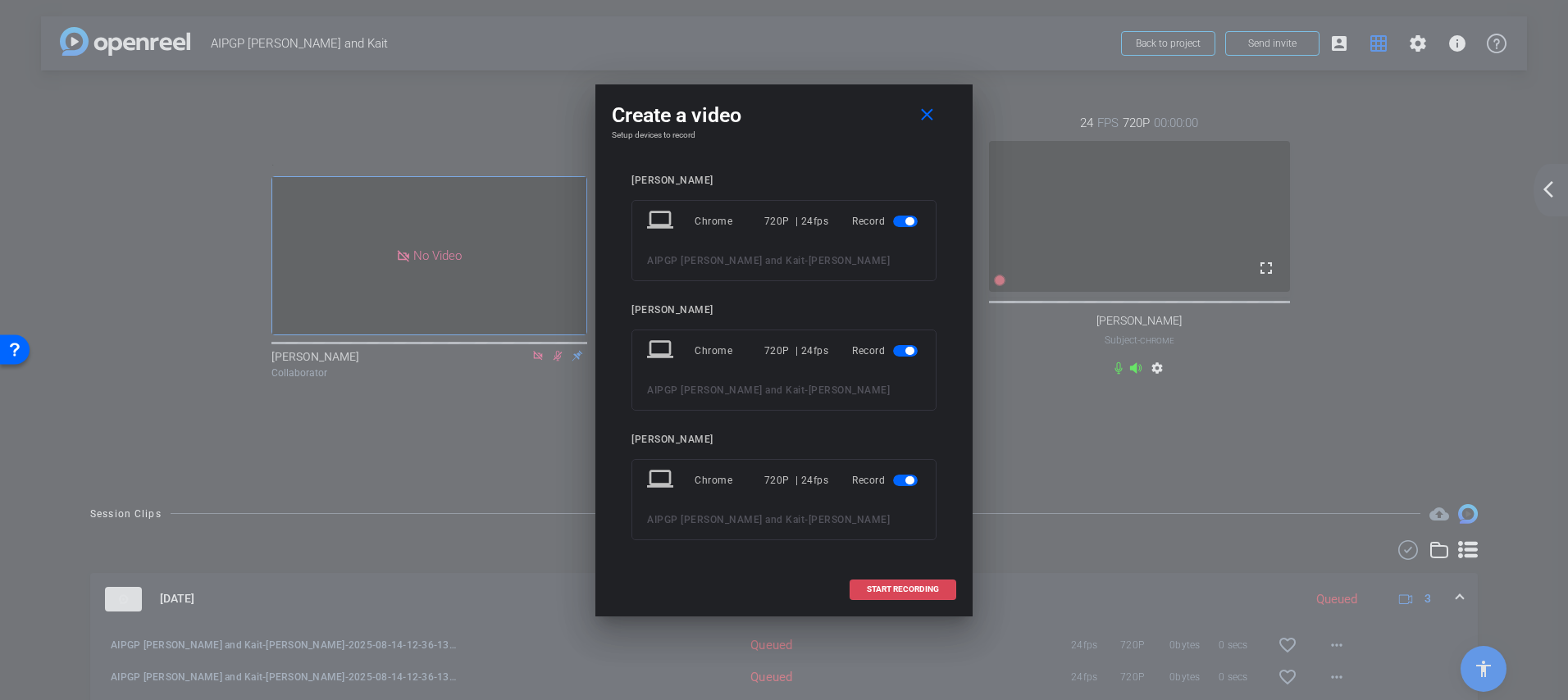
click at [894, 590] on span "START RECORDING" at bounding box center [903, 589] width 73 height 8
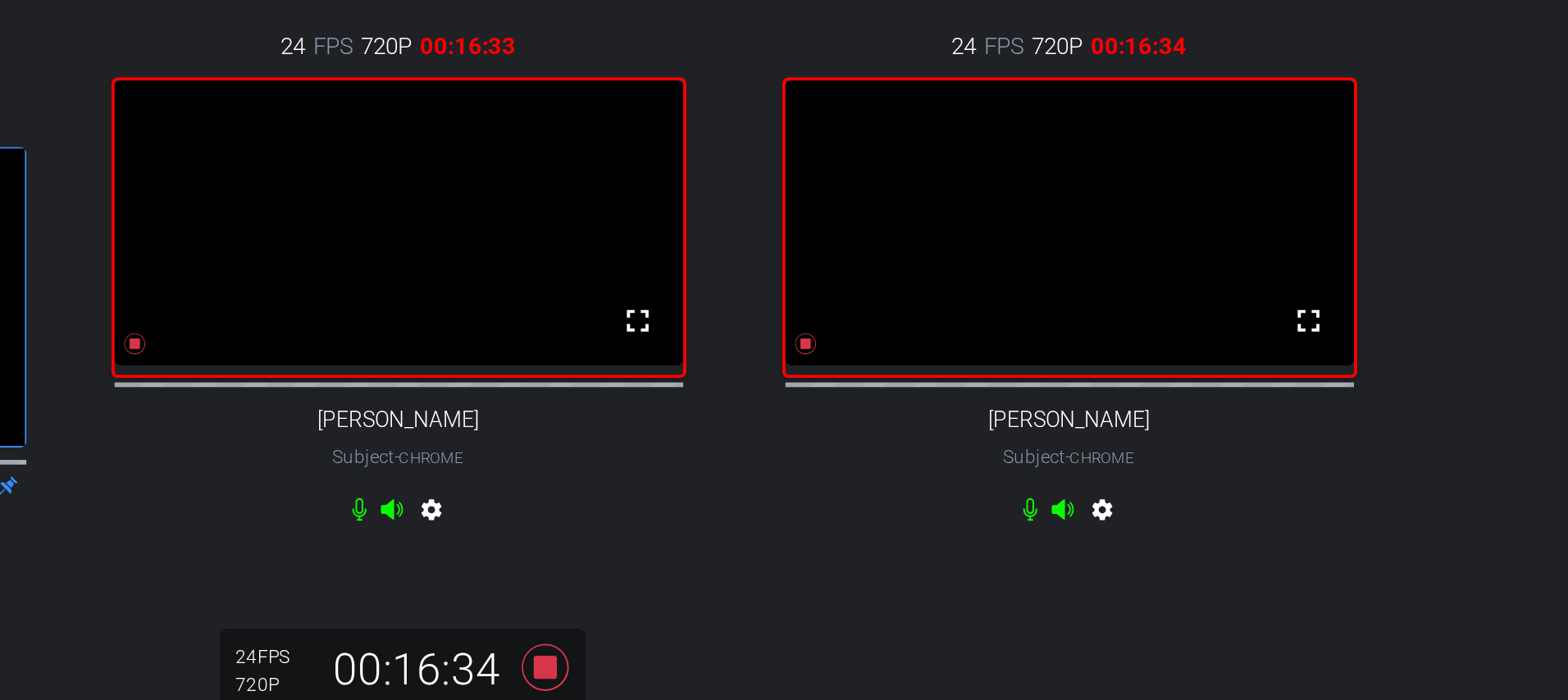
scroll to position [34, 0]
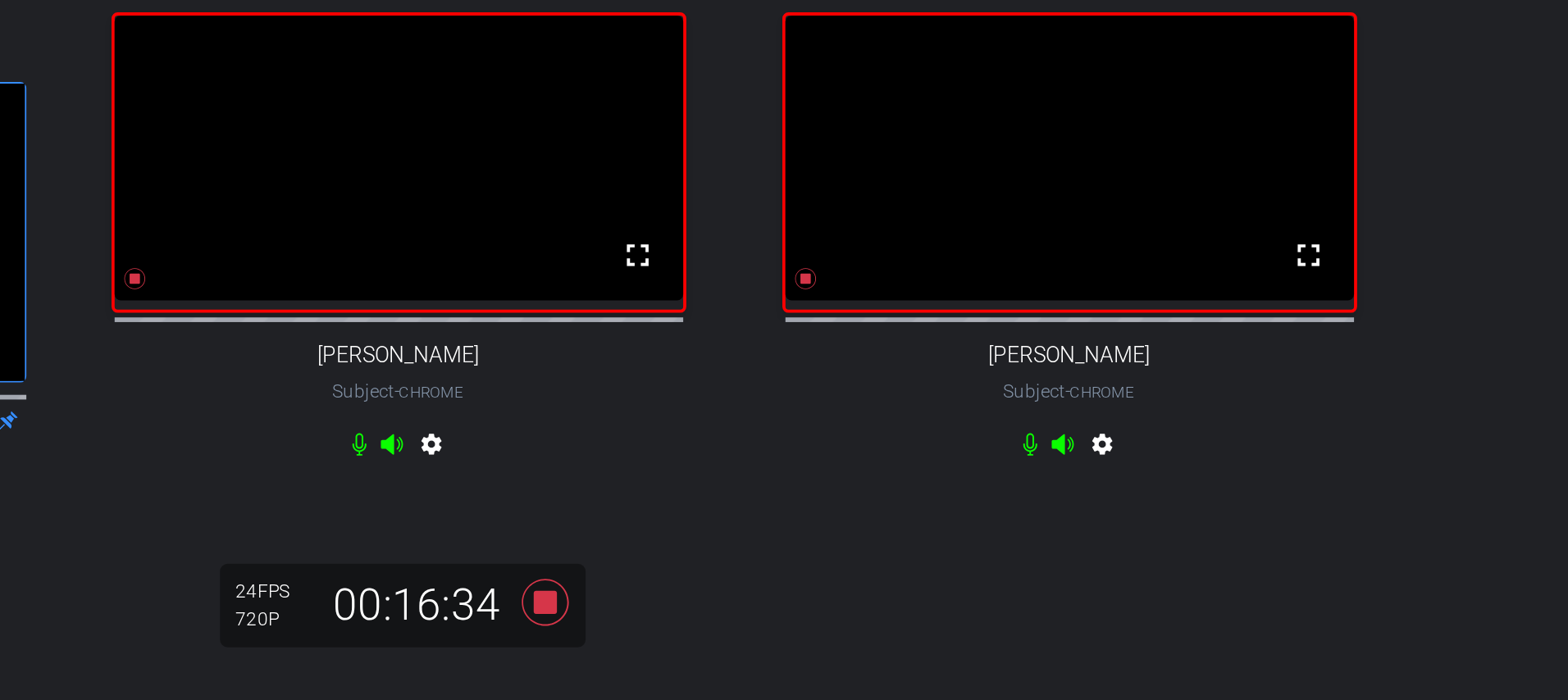
click at [862, 429] on icon at bounding box center [861, 416] width 25 height 25
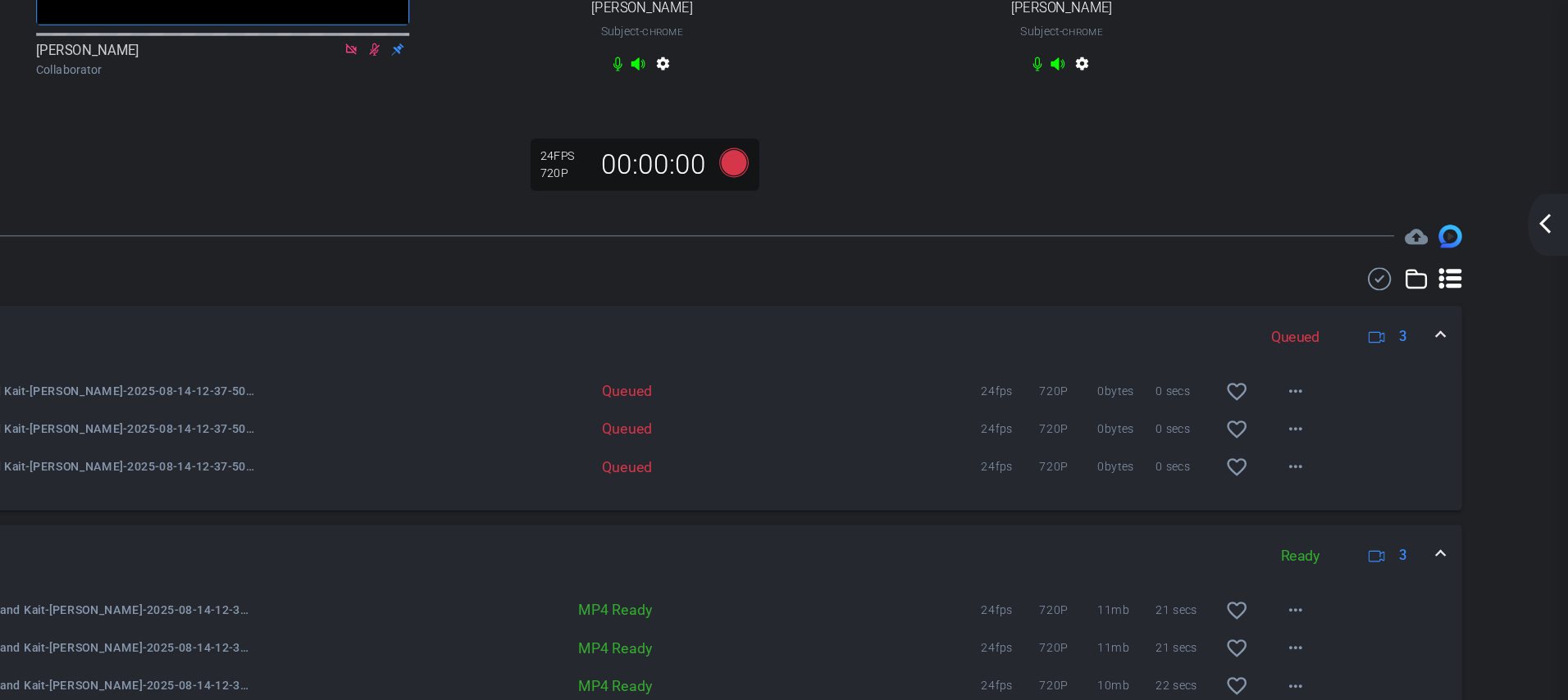
scroll to position [345, 0]
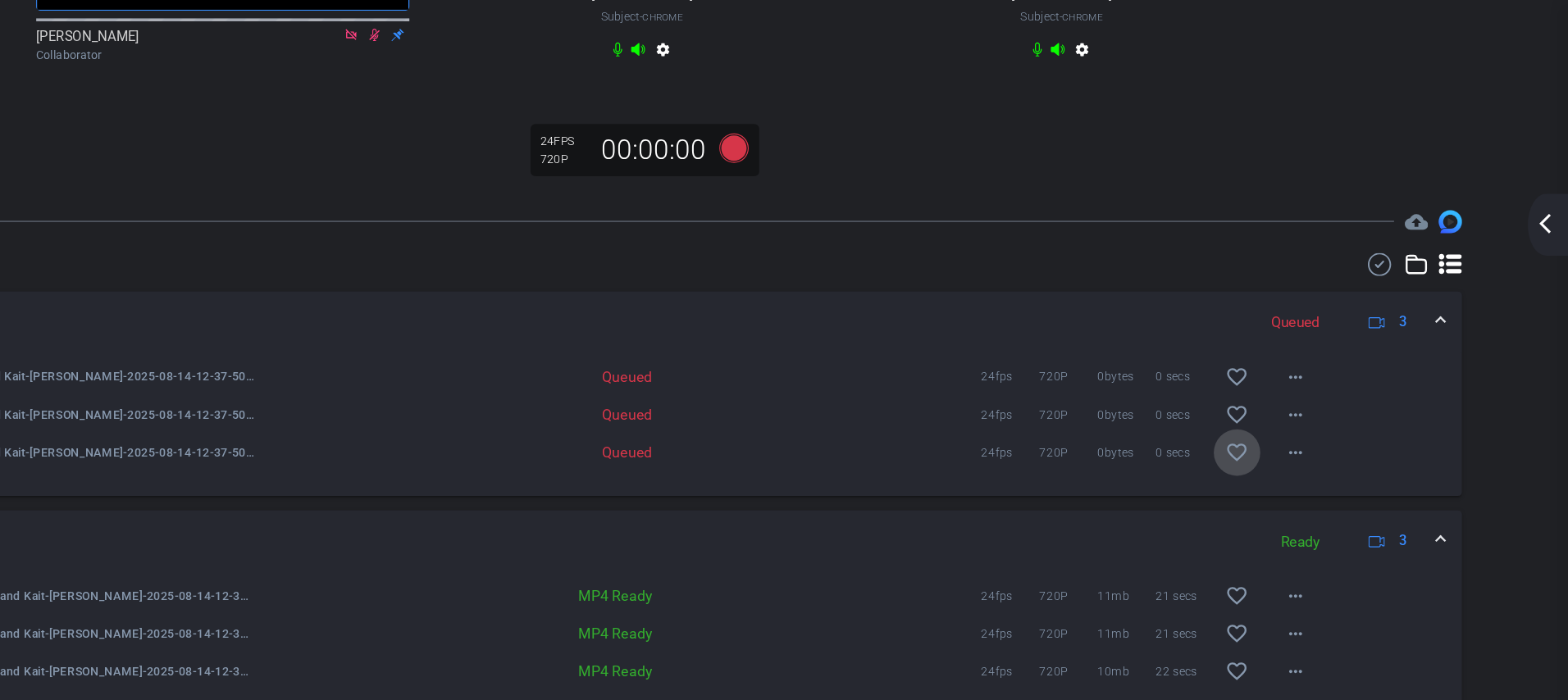
click at [1290, 386] on mat-icon "favorite_border" at bounding box center [1287, 382] width 19 height 19
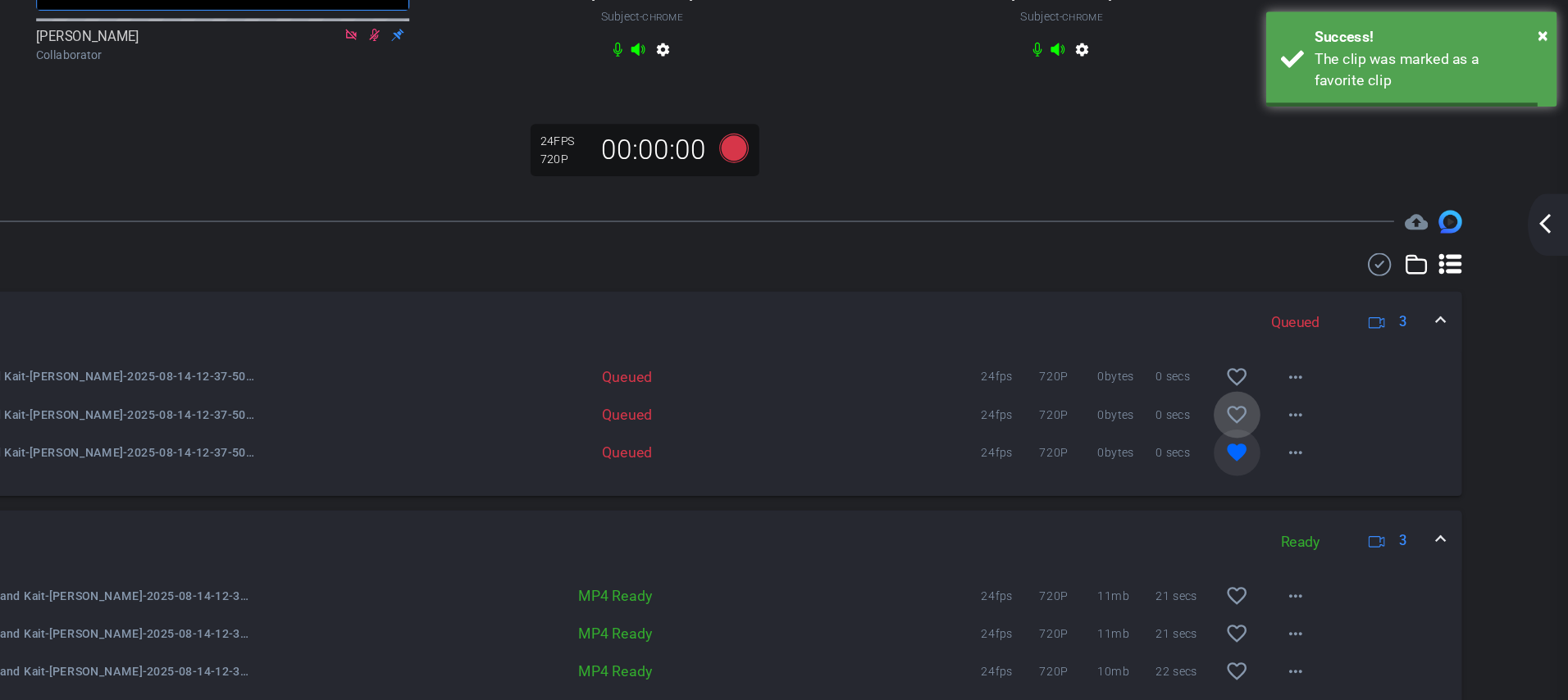
click at [1290, 344] on mat-icon "favorite_border" at bounding box center [1287, 350] width 19 height 19
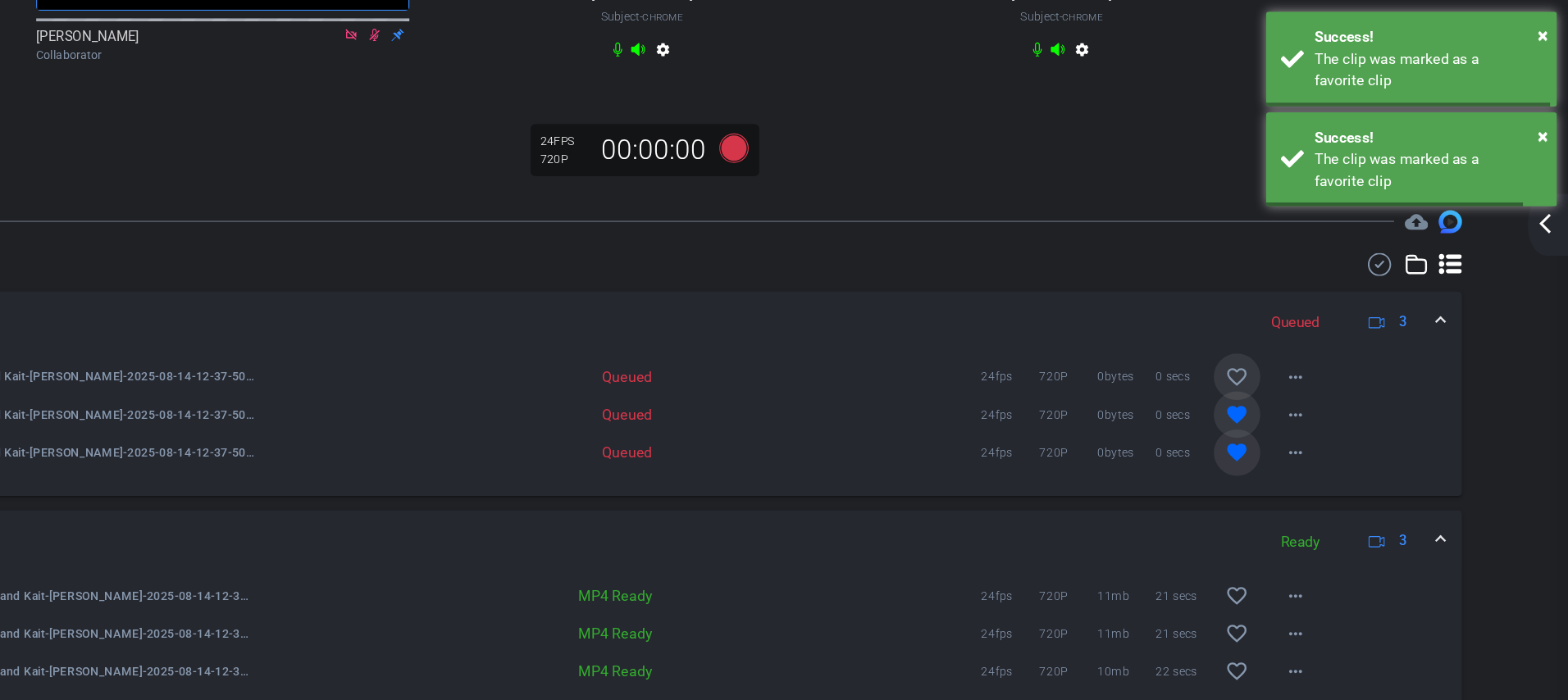
click at [1290, 312] on mat-icon "favorite_border" at bounding box center [1287, 318] width 19 height 19
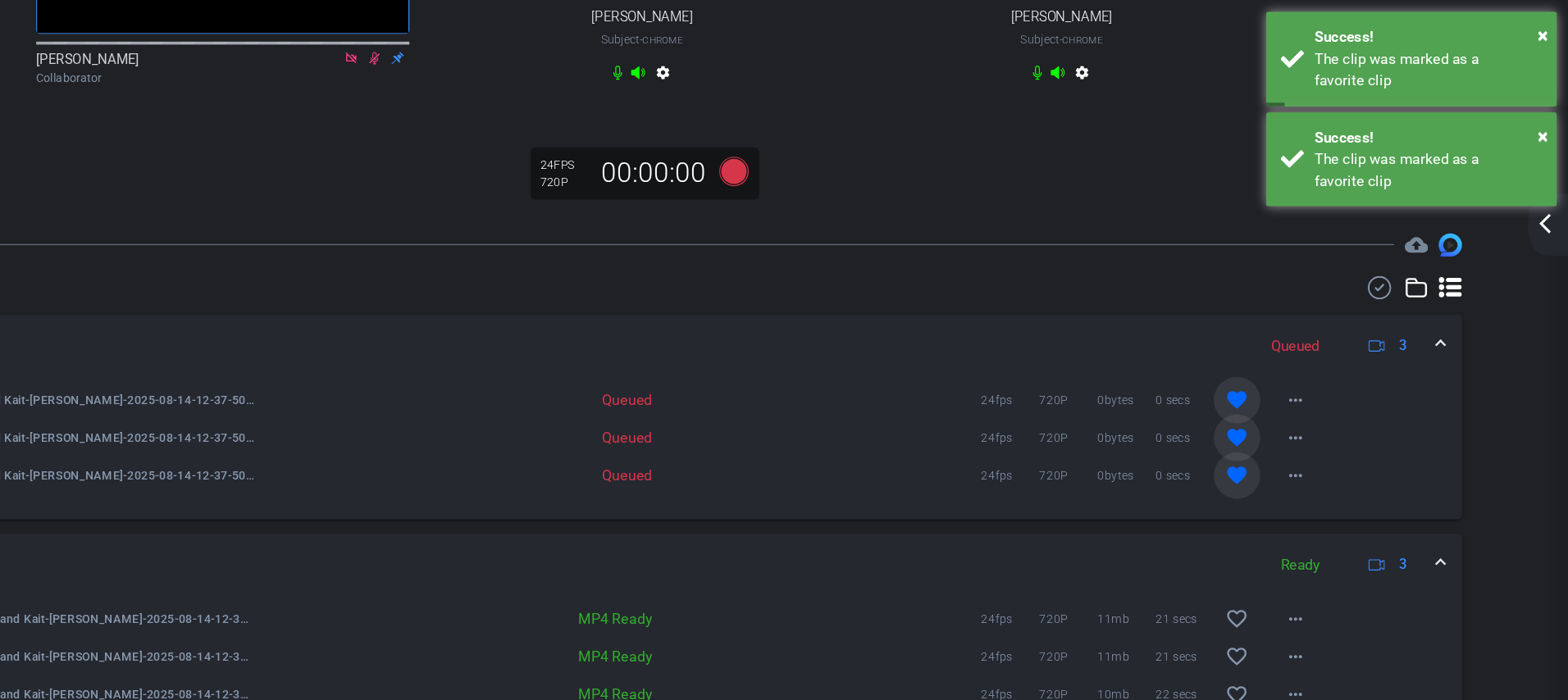
scroll to position [0, 0]
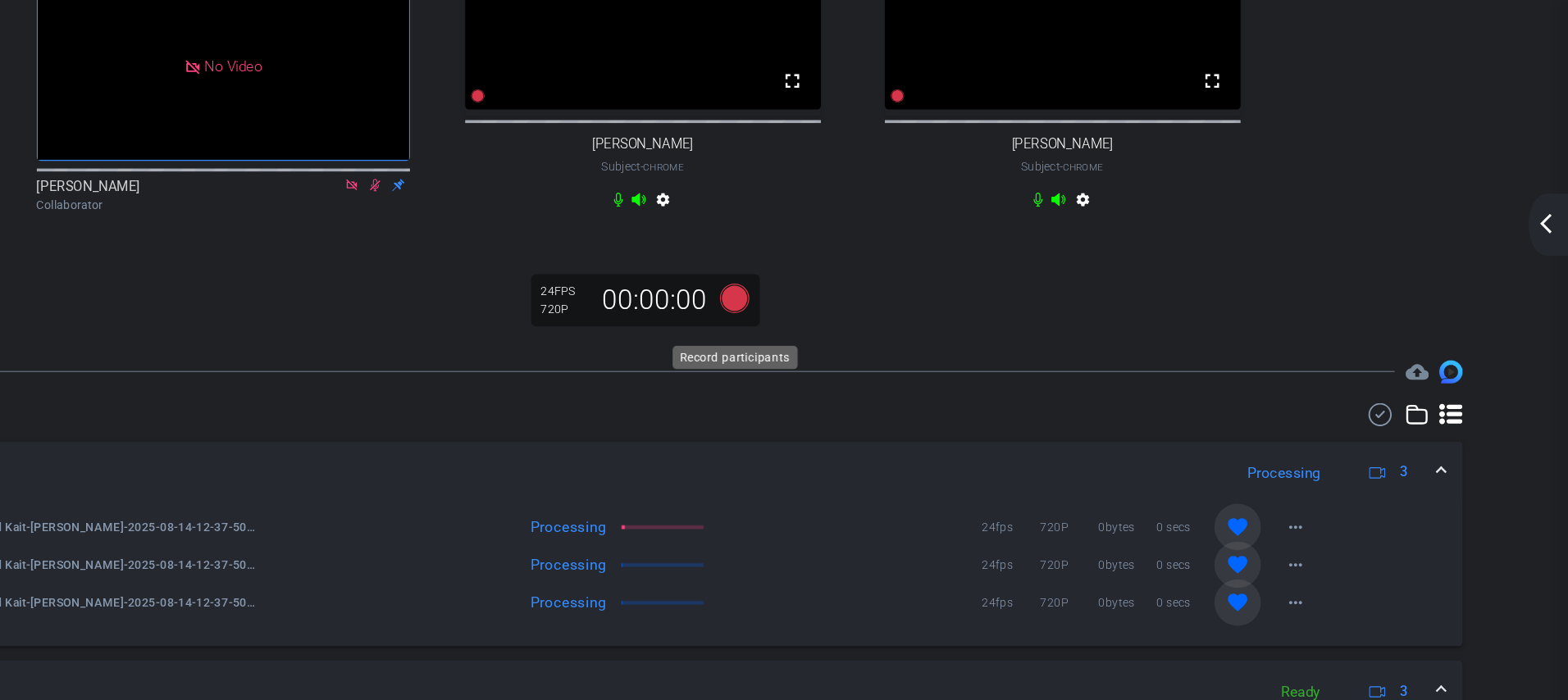
click at [861, 264] on icon at bounding box center [861, 252] width 25 height 25
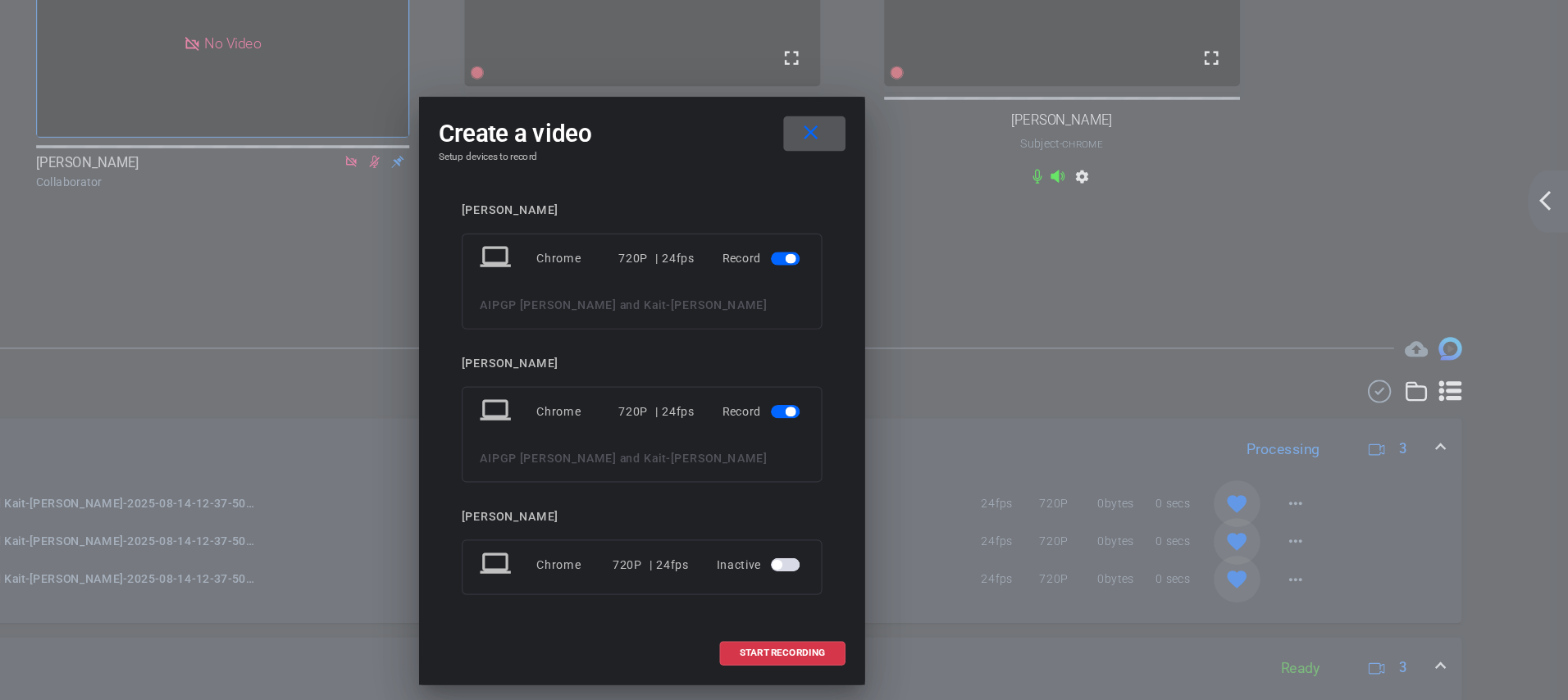
click at [902, 499] on span "button" at bounding box center [898, 497] width 8 height 8
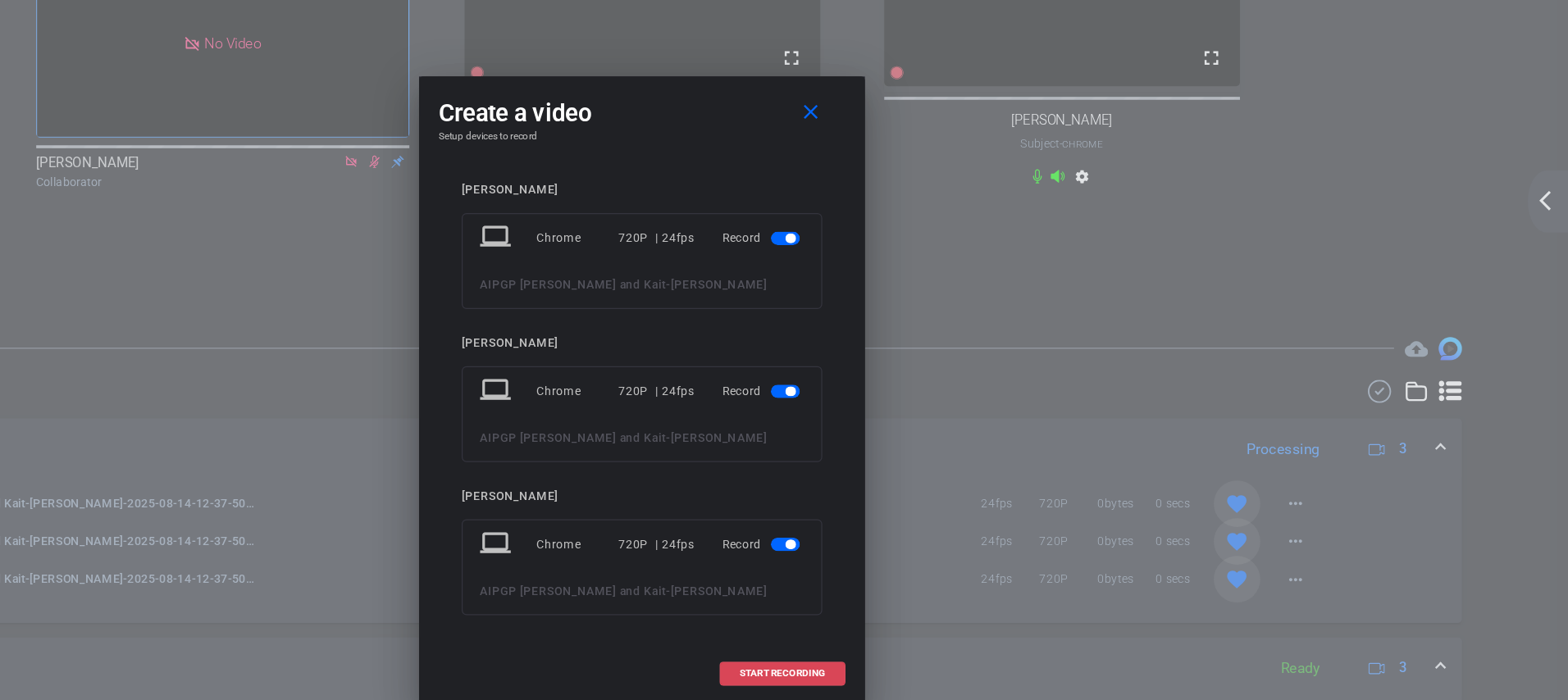
click at [891, 588] on span "START RECORDING" at bounding box center [903, 589] width 73 height 8
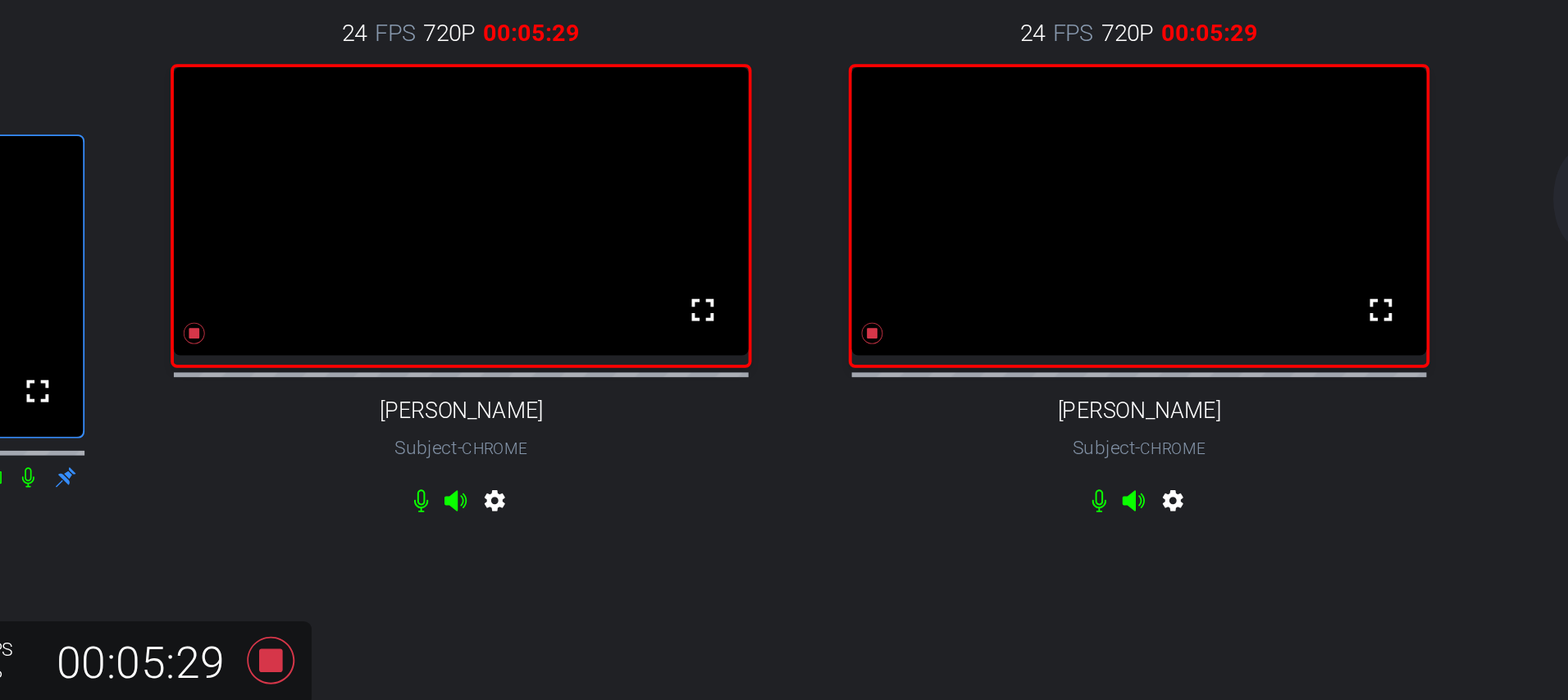
click at [735, 341] on icon at bounding box center [734, 336] width 6 height 11
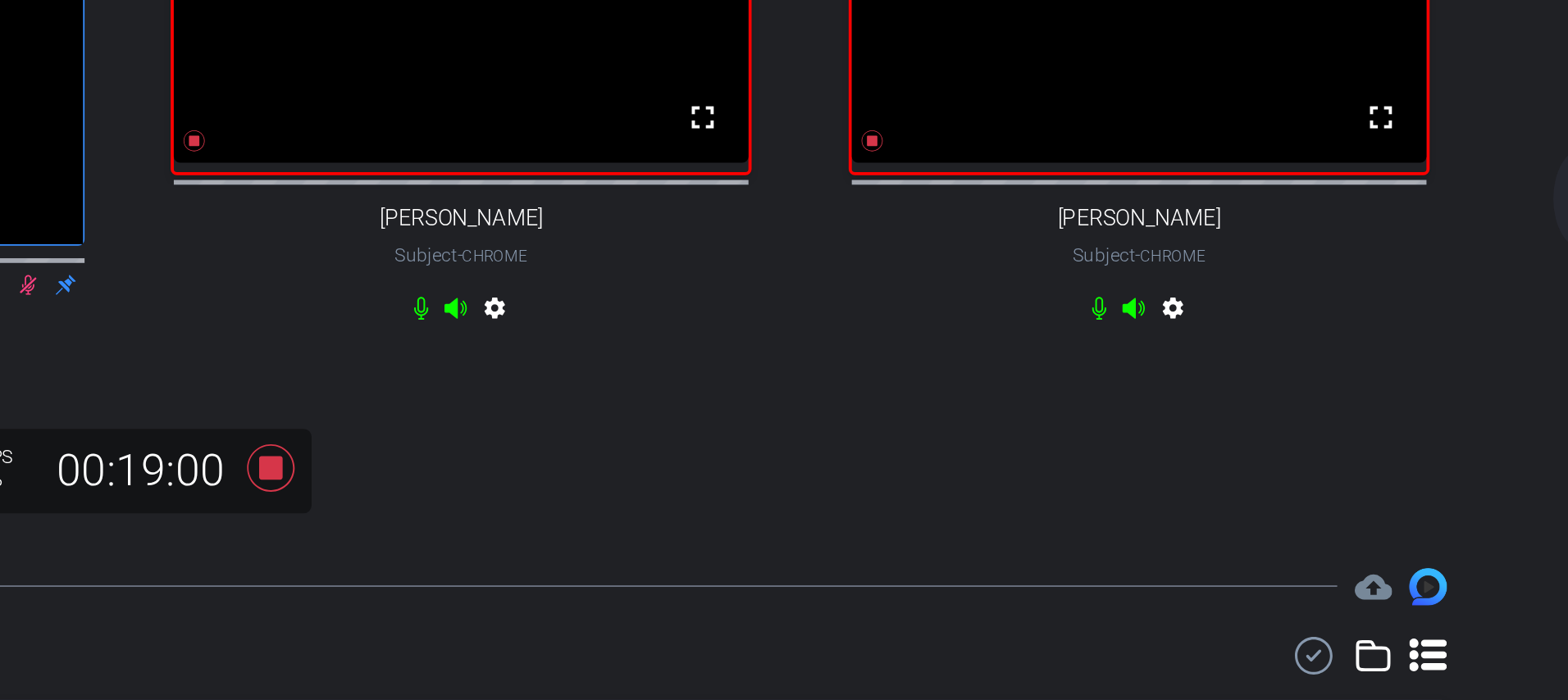
scroll to position [123, 0]
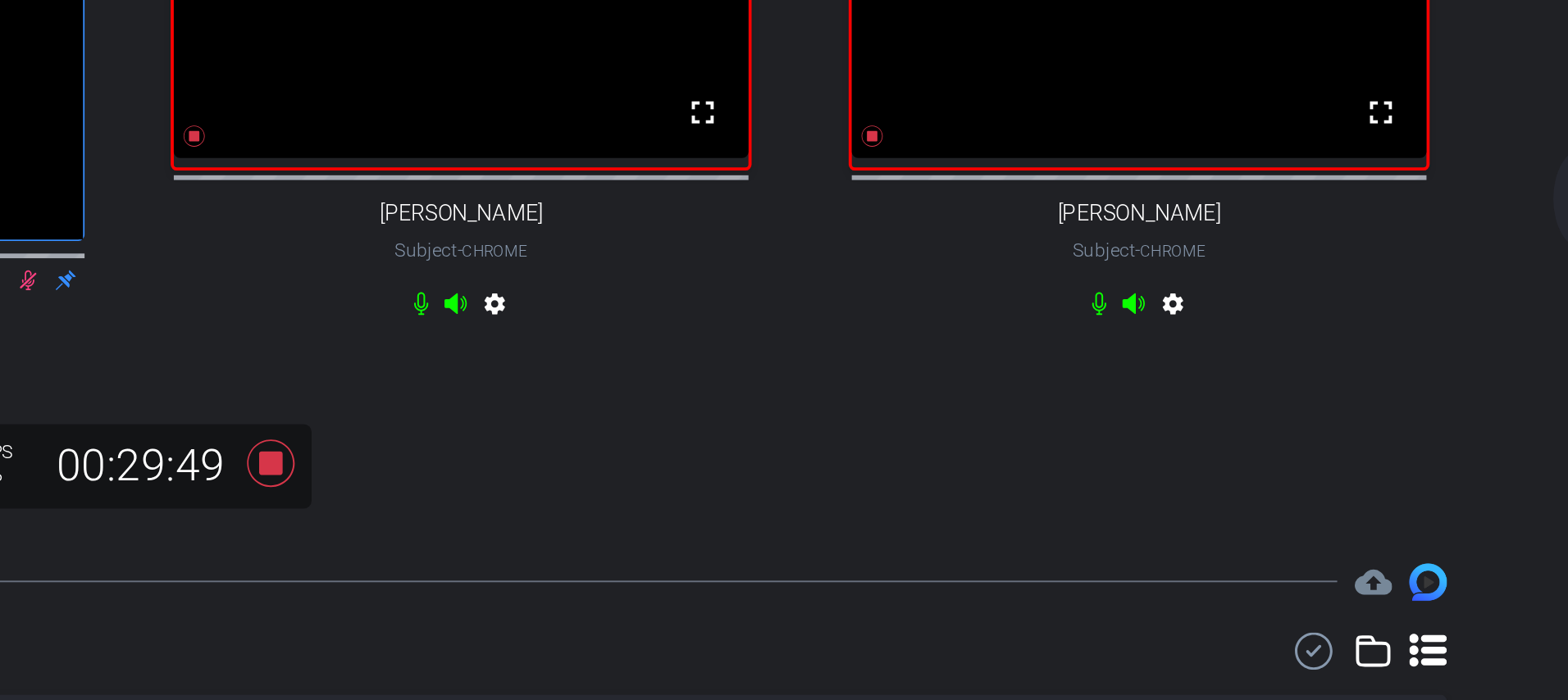
click at [862, 340] on icon at bounding box center [861, 328] width 25 height 25
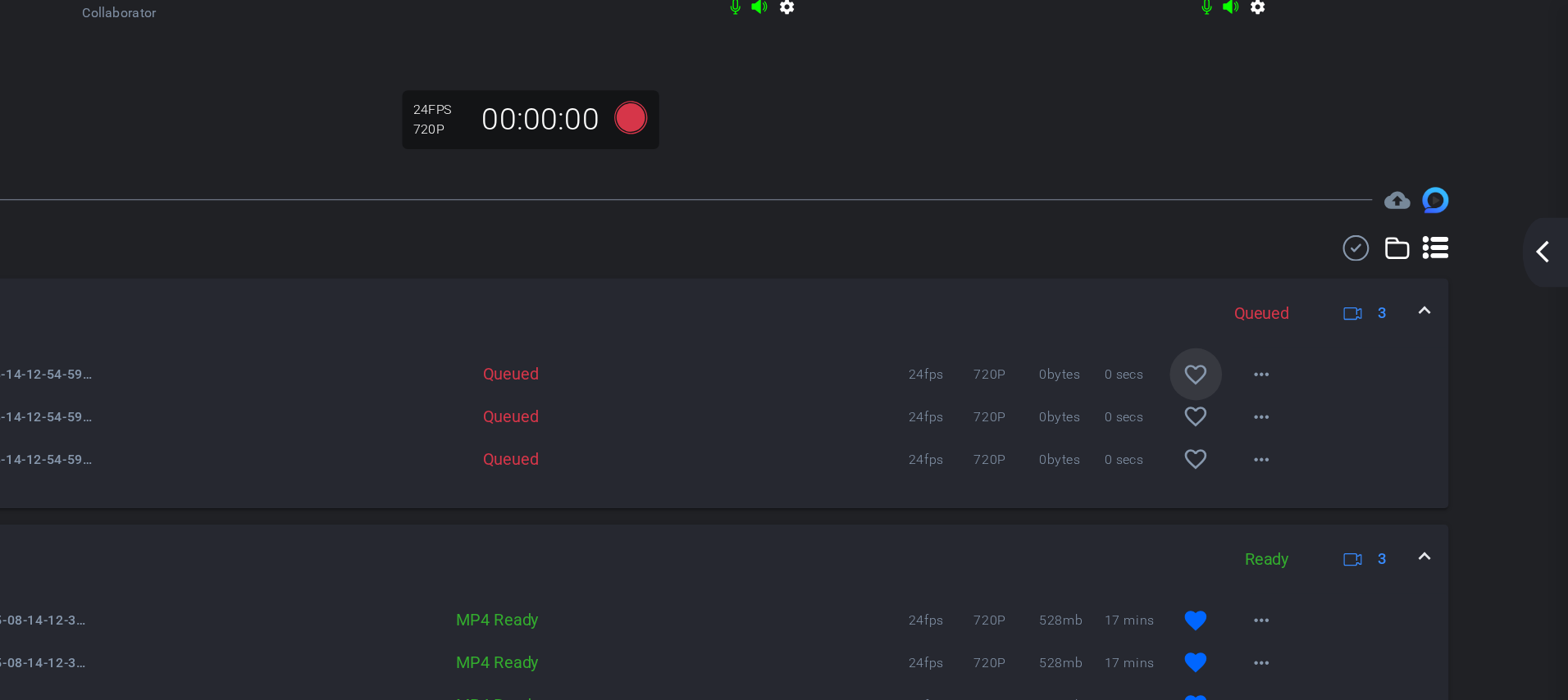
scroll to position [479, 0]
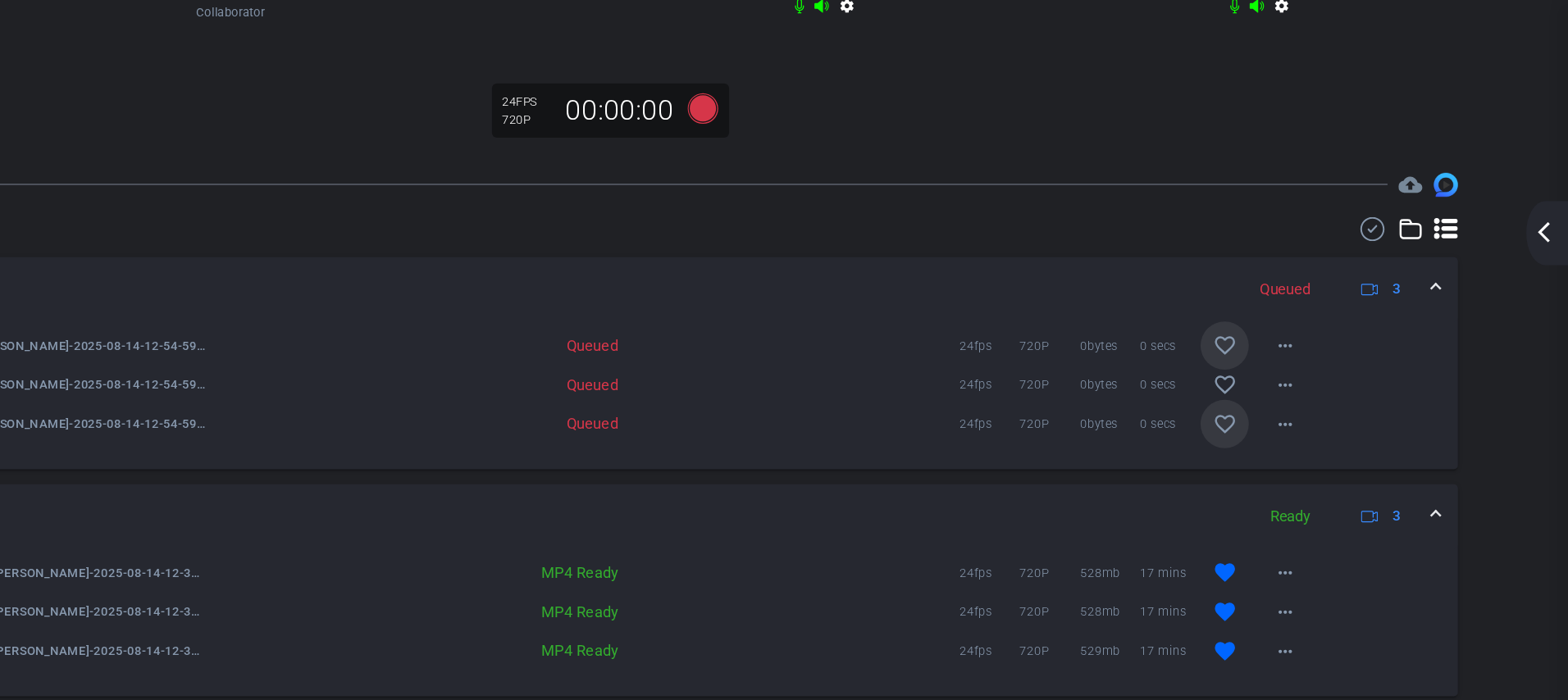
click at [1286, 348] on mat-icon "favorite_border" at bounding box center [1287, 345] width 19 height 19
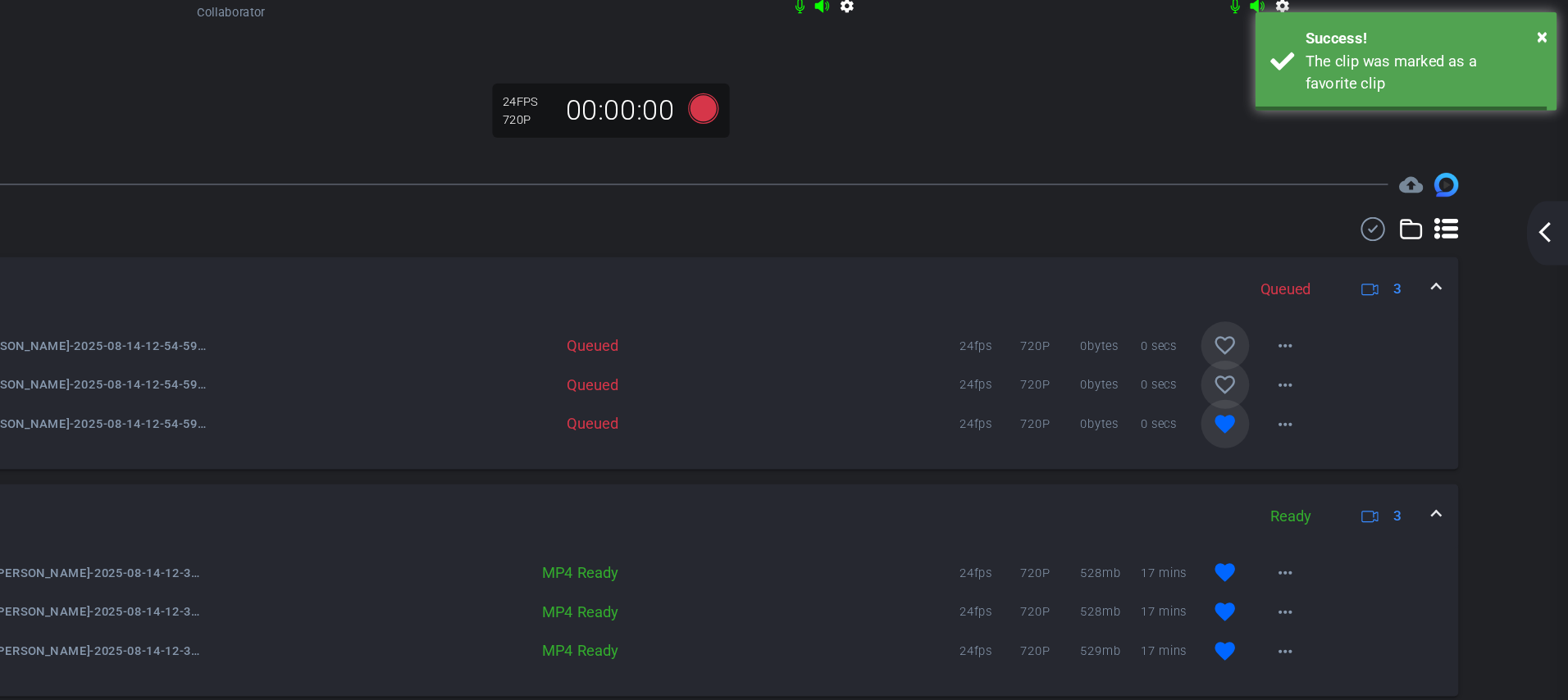
click at [1287, 310] on mat-icon "favorite_border" at bounding box center [1287, 313] width 19 height 19
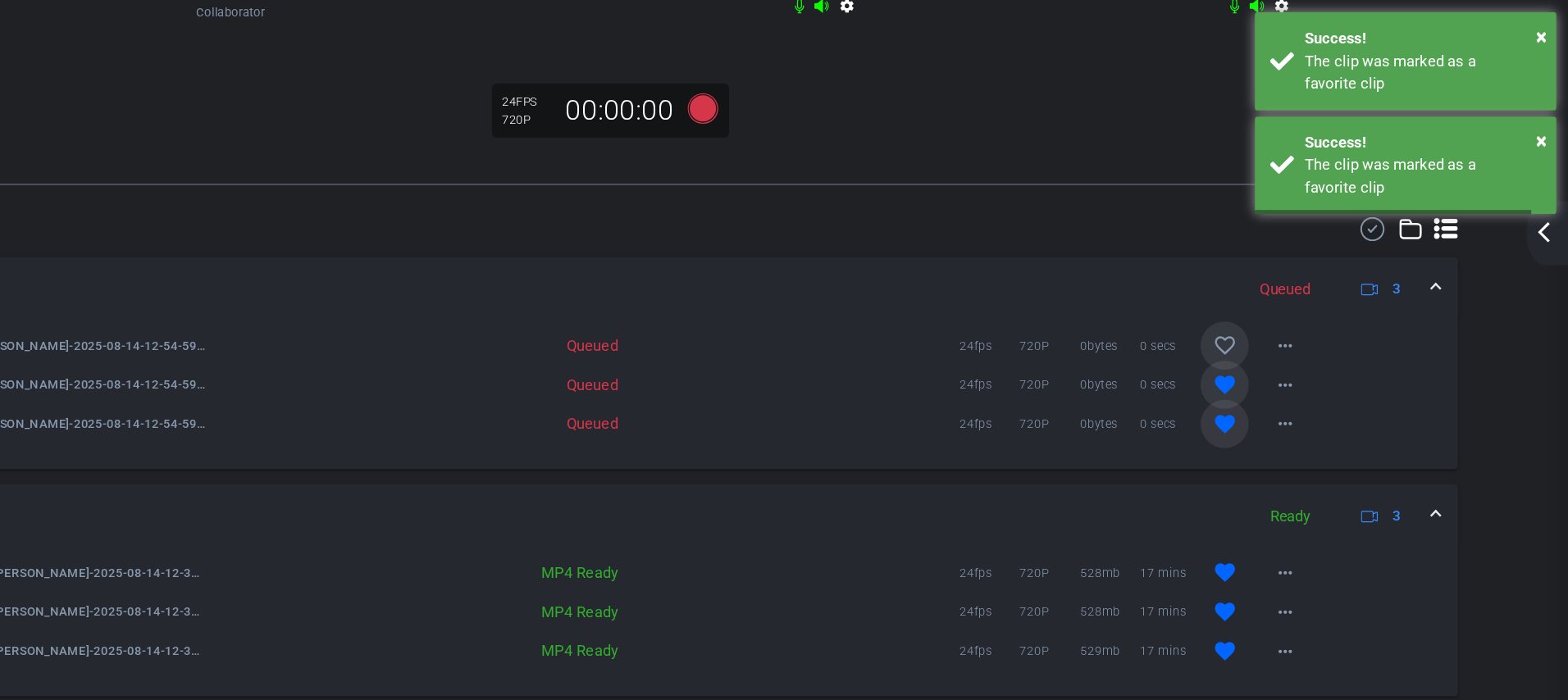
click at [1287, 276] on mat-icon "favorite_border" at bounding box center [1287, 281] width 19 height 19
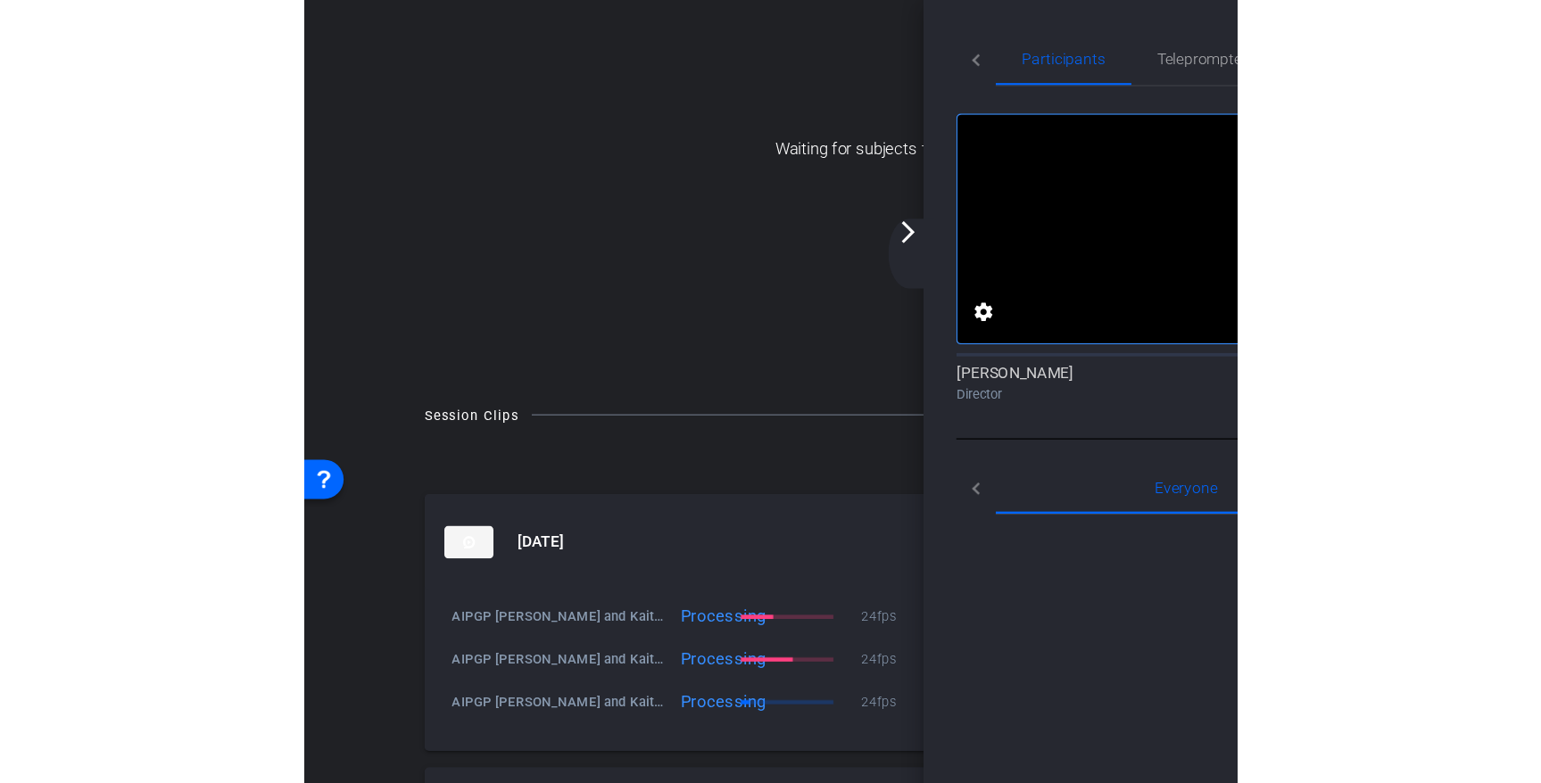
scroll to position [203, 0]
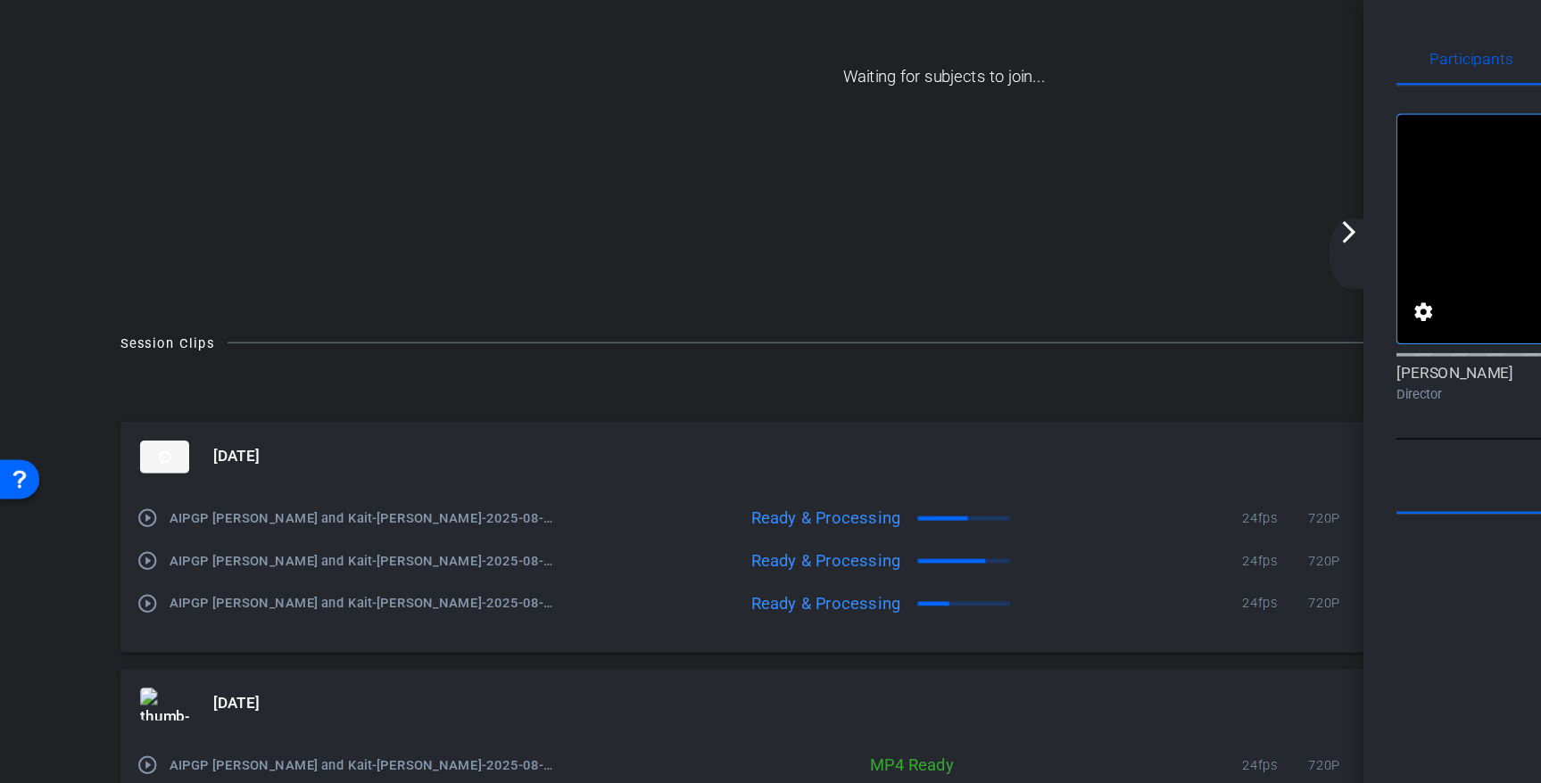
click at [1098, 193] on mat-icon "arrow_forward_ios" at bounding box center [1100, 188] width 21 height 21
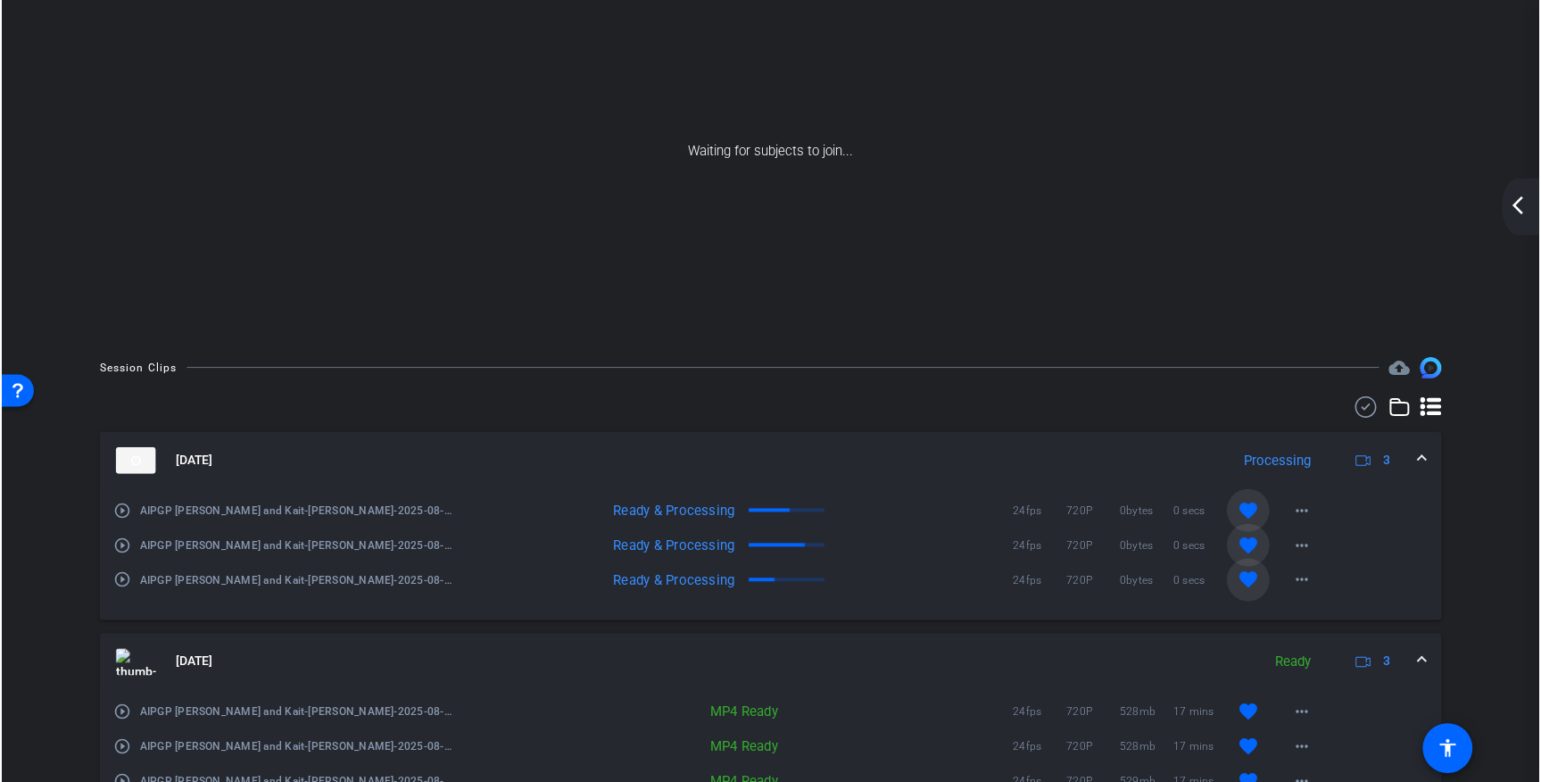
scroll to position [297, 0]
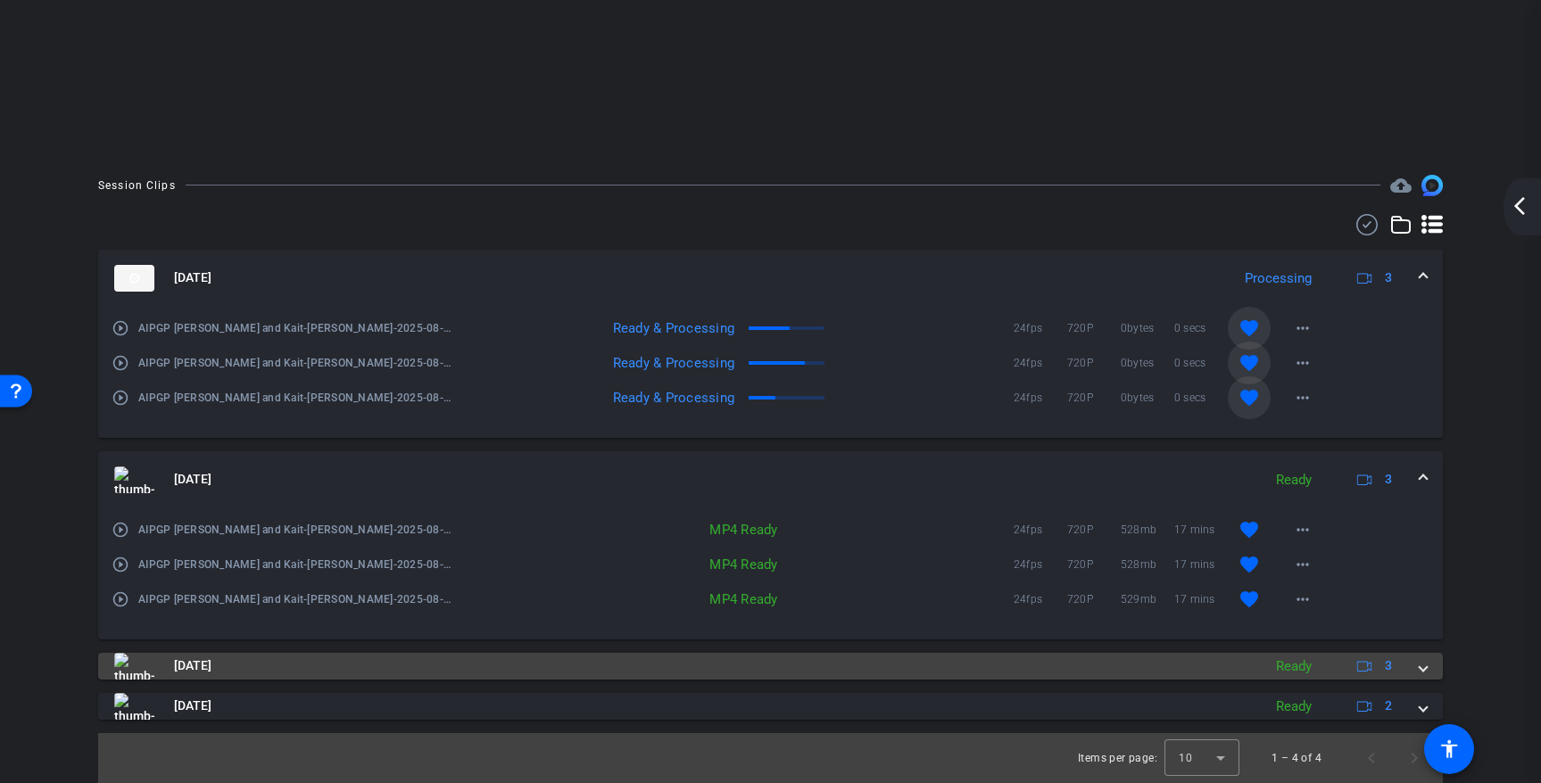
click at [1403, 663] on mat-panel-description "Ready 3" at bounding box center [1336, 666] width 138 height 27
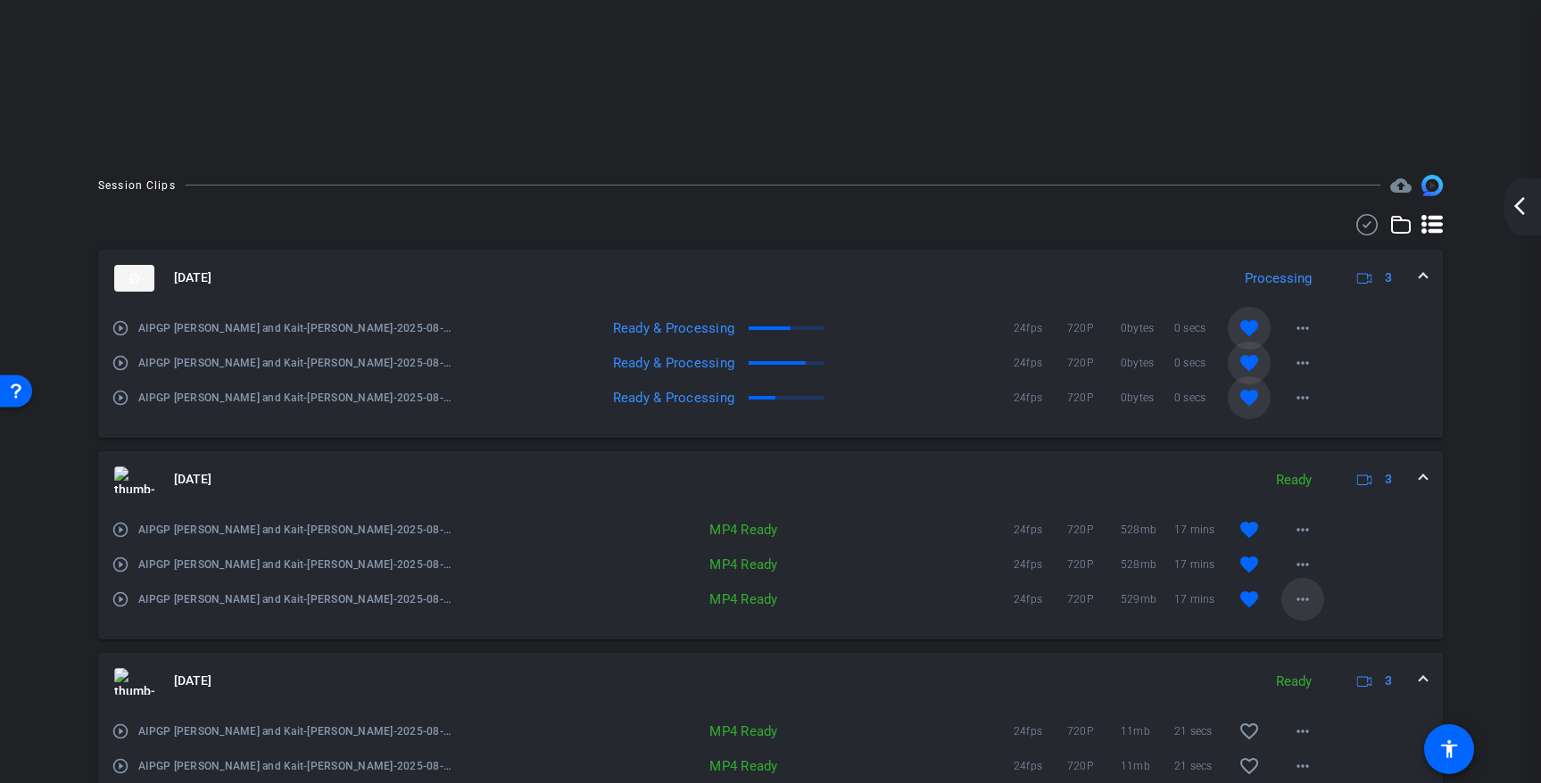
click at [1296, 606] on mat-icon "more_horiz" at bounding box center [1302, 599] width 21 height 21
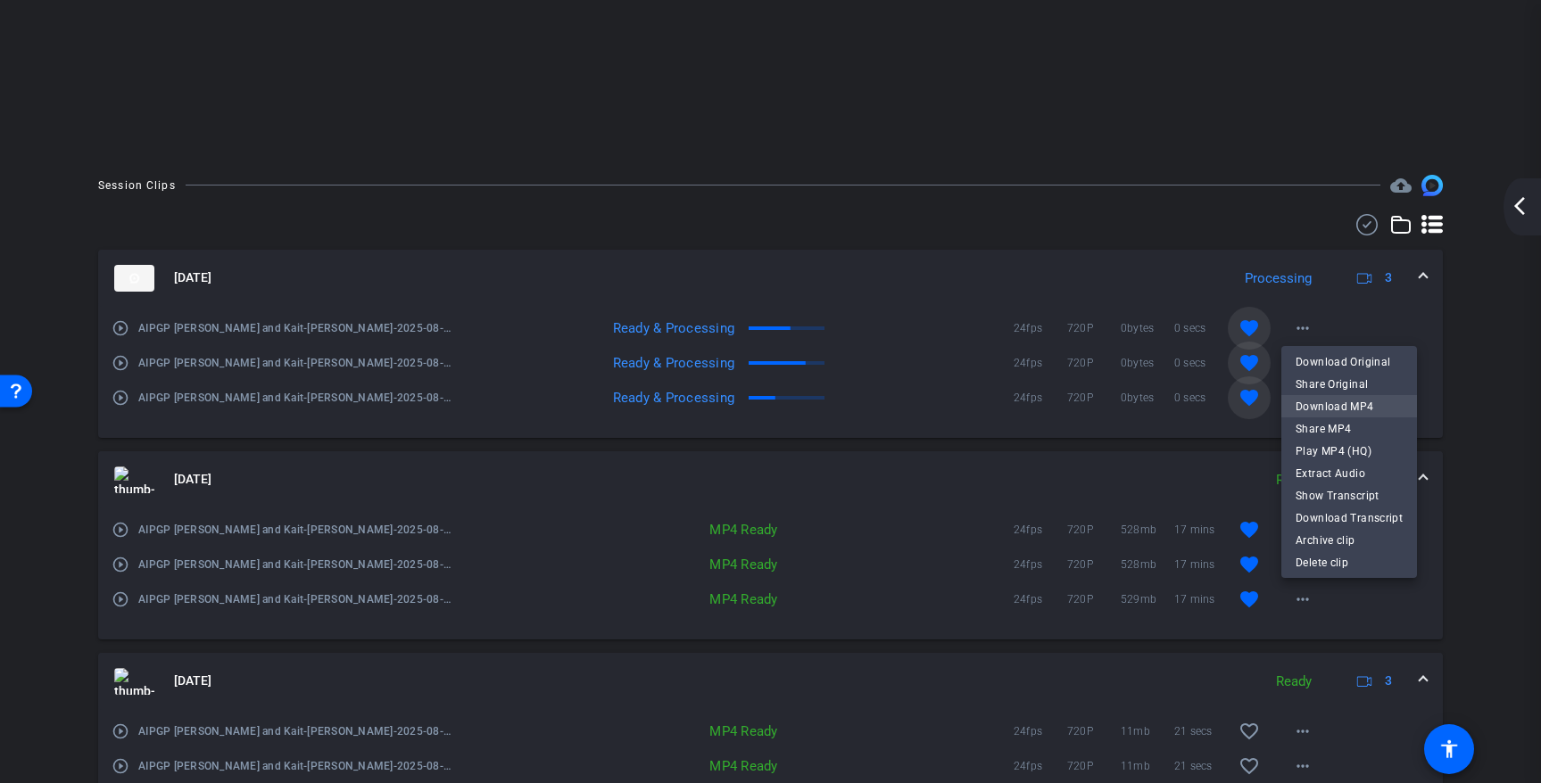
click at [1326, 408] on span "Download MP4" at bounding box center [1349, 406] width 107 height 21
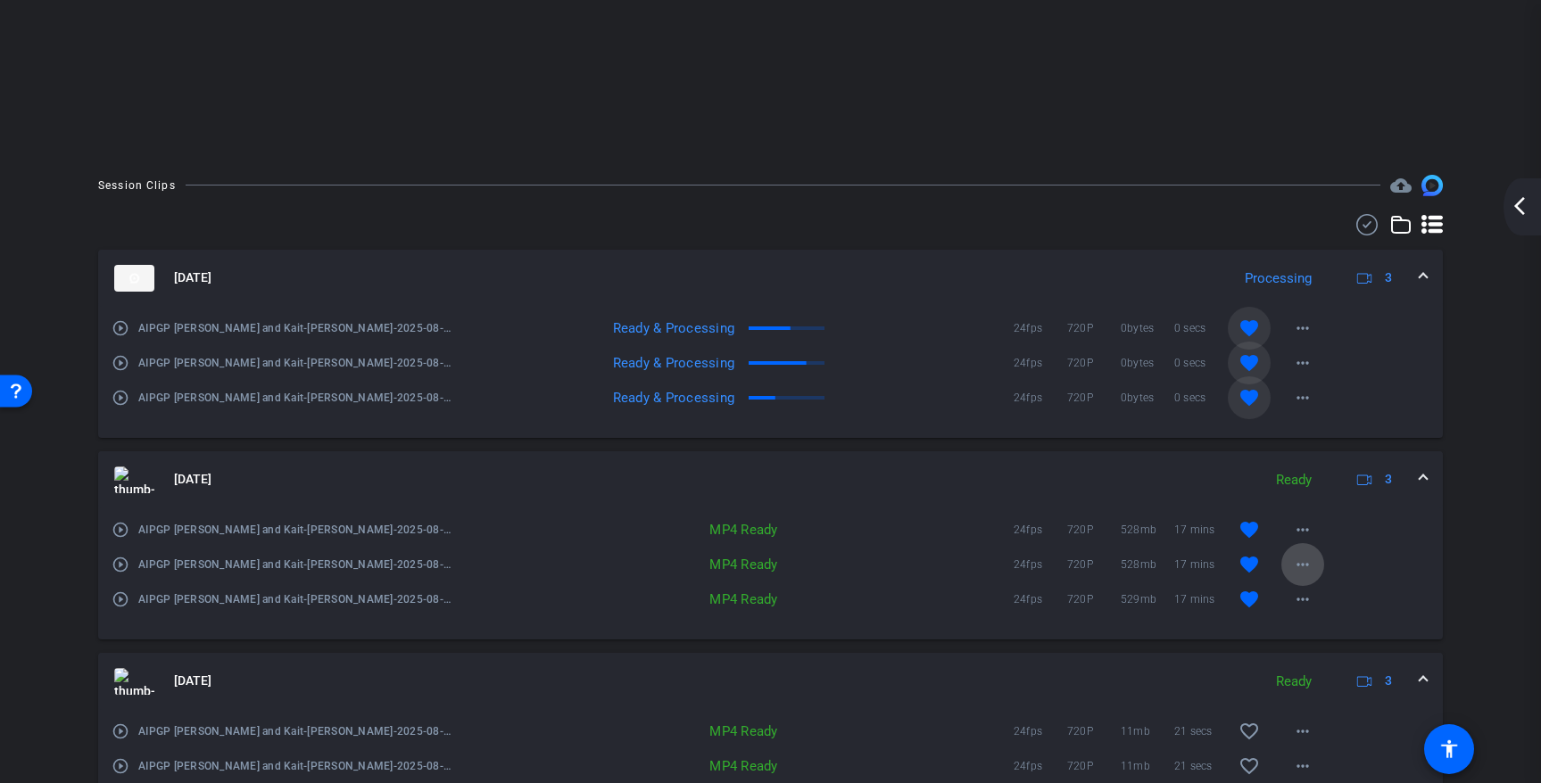
click at [1298, 562] on mat-icon "more_horiz" at bounding box center [1302, 564] width 21 height 21
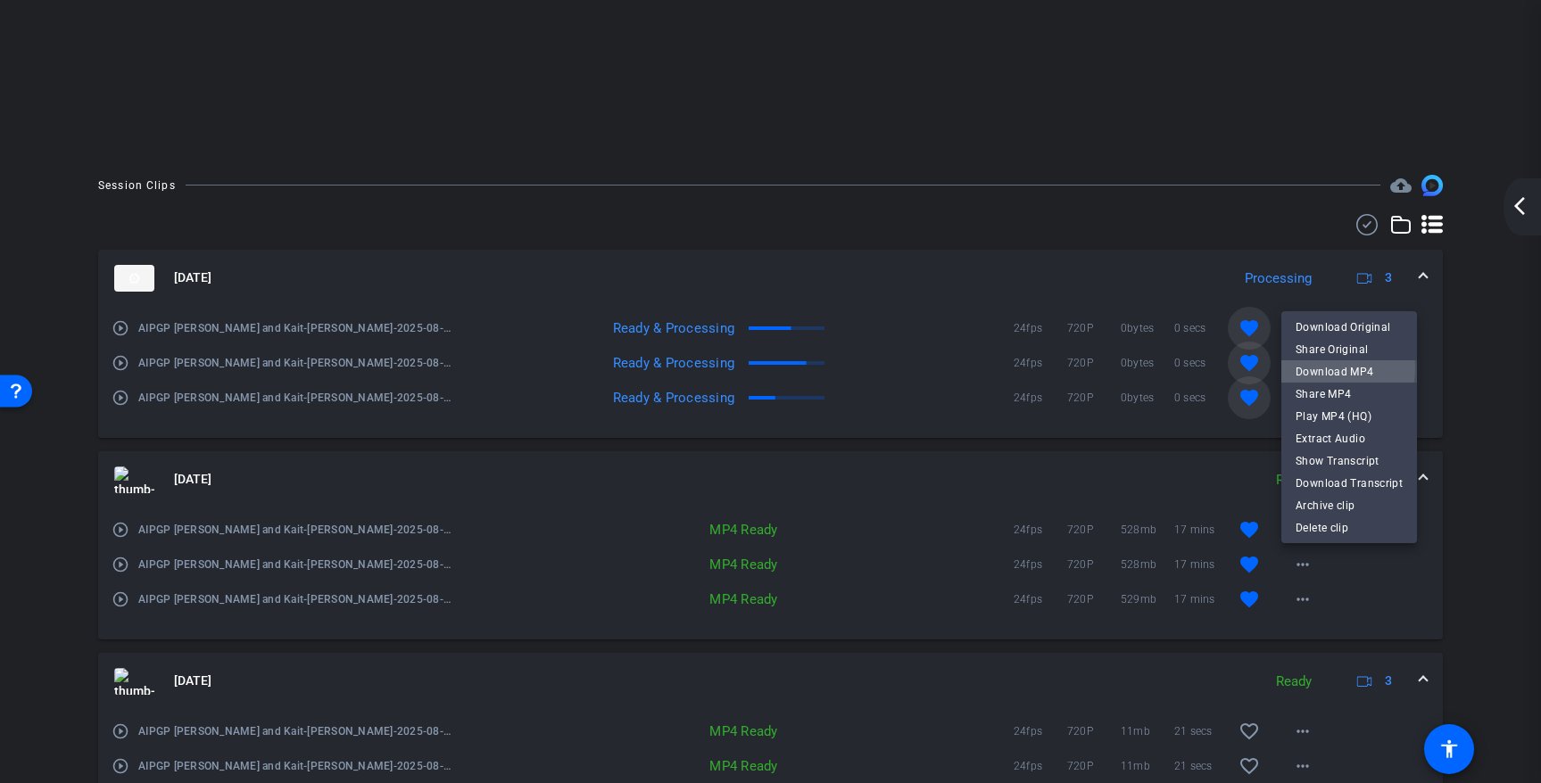
click at [1322, 369] on span "Download MP4" at bounding box center [1349, 371] width 107 height 21
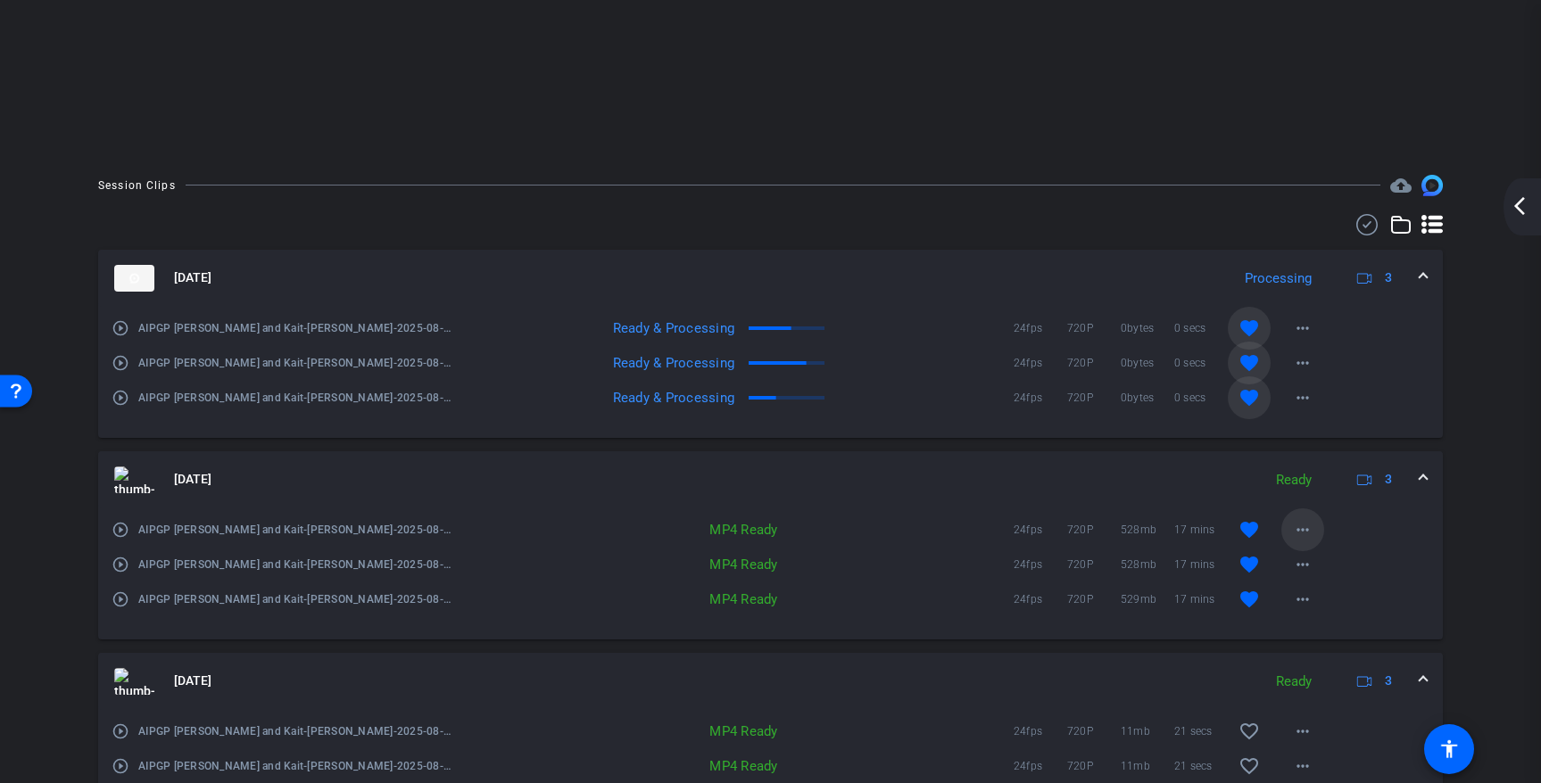
click at [1299, 522] on mat-icon "more_horiz" at bounding box center [1302, 529] width 21 height 21
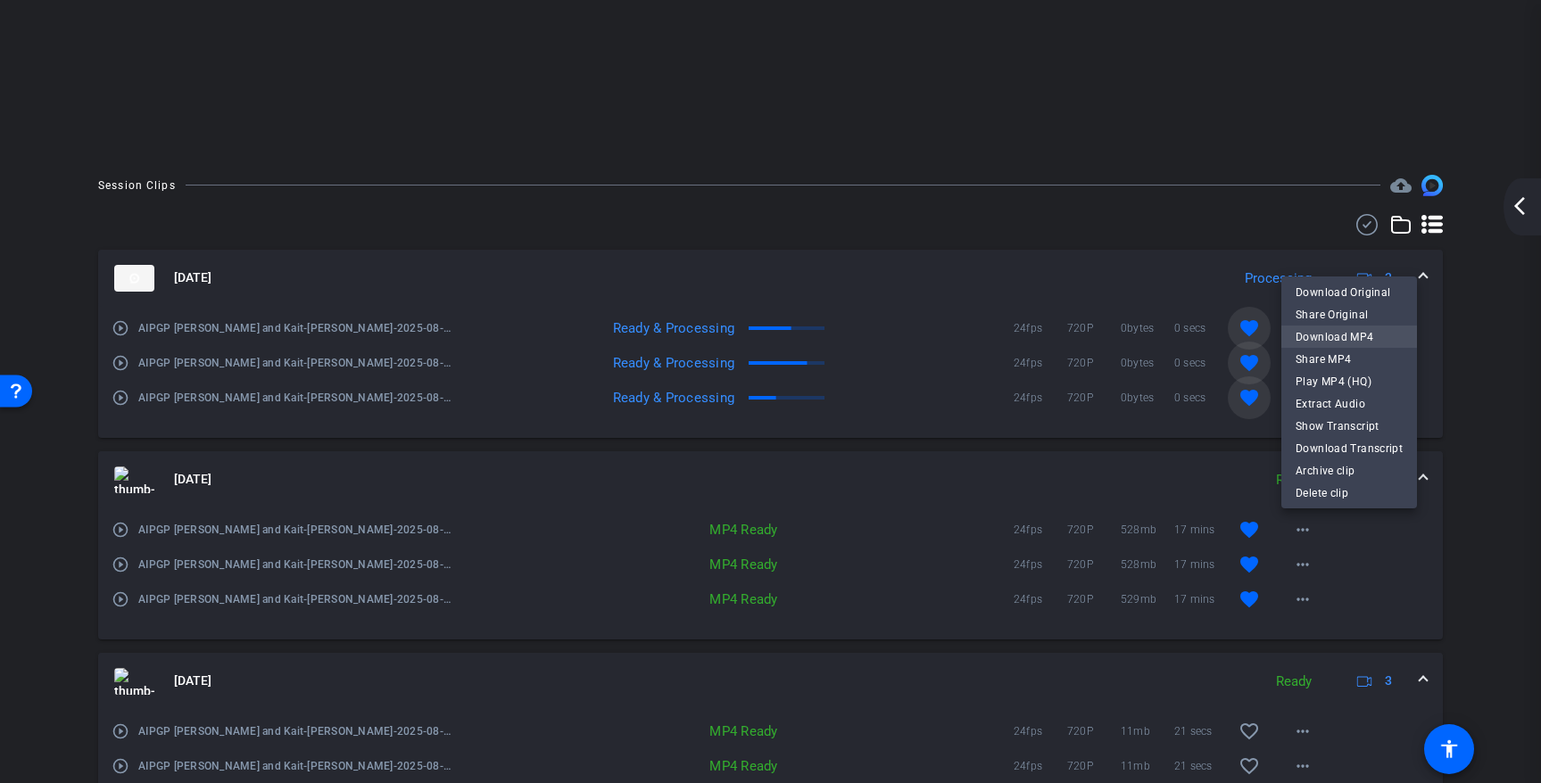
click at [1329, 332] on span "Download MP4" at bounding box center [1349, 337] width 107 height 21
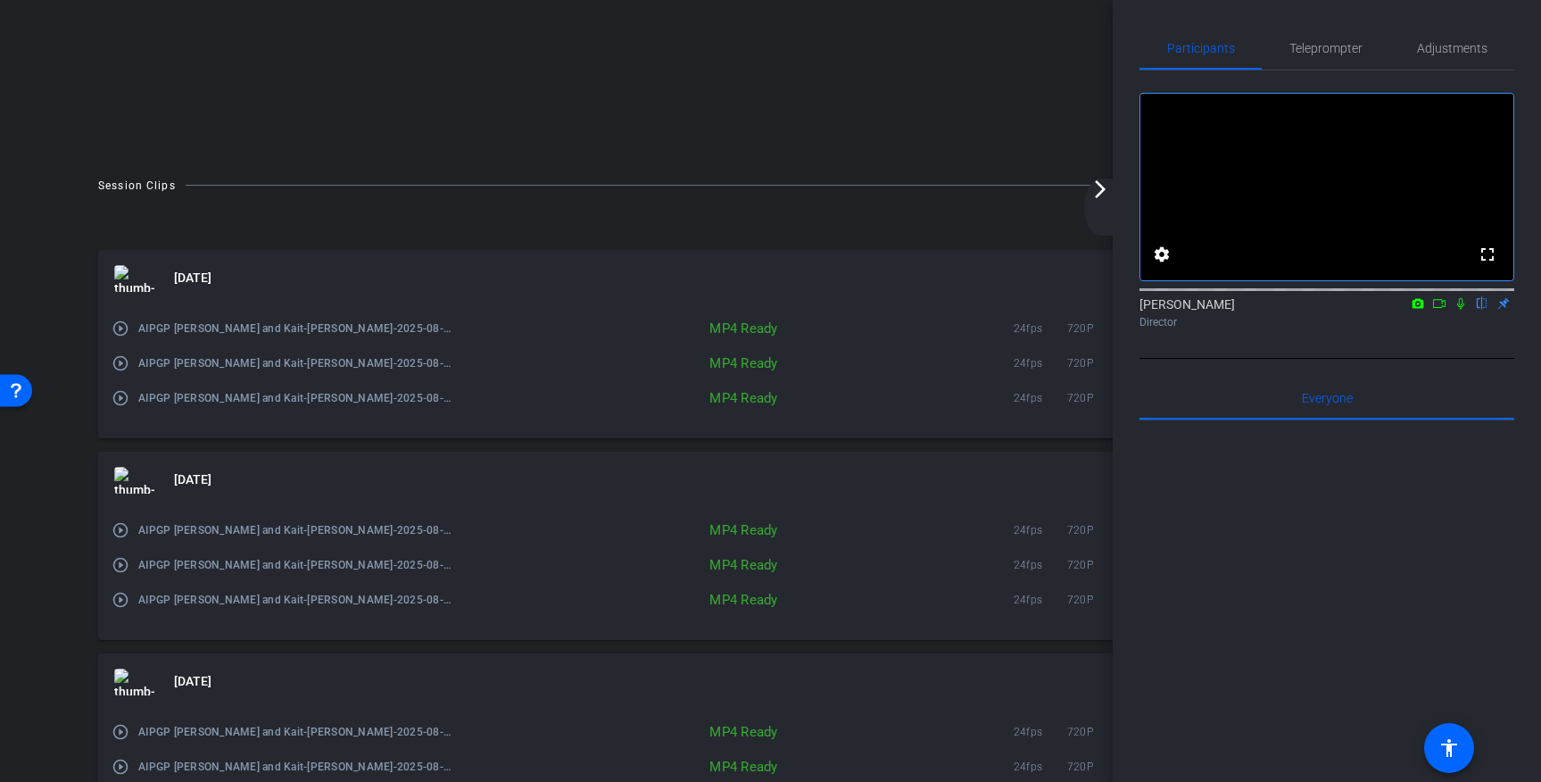
click at [941, 201] on div "Session Clips cloud_upload Aug 14, 2025 Ready 3 play_circle_outline AIPGP Joe a…" at bounding box center [771, 560] width 1452 height 770
click at [1096, 189] on mat-icon "arrow_forward_ios" at bounding box center [1100, 188] width 21 height 21
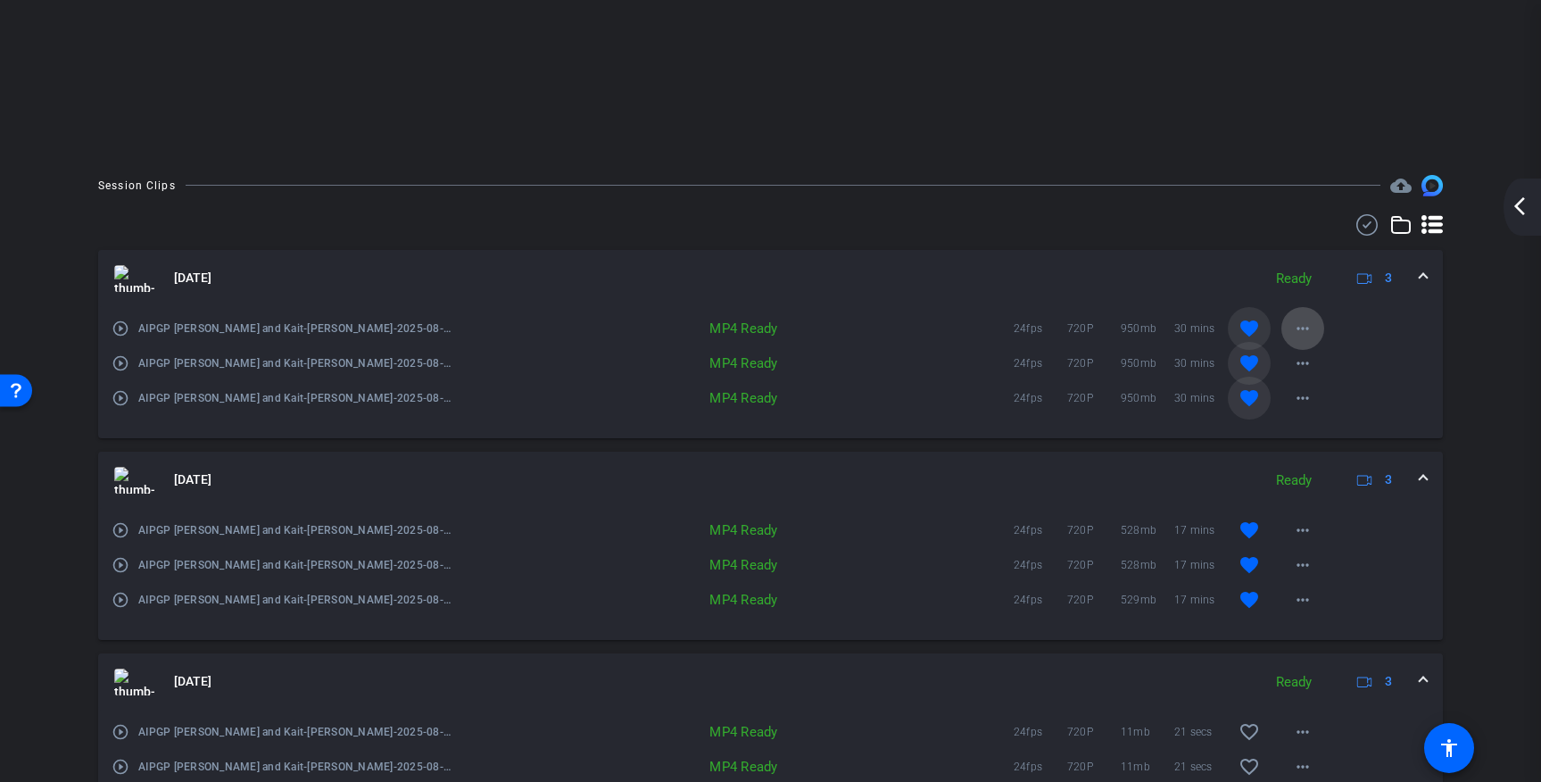
click at [1294, 319] on mat-icon "more_horiz" at bounding box center [1302, 328] width 21 height 21
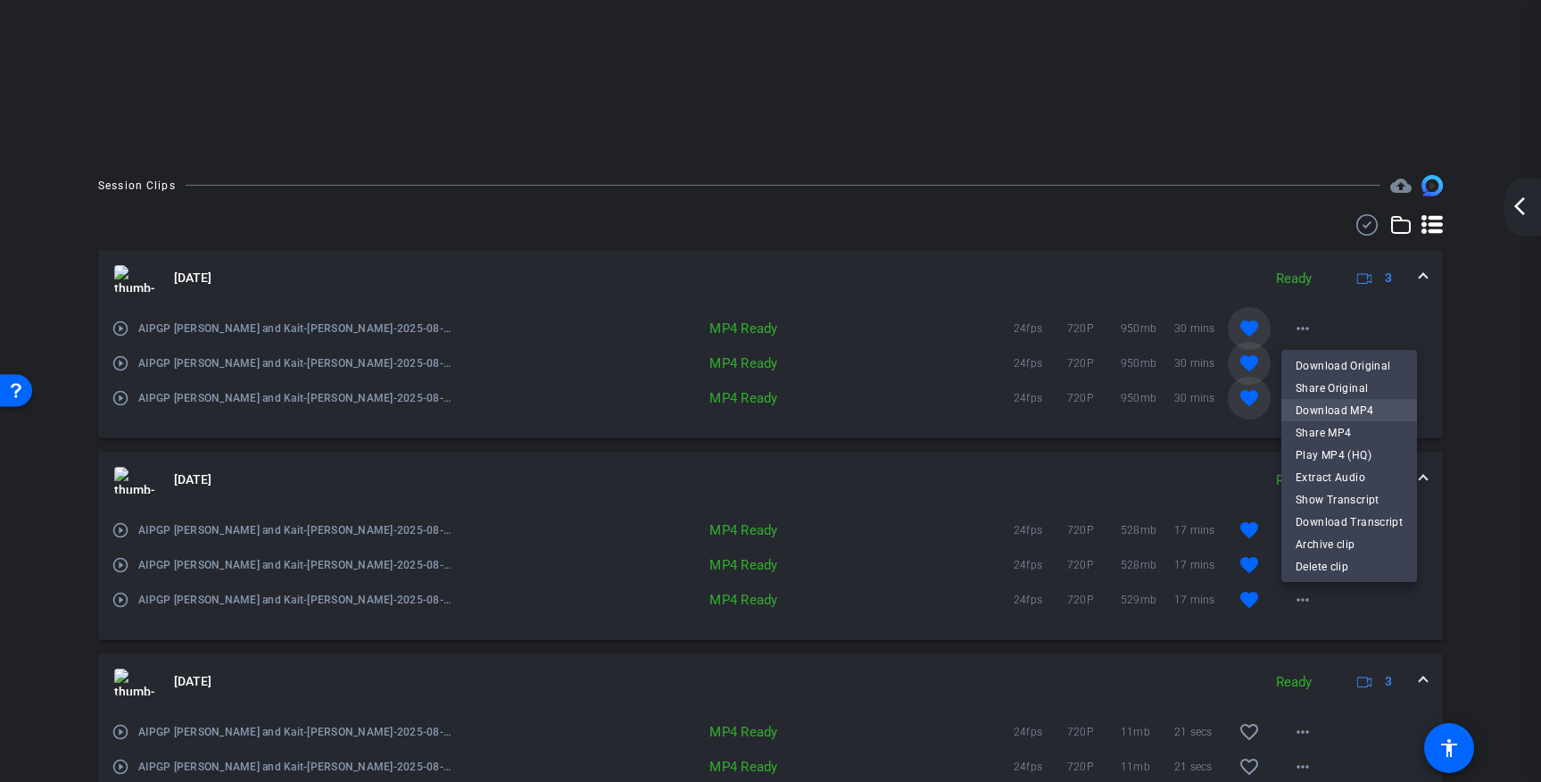
click at [1313, 406] on span "Download MP4" at bounding box center [1349, 410] width 107 height 21
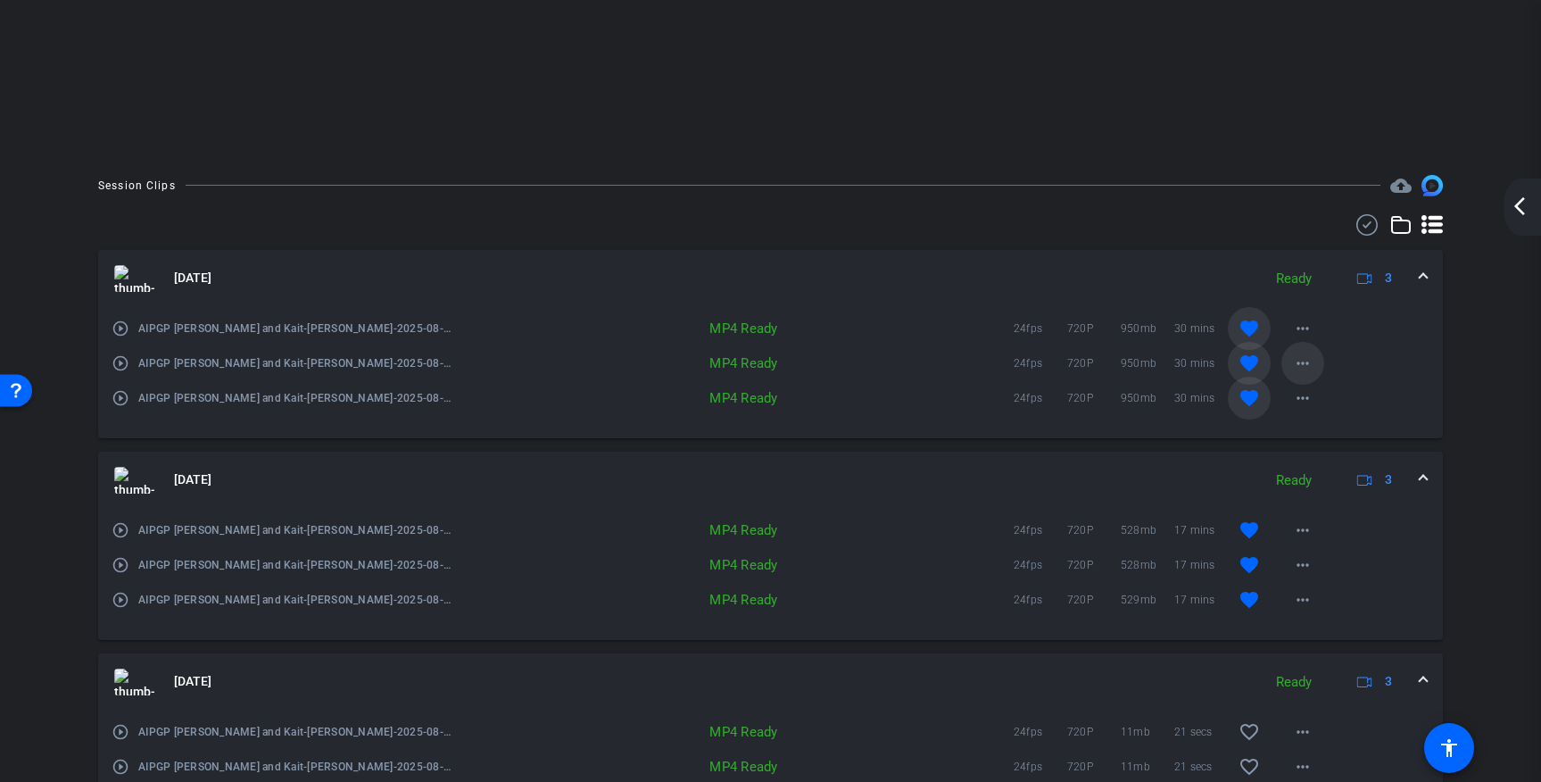
click at [1304, 365] on mat-icon "more_horiz" at bounding box center [1302, 362] width 21 height 21
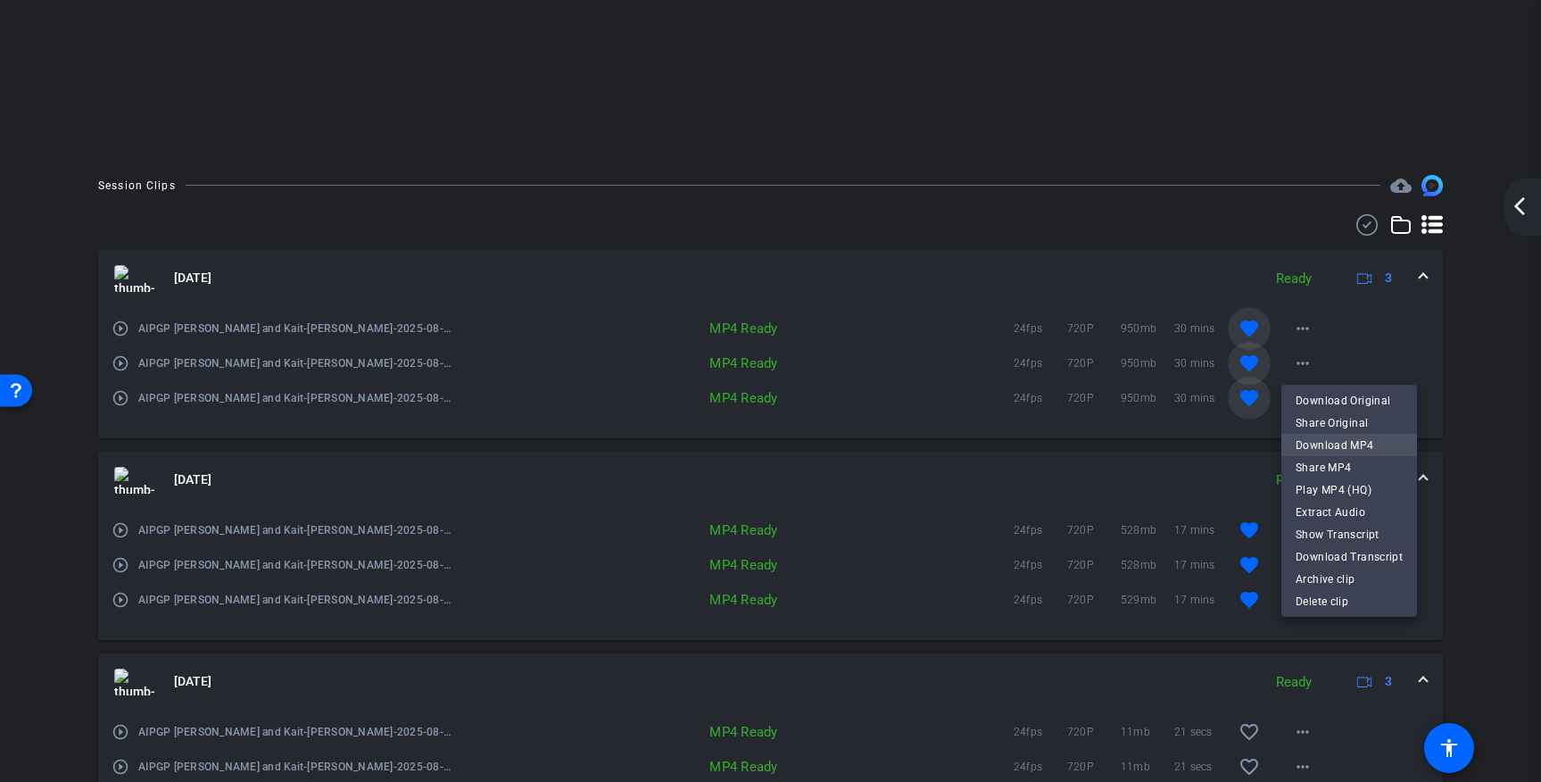
click at [1313, 436] on span "Download MP4" at bounding box center [1349, 445] width 107 height 21
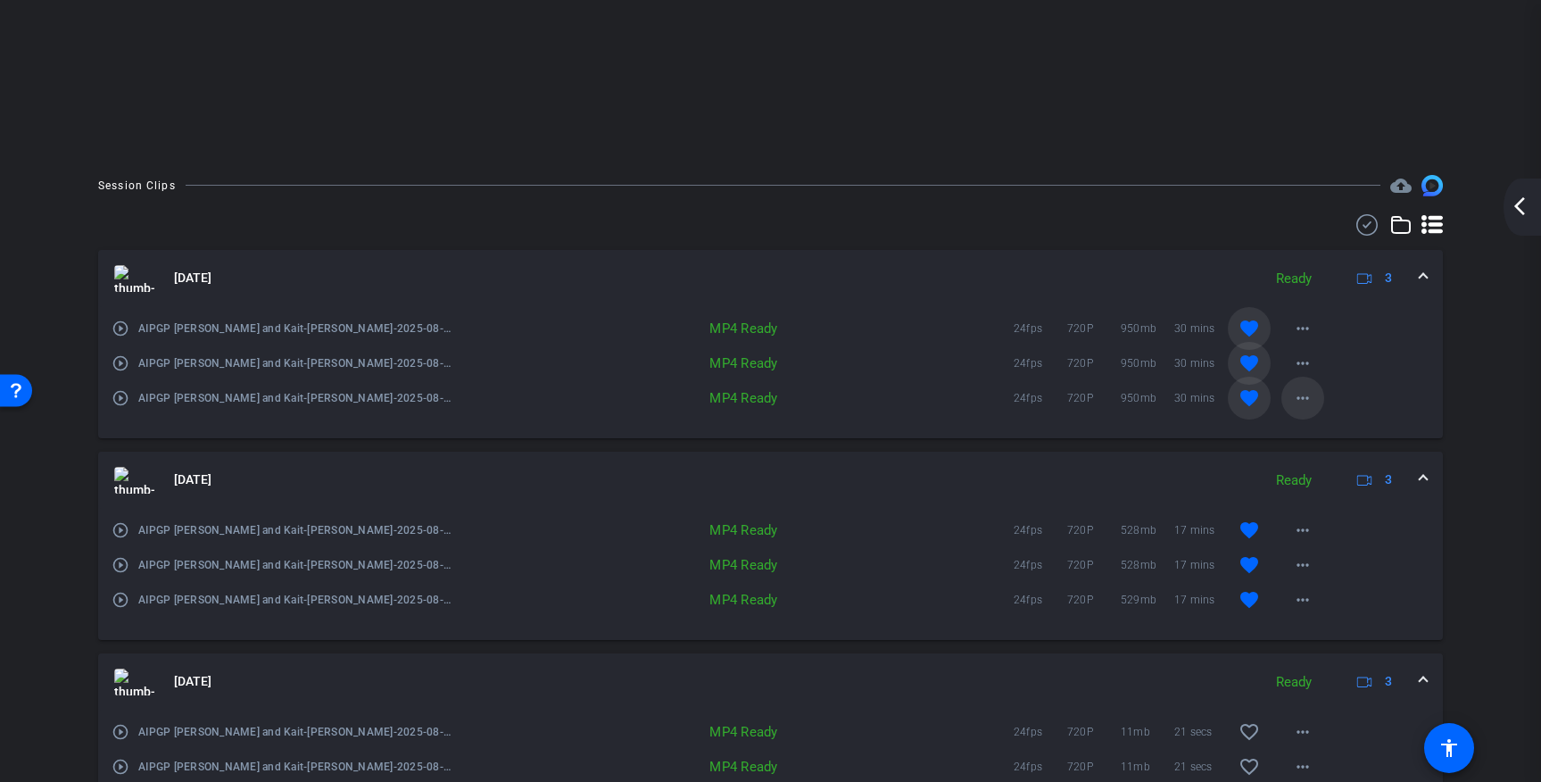
click at [1304, 398] on mat-icon "more_horiz" at bounding box center [1302, 397] width 21 height 21
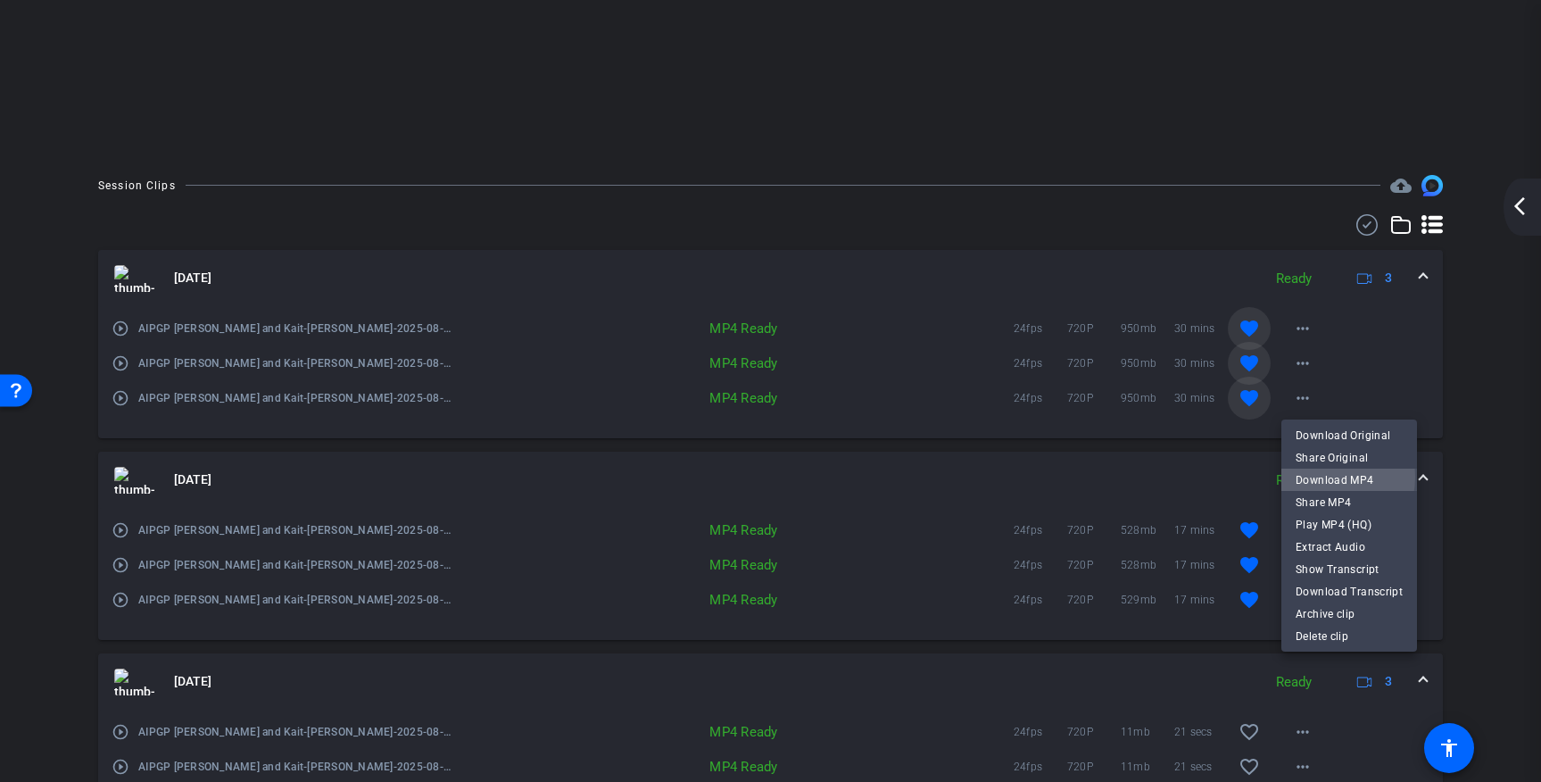
click at [1317, 477] on span "Download MP4" at bounding box center [1349, 479] width 107 height 21
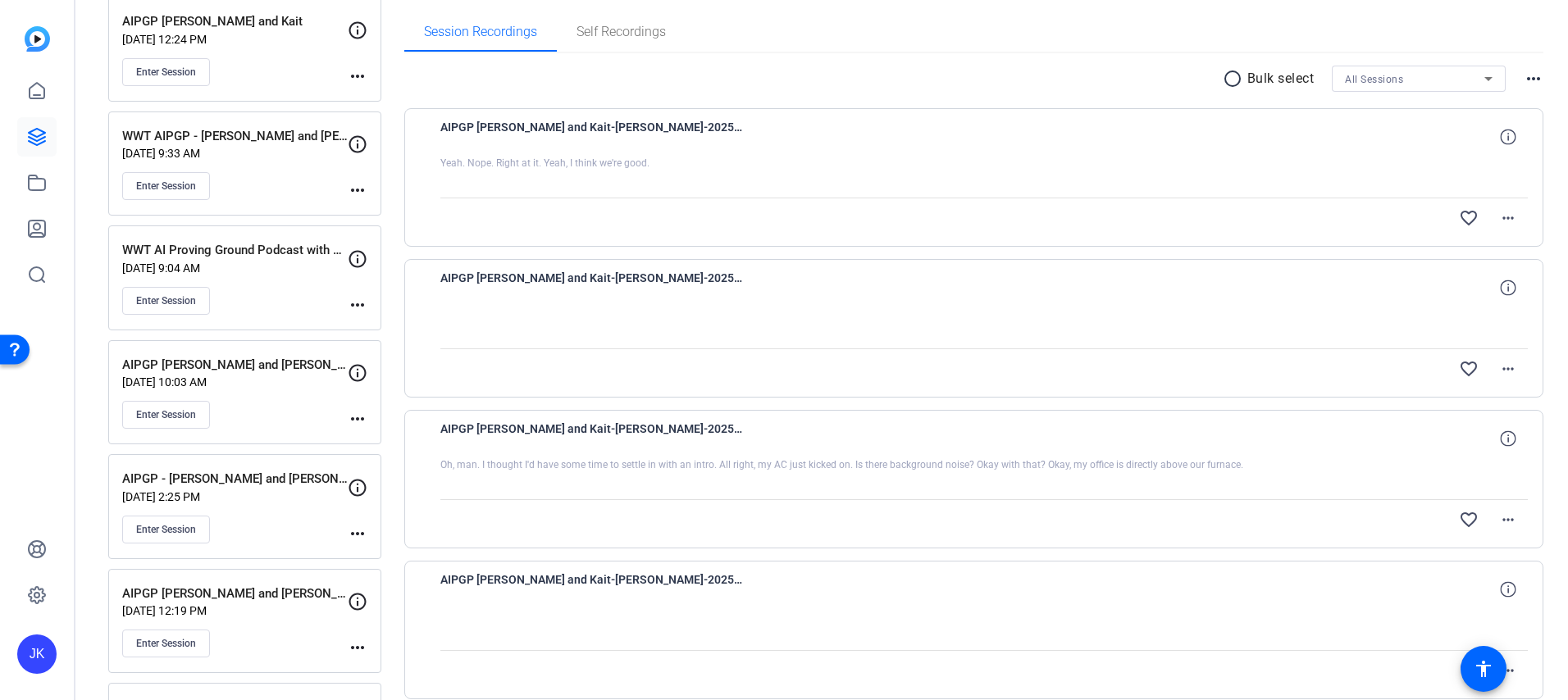
scroll to position [241, 0]
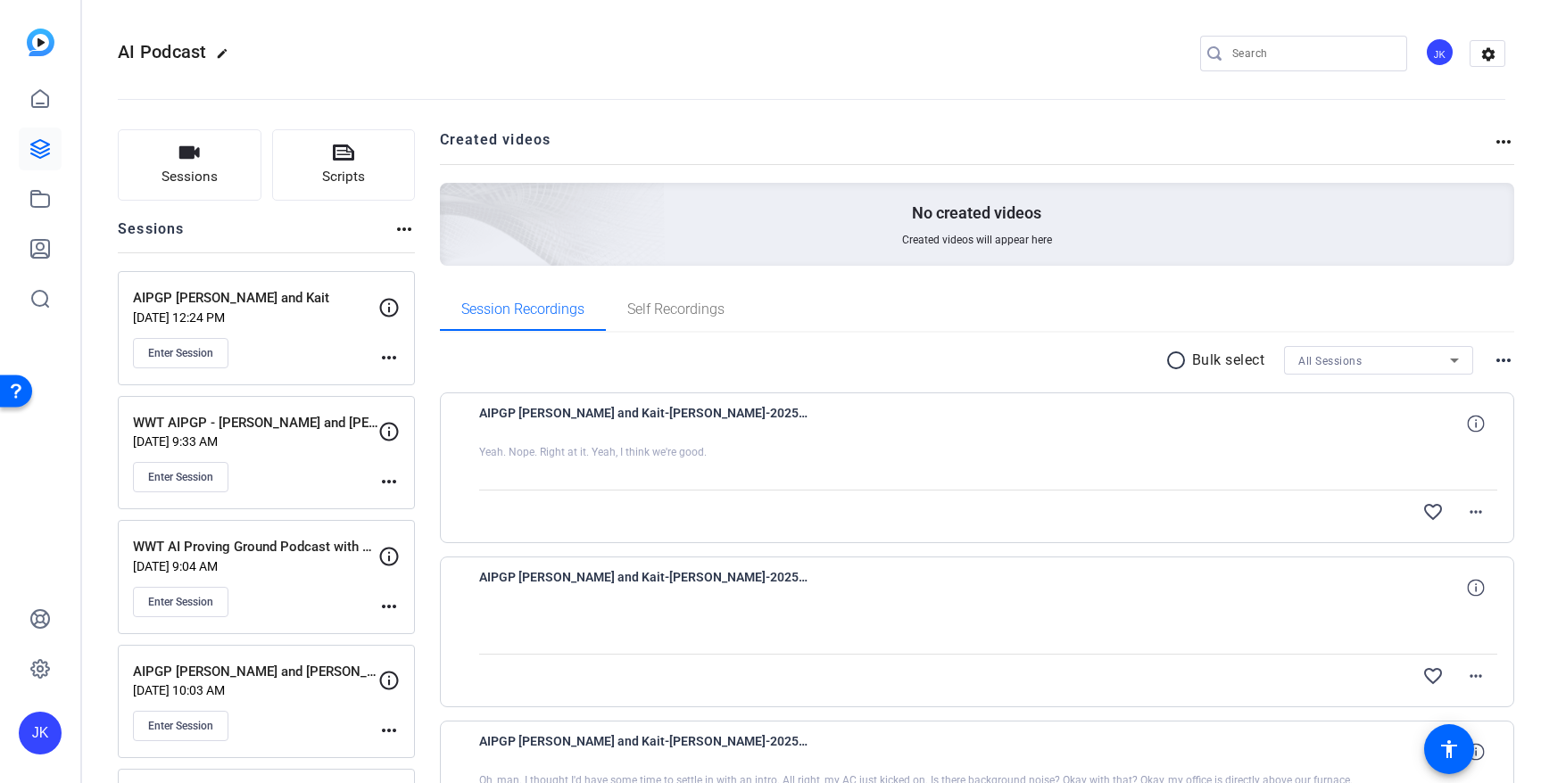
scroll to position [262, 0]
